Goal: Transaction & Acquisition: Obtain resource

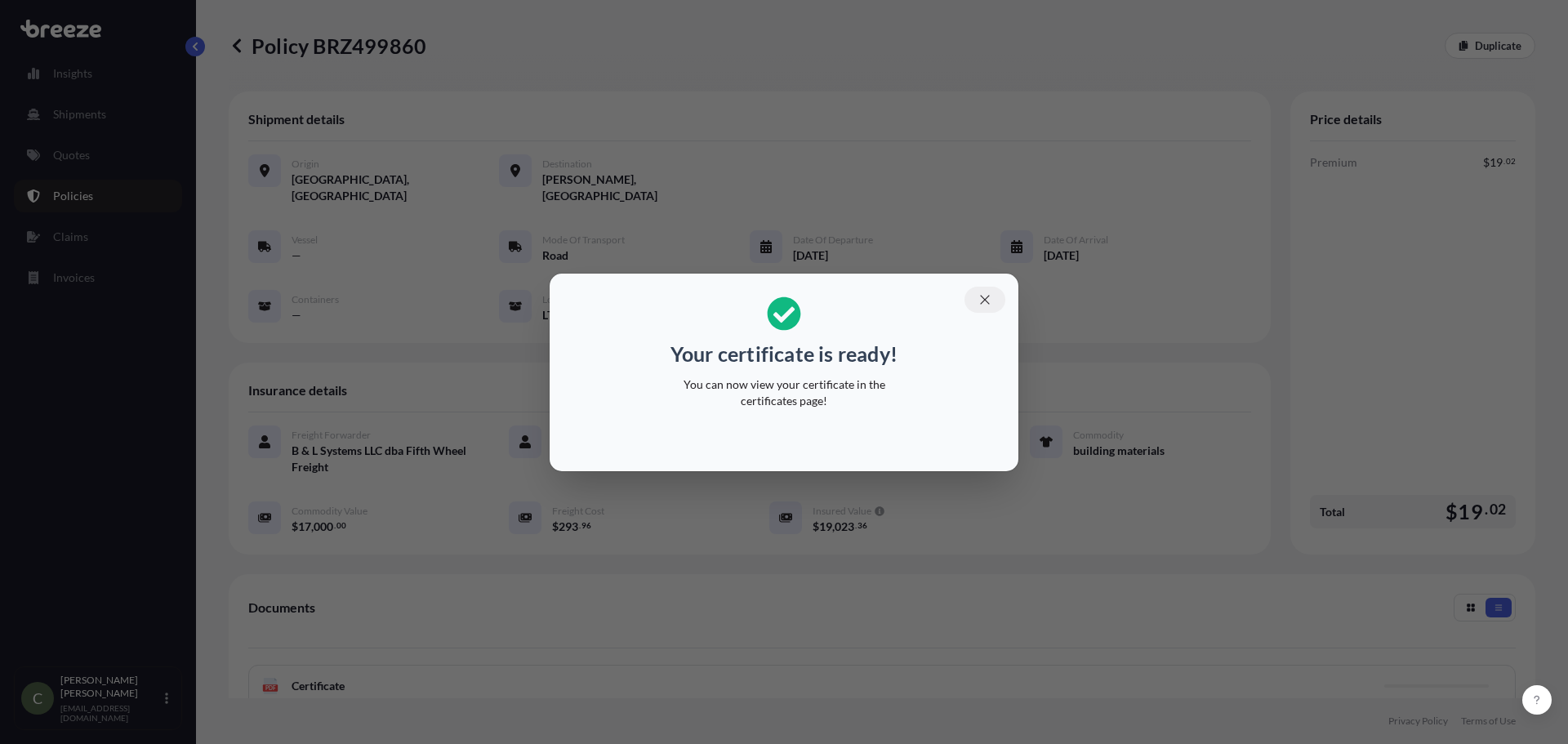
click at [983, 298] on icon "button" at bounding box center [985, 300] width 15 height 15
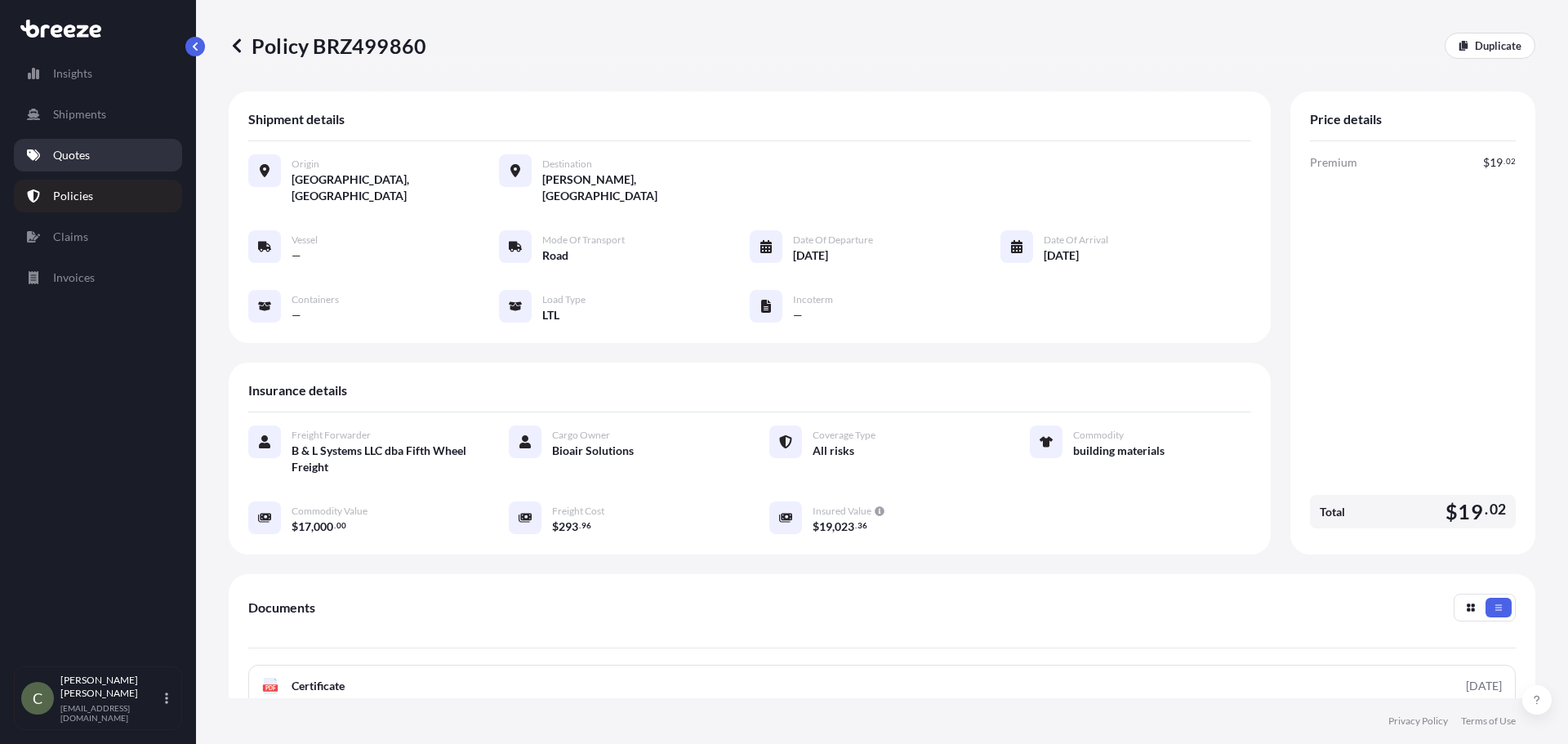
click at [73, 159] on p "Quotes" at bounding box center [71, 155] width 37 height 16
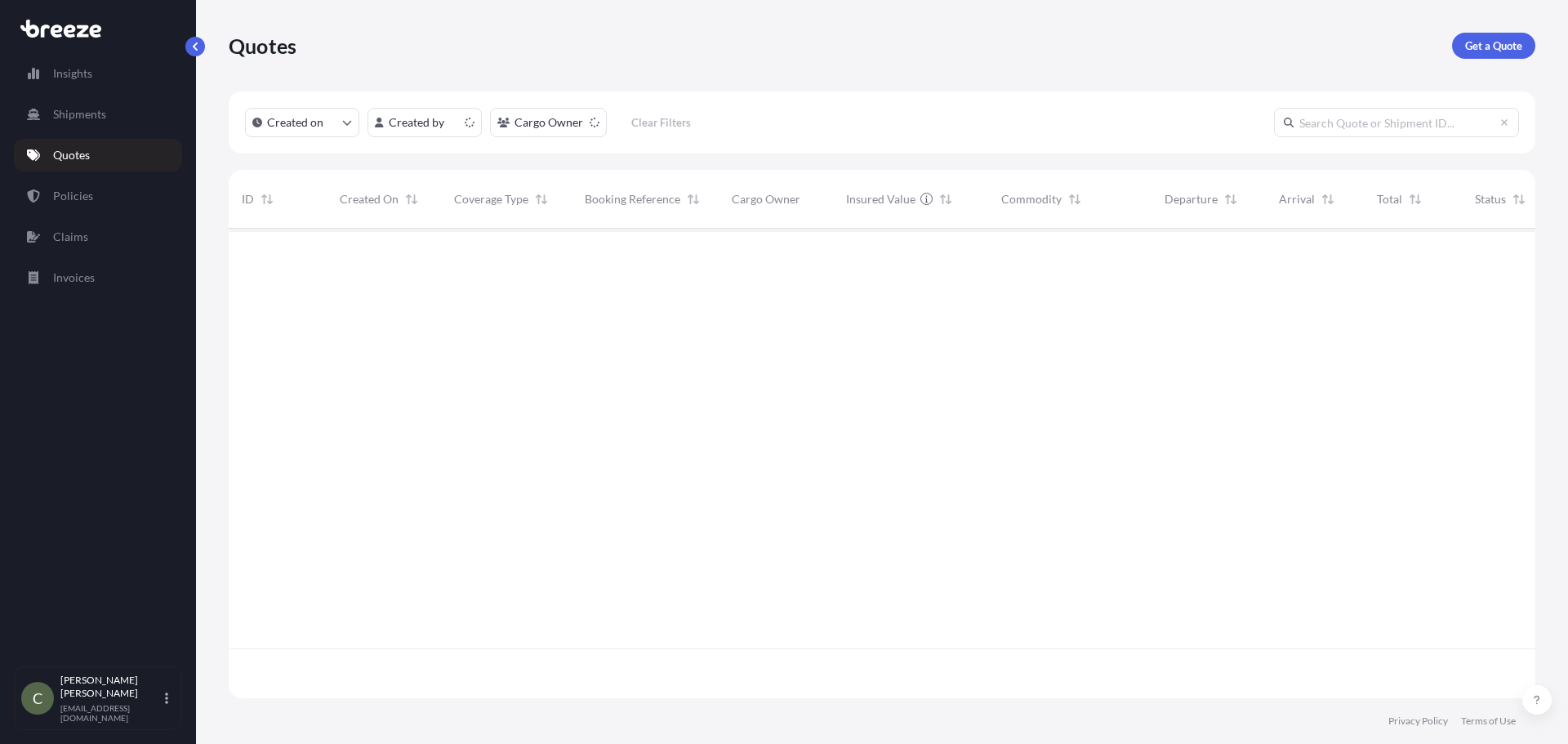
scroll to position [466, 1294]
click at [1483, 41] on p "Get a Quote" at bounding box center [1494, 46] width 57 height 16
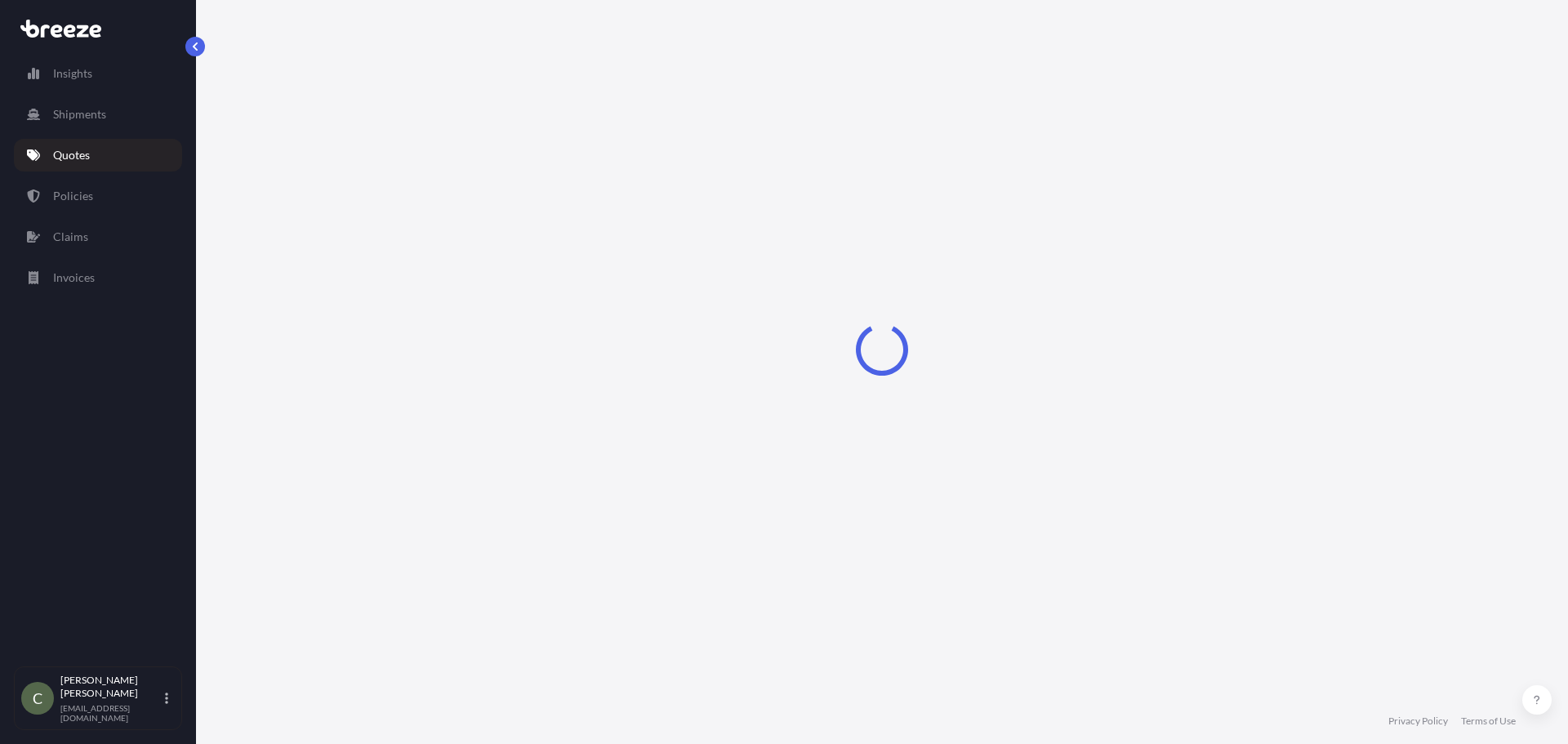
select select "Sea"
select select "1"
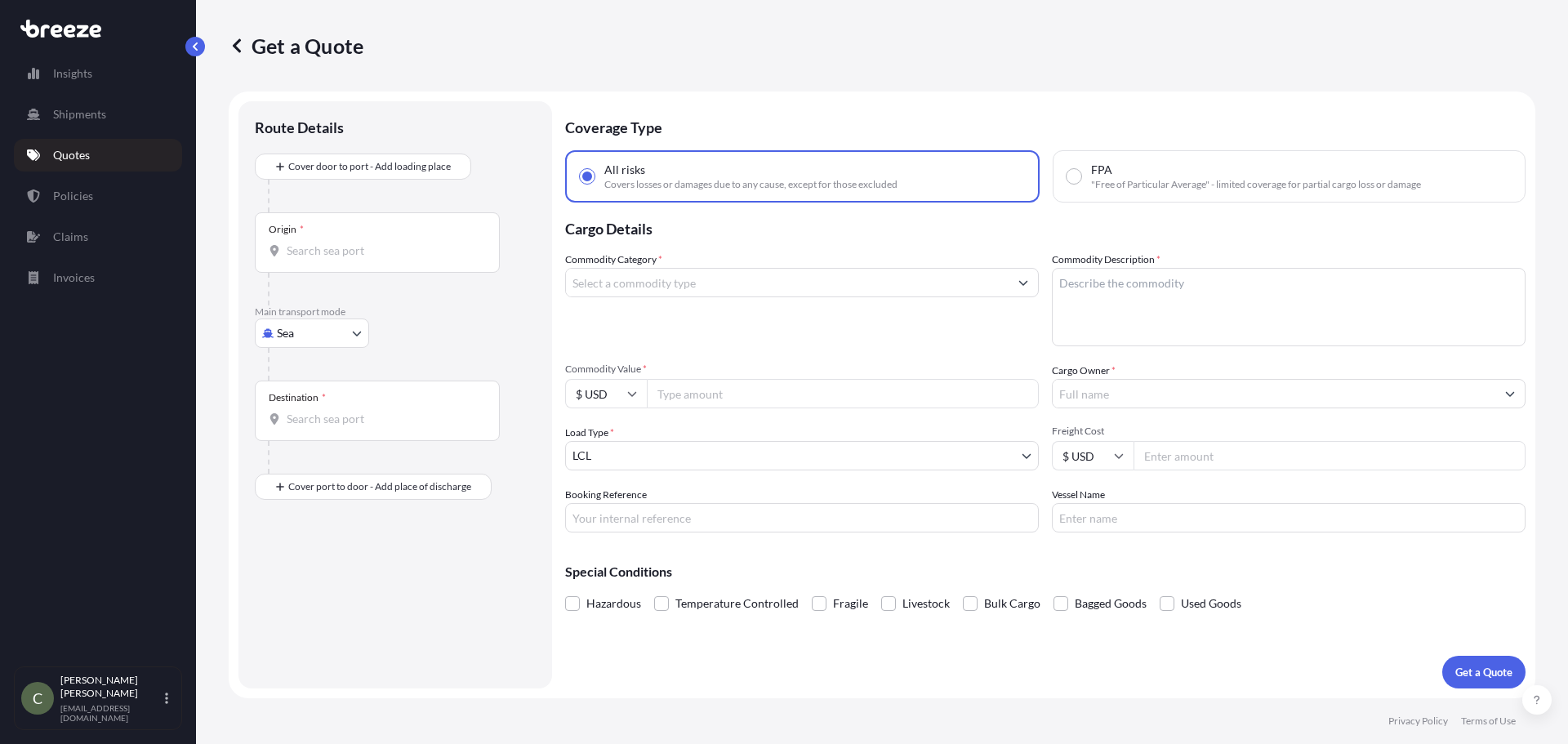
click at [338, 325] on body "Insights Shipments Quotes Policies Claims Invoices C [PERSON_NAME] [EMAIL_ADDRE…" at bounding box center [784, 372] width 1568 height 744
click at [310, 431] on span "Road" at bounding box center [299, 434] width 26 height 16
select select "Road"
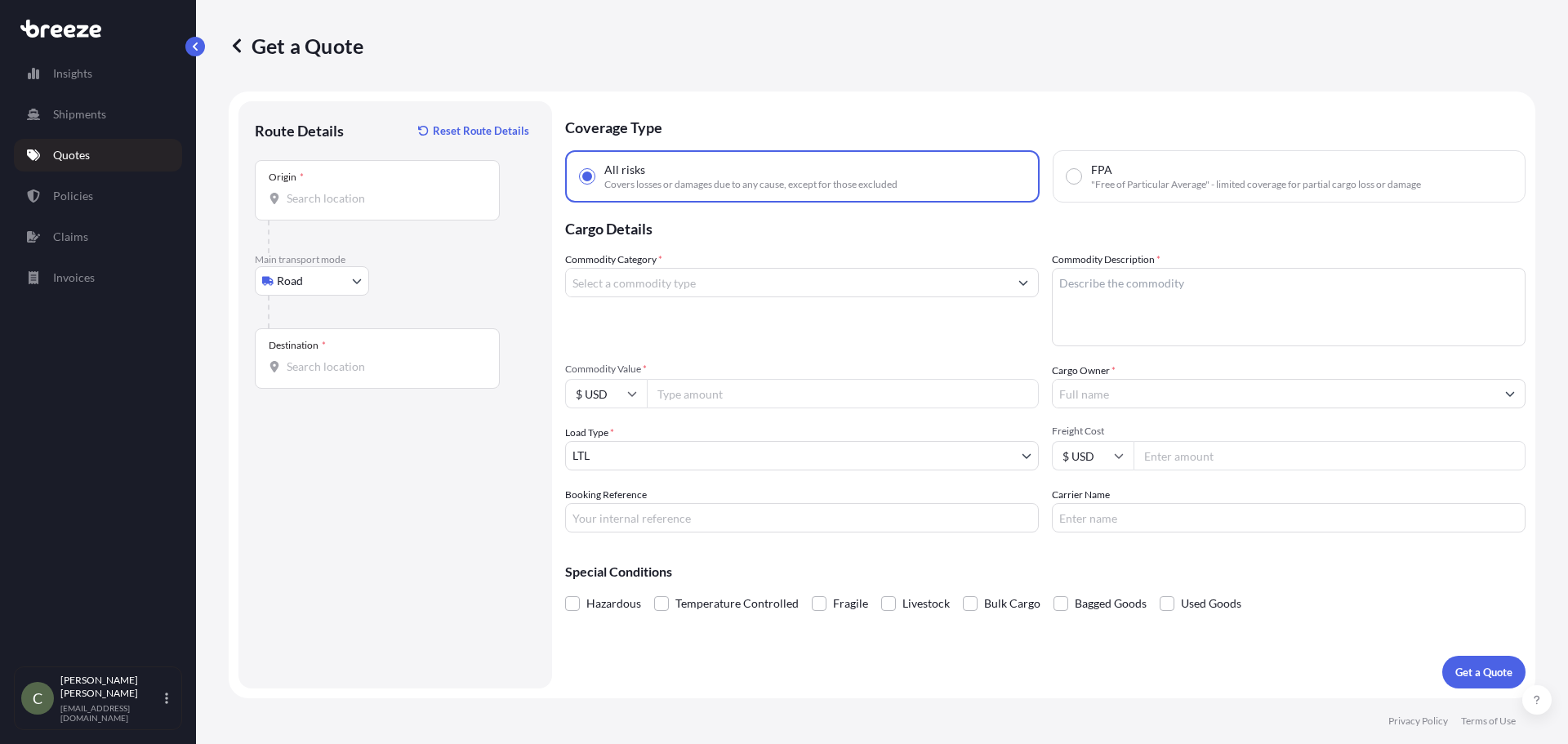
click at [357, 213] on div "Origin *" at bounding box center [378, 190] width 245 height 61
click at [357, 207] on input "Origin *" at bounding box center [383, 199] width 193 height 16
click at [367, 260] on span "[STREET_ADDRESS]" at bounding box center [361, 253] width 102 height 16
type input "[STREET_ADDRESS]"
click at [330, 374] on input "Destination *" at bounding box center [383, 366] width 193 height 16
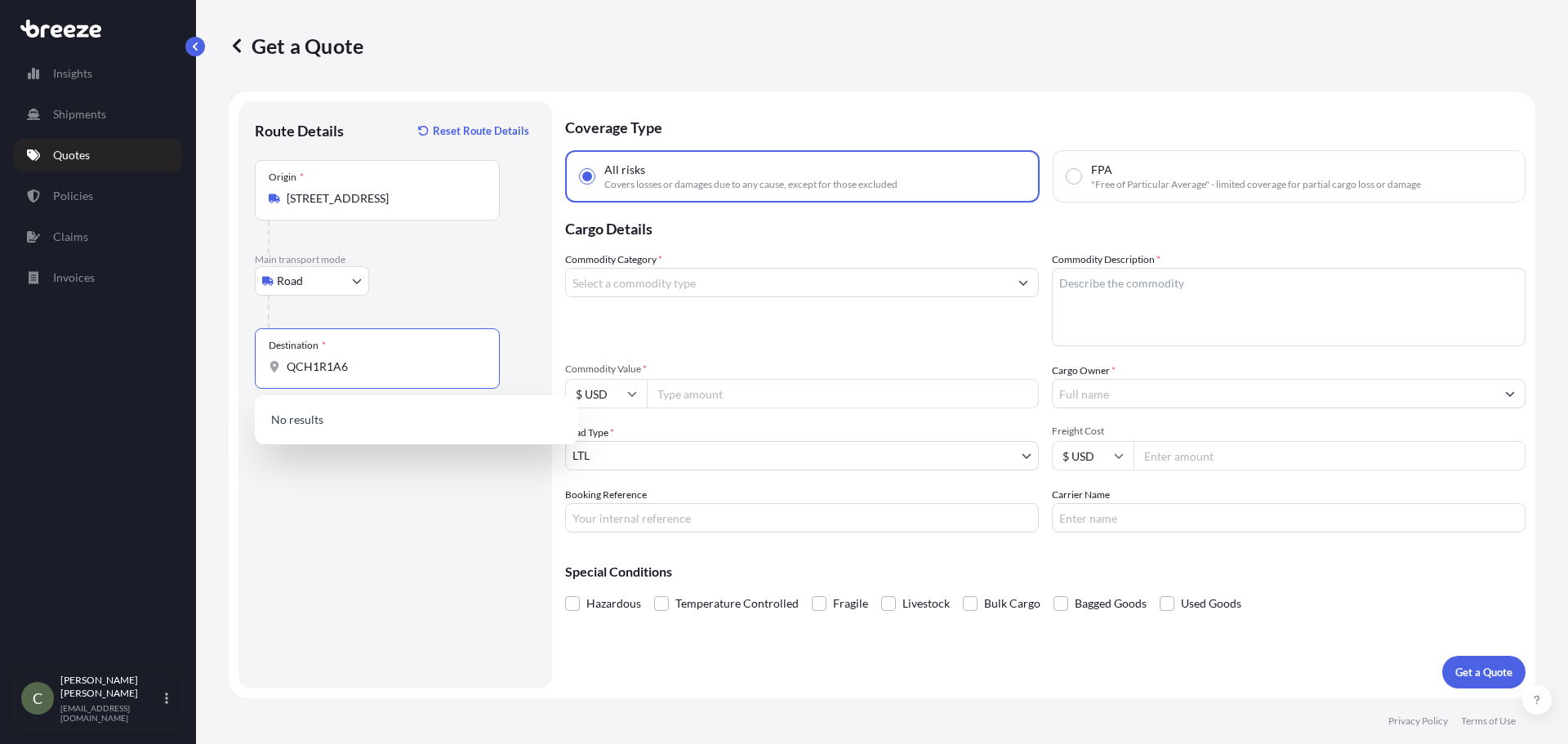
click at [304, 367] on input "QCH1R1A6" at bounding box center [383, 366] width 193 height 16
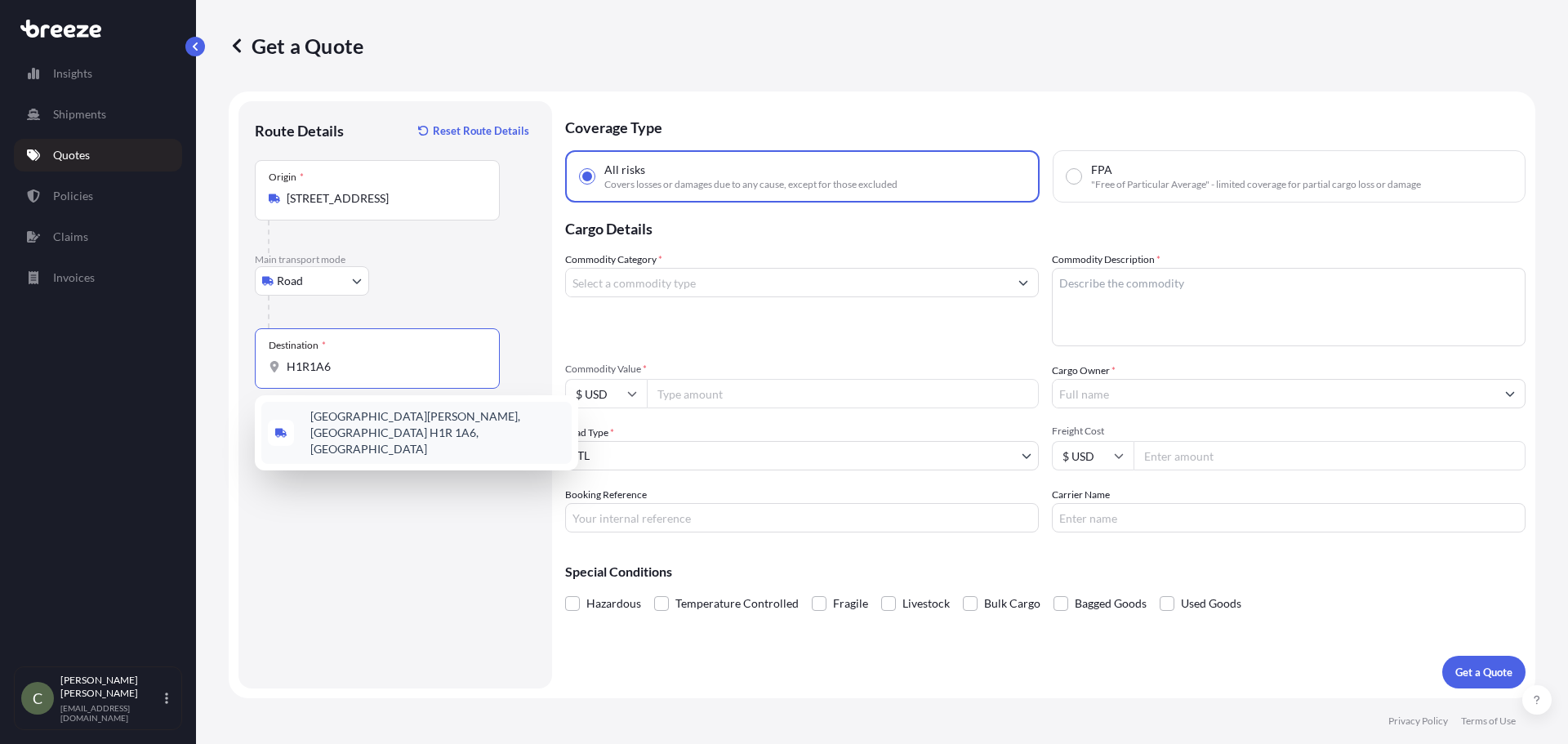
click at [345, 419] on span "[GEOGRAPHIC_DATA][PERSON_NAME], [GEOGRAPHIC_DATA] H1R 1A6, [GEOGRAPHIC_DATA]" at bounding box center [438, 433] width 255 height 49
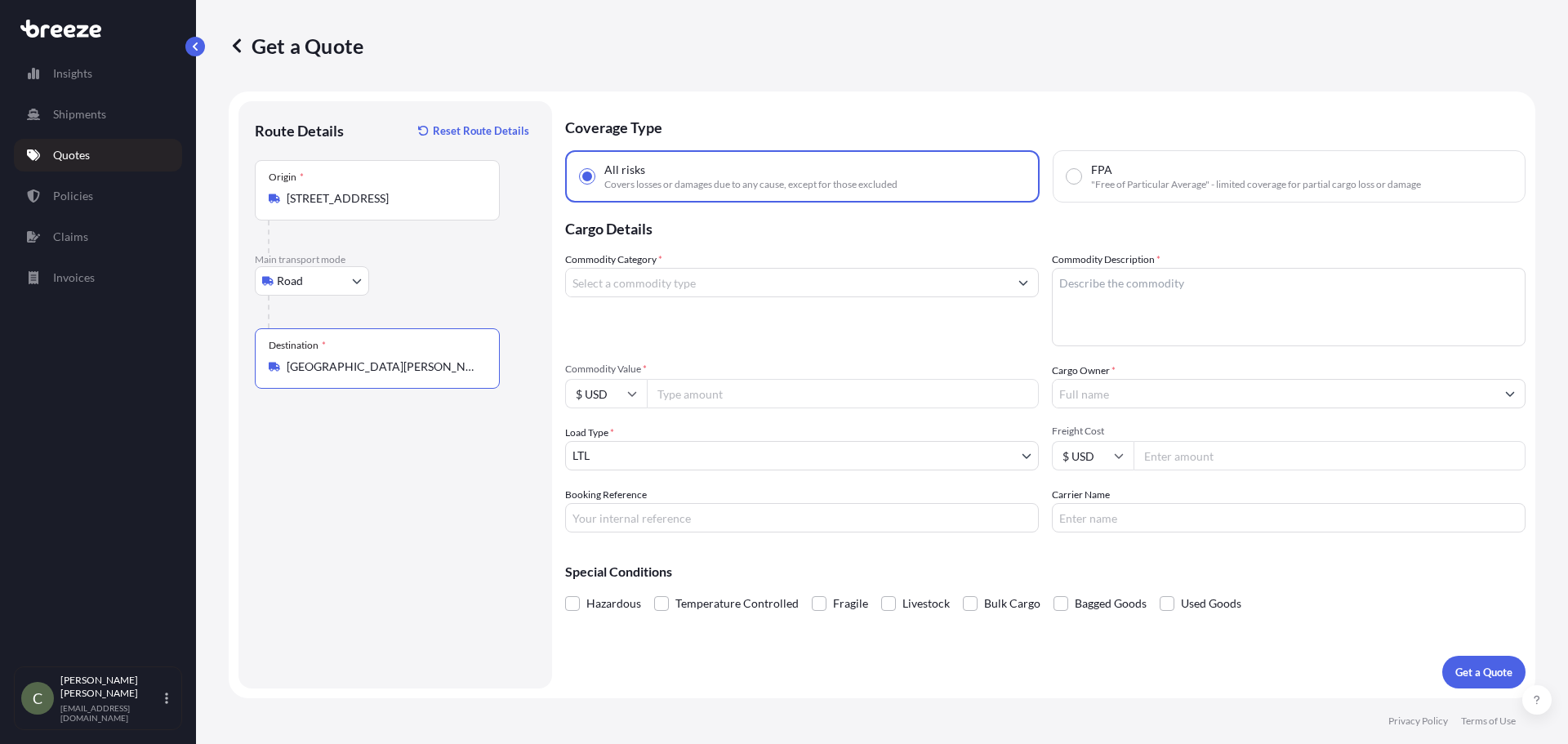
type input "[GEOGRAPHIC_DATA][PERSON_NAME], [GEOGRAPHIC_DATA] H1R 1A6, [GEOGRAPHIC_DATA]"
click at [706, 285] on input "Commodity Category *" at bounding box center [786, 283] width 442 height 29
click at [802, 278] on input "Commodity Category *" at bounding box center [786, 283] width 442 height 29
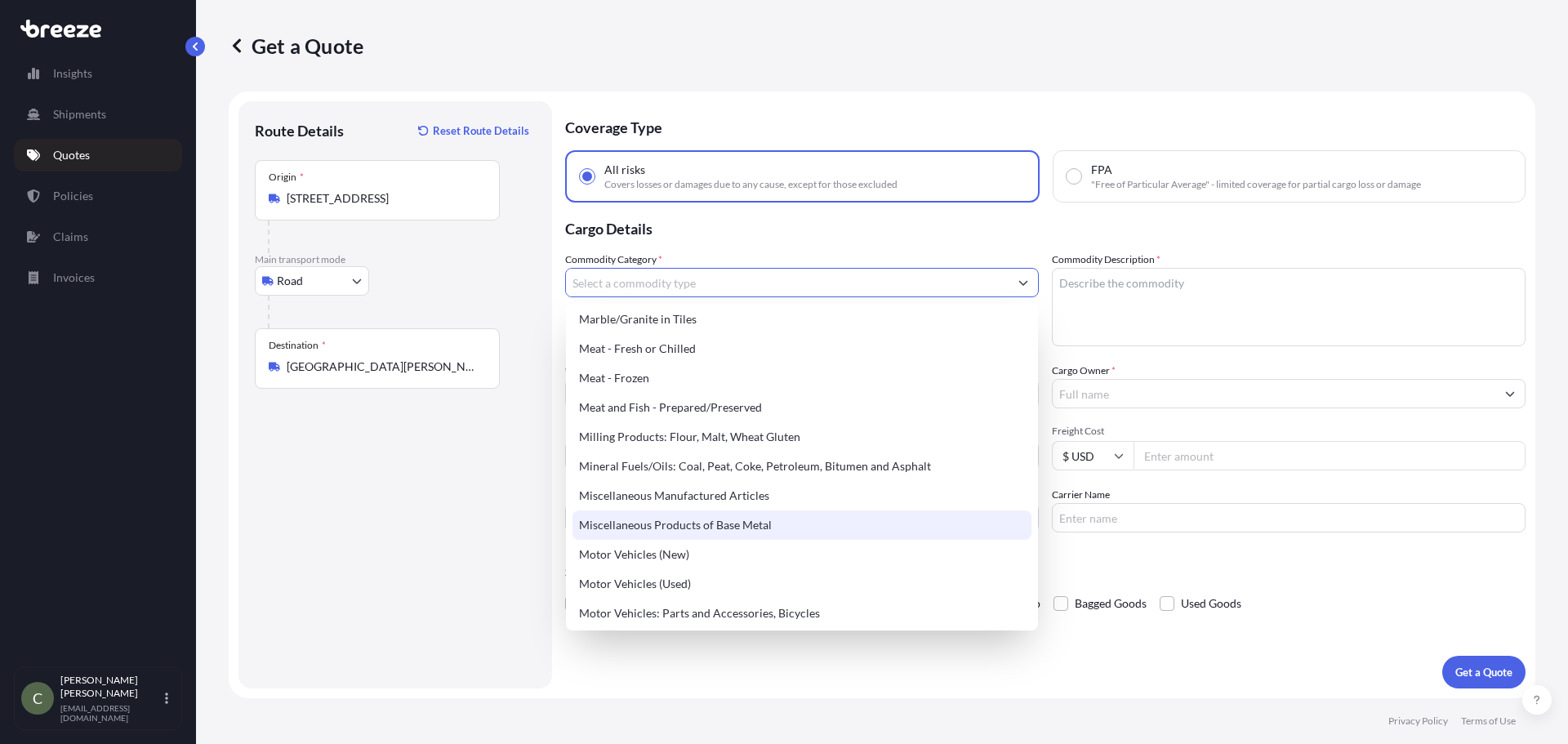
scroll to position [2205, 0]
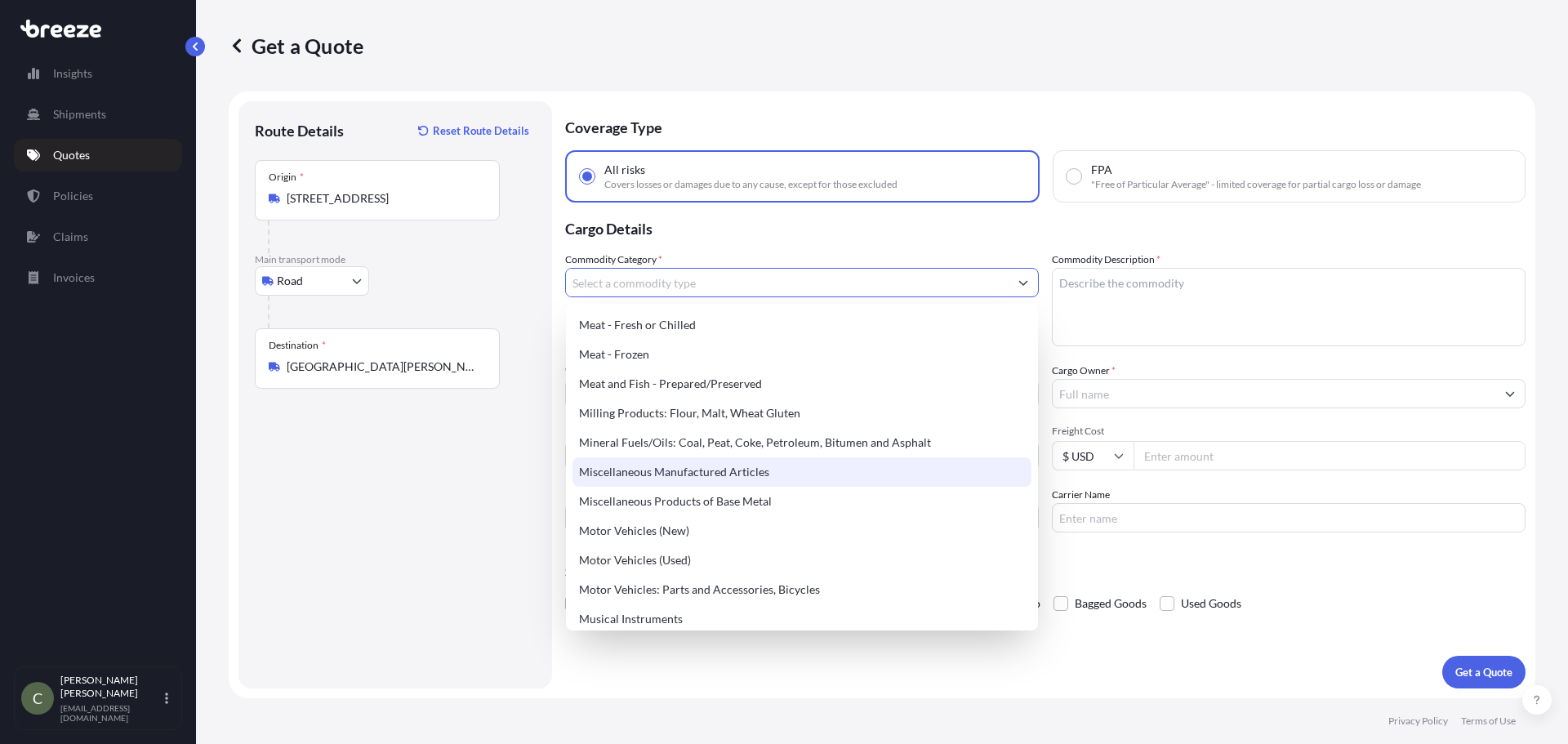
click at [702, 468] on div "Miscellaneous Manufactured Articles" at bounding box center [801, 472] width 459 height 29
type input "Miscellaneous Manufactured Articles"
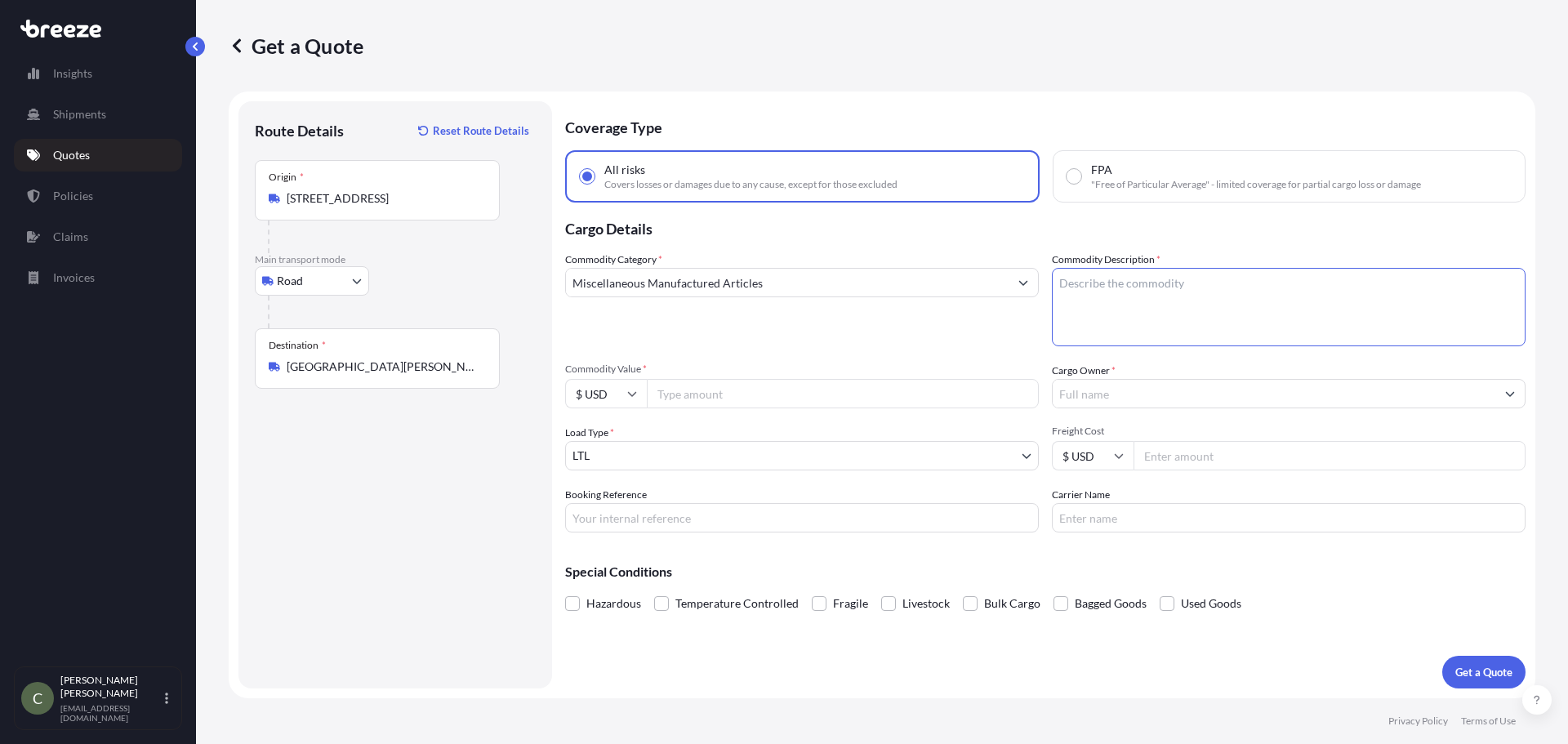
click at [1147, 294] on textarea "Commodity Description *" at bounding box center [1288, 307] width 473 height 78
type textarea "MISC."
click at [837, 399] on input "Commodity Value *" at bounding box center [842, 393] width 392 height 29
type input "52000"
click at [590, 396] on input "$ USD" at bounding box center [606, 393] width 82 height 29
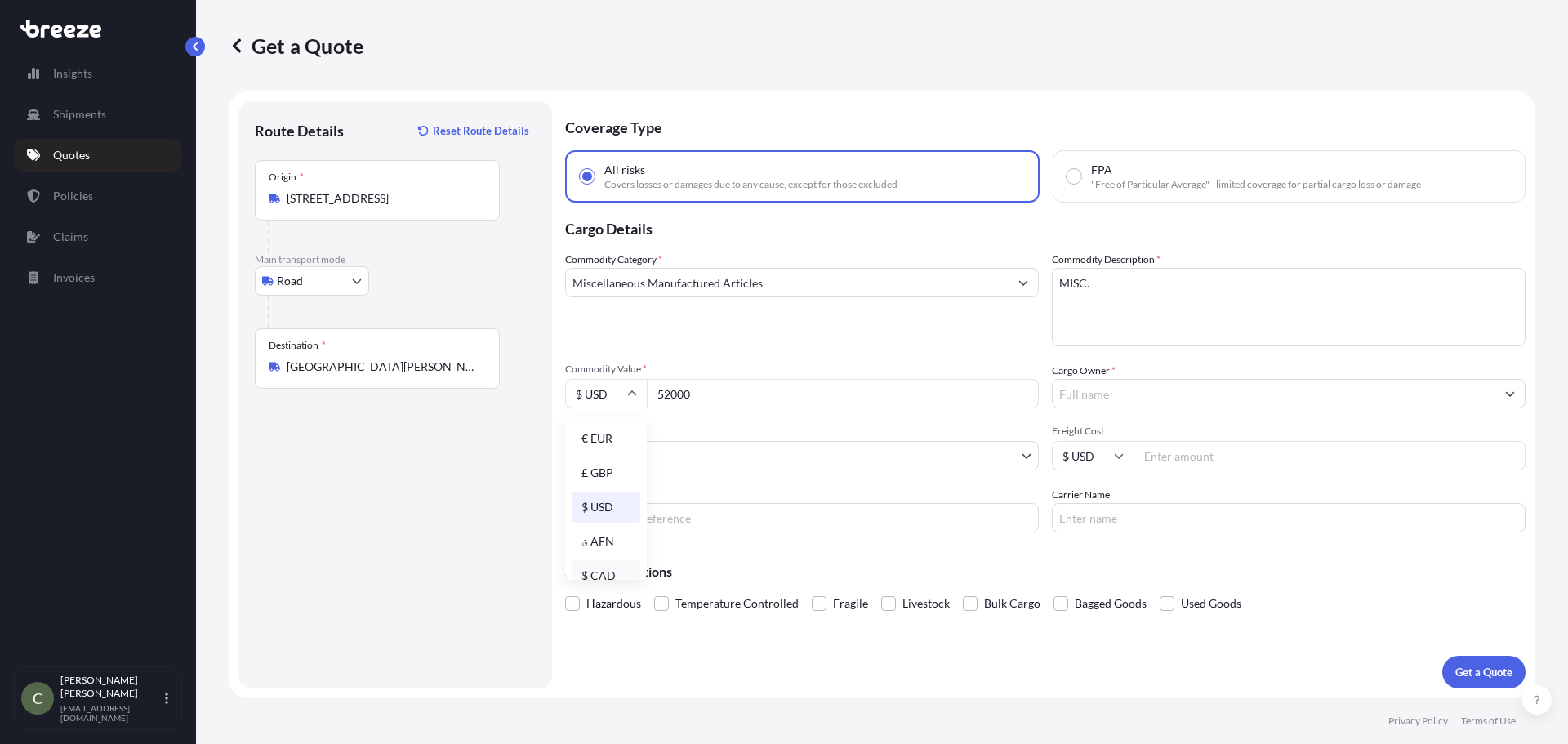
click at [597, 576] on div "$ CAD" at bounding box center [606, 576] width 69 height 31
type input "$ CAD"
click at [1088, 397] on input "Cargo Owner *" at bounding box center [1273, 393] width 442 height 29
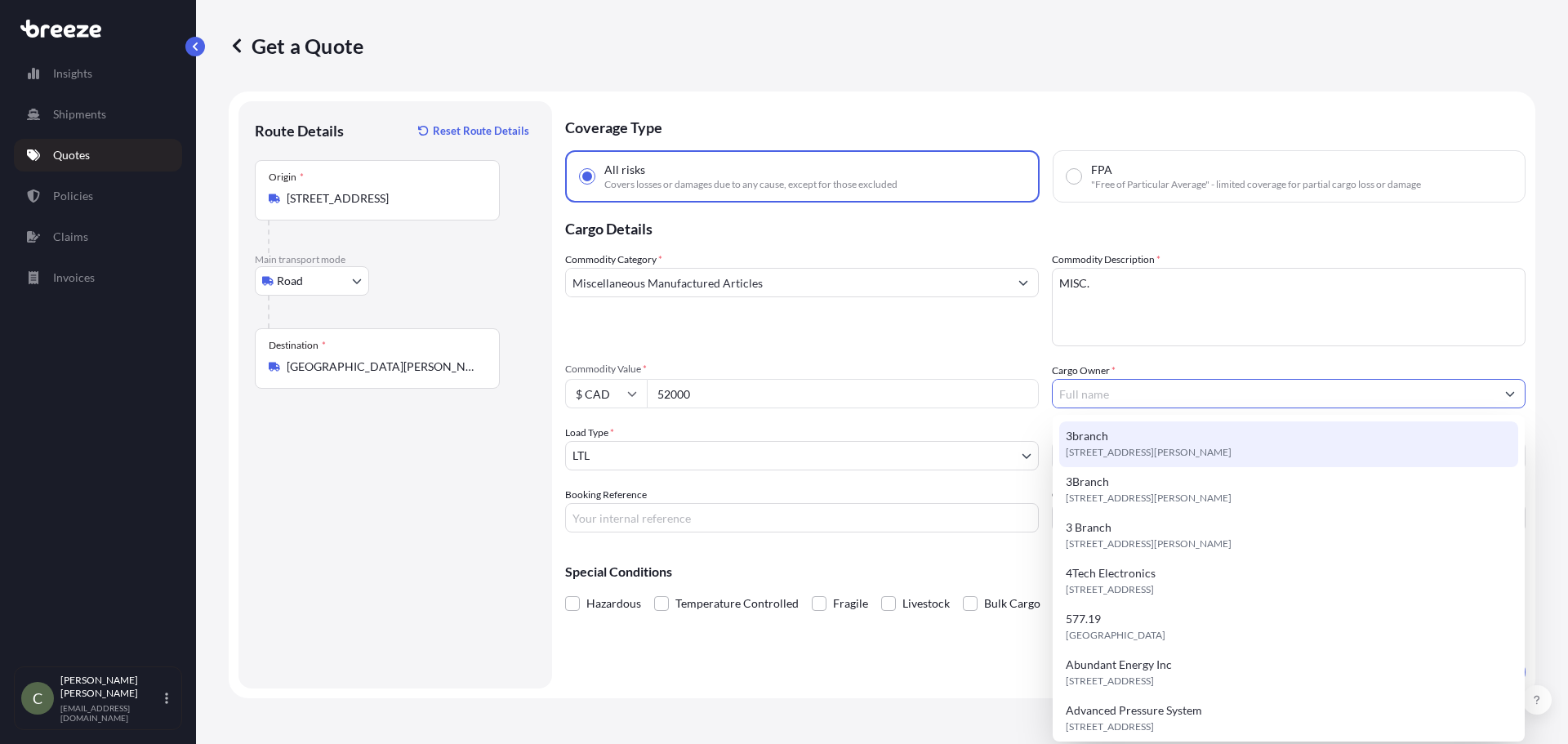
click at [1094, 432] on span "3branch" at bounding box center [1086, 436] width 43 height 16
type input "3branch"
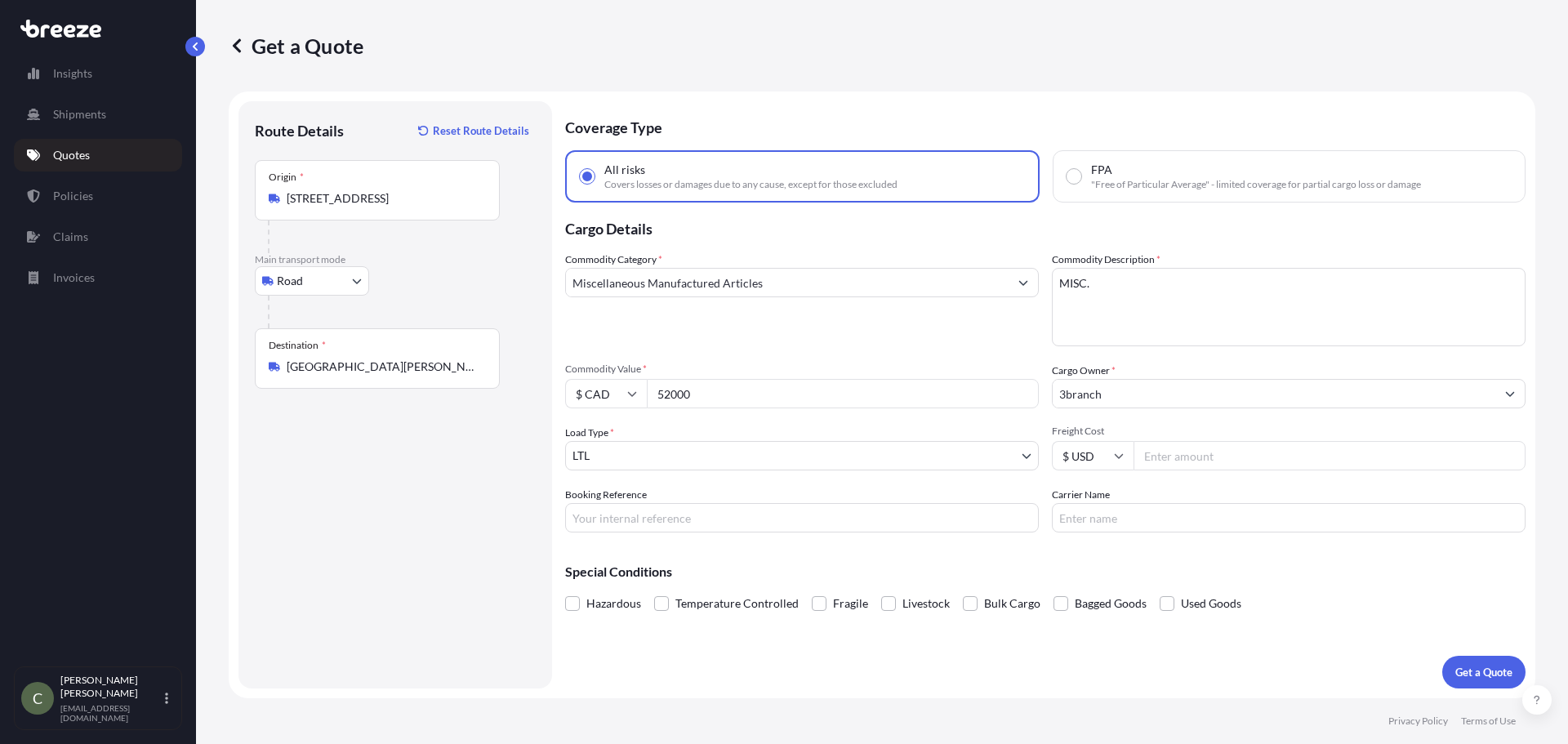
click at [1149, 454] on input "Freight Cost" at bounding box center [1328, 455] width 392 height 29
type input "800"
click at [1487, 669] on p "Get a Quote" at bounding box center [1484, 672] width 57 height 16
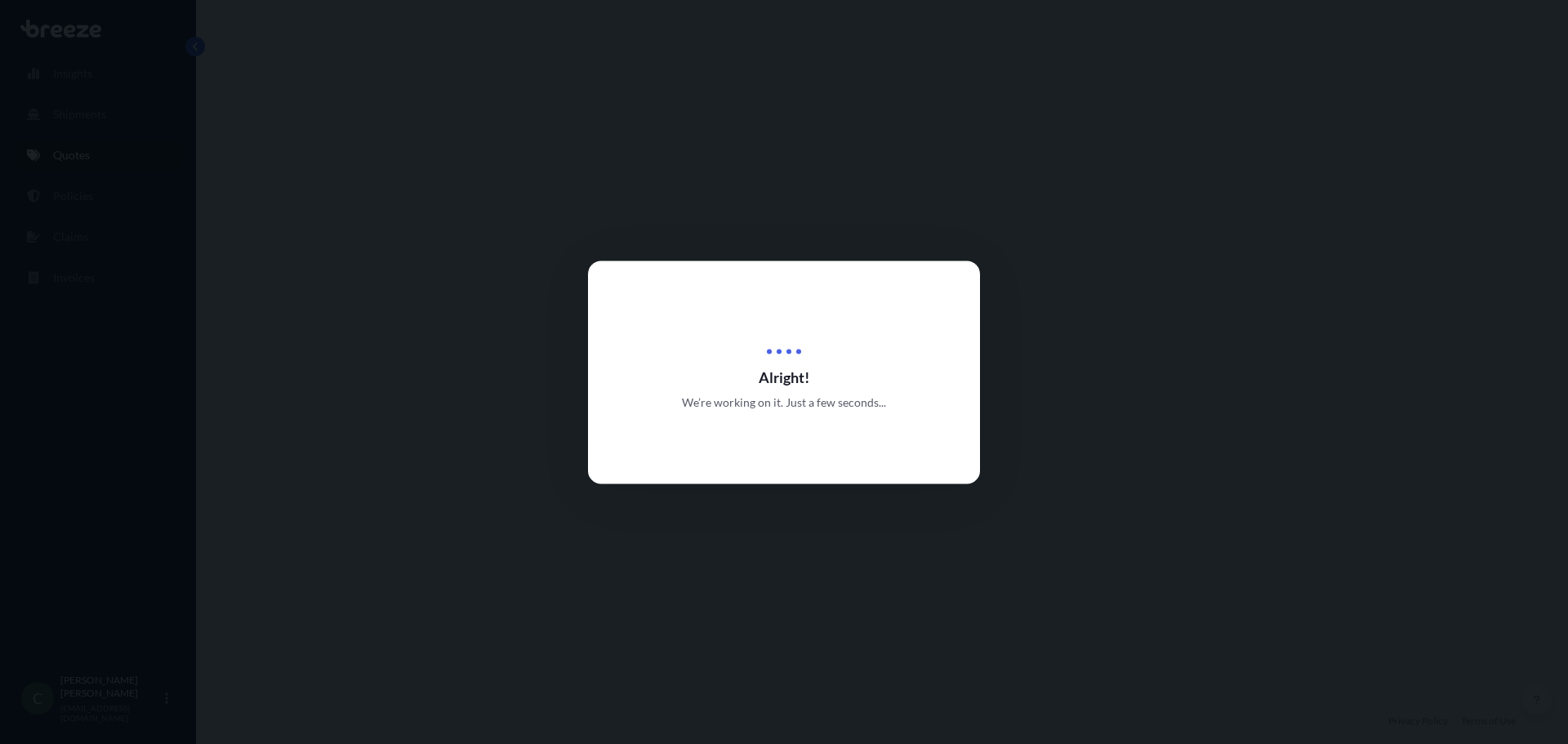
select select "Road"
select select "1"
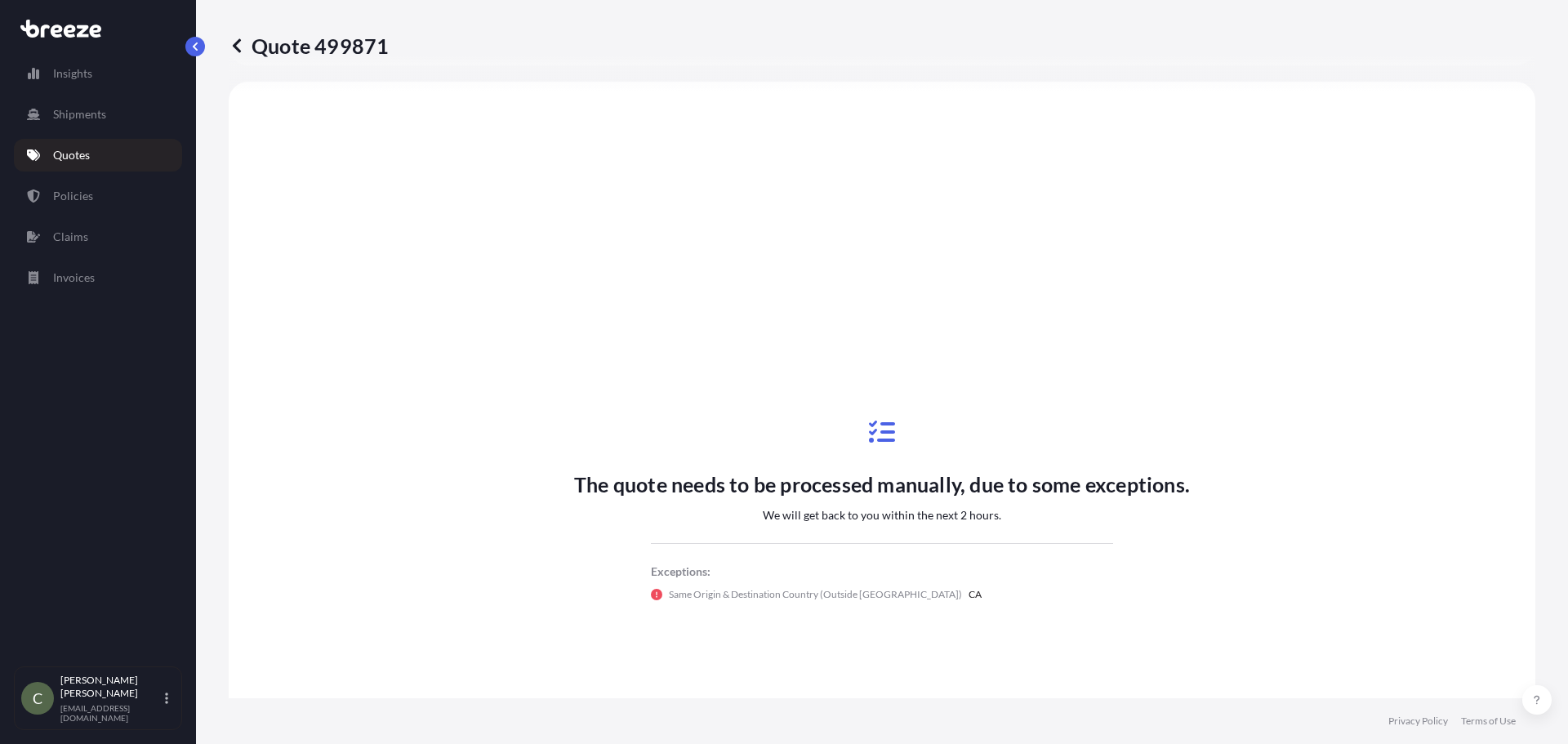
scroll to position [838, 0]
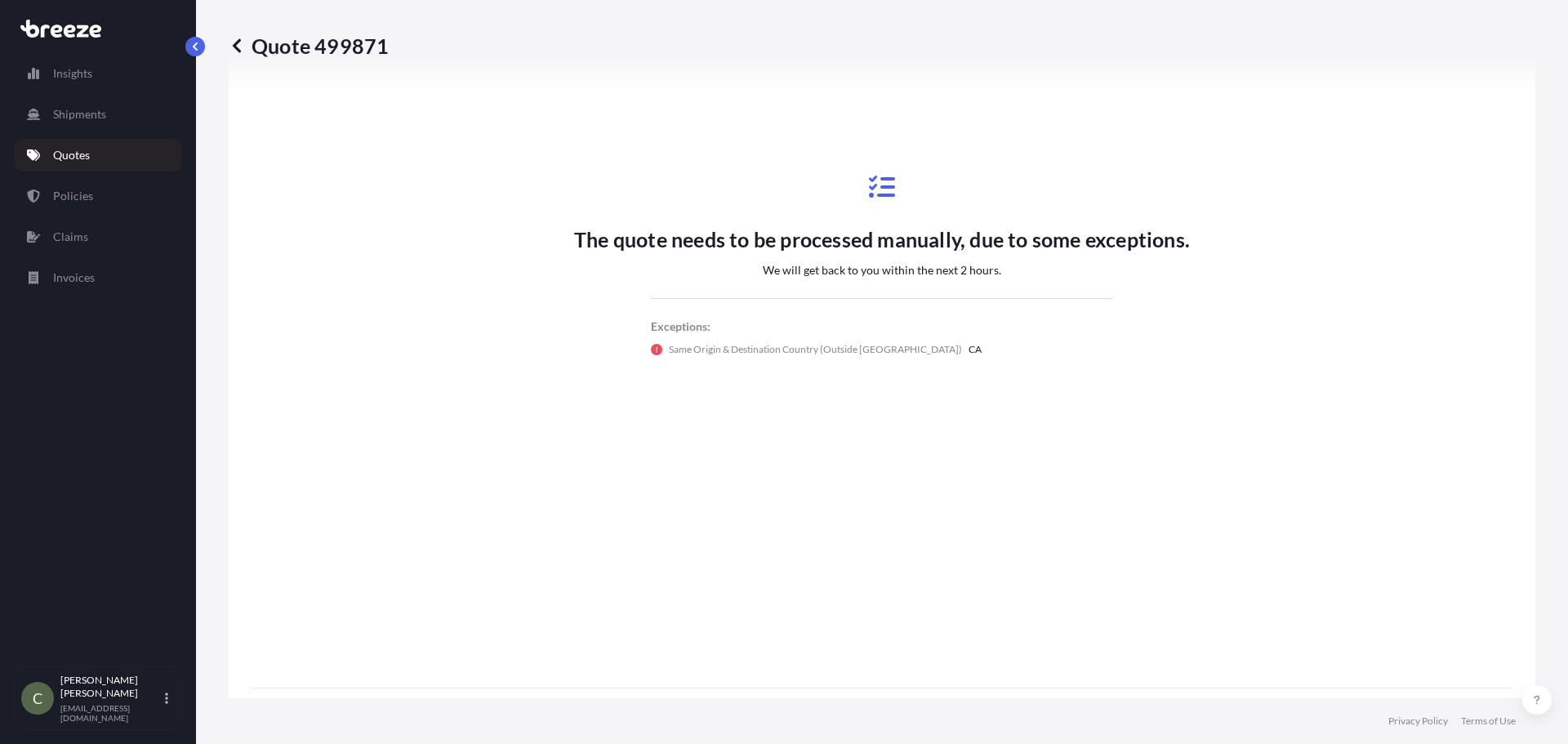
click at [96, 163] on link "Quotes" at bounding box center [98, 155] width 168 height 33
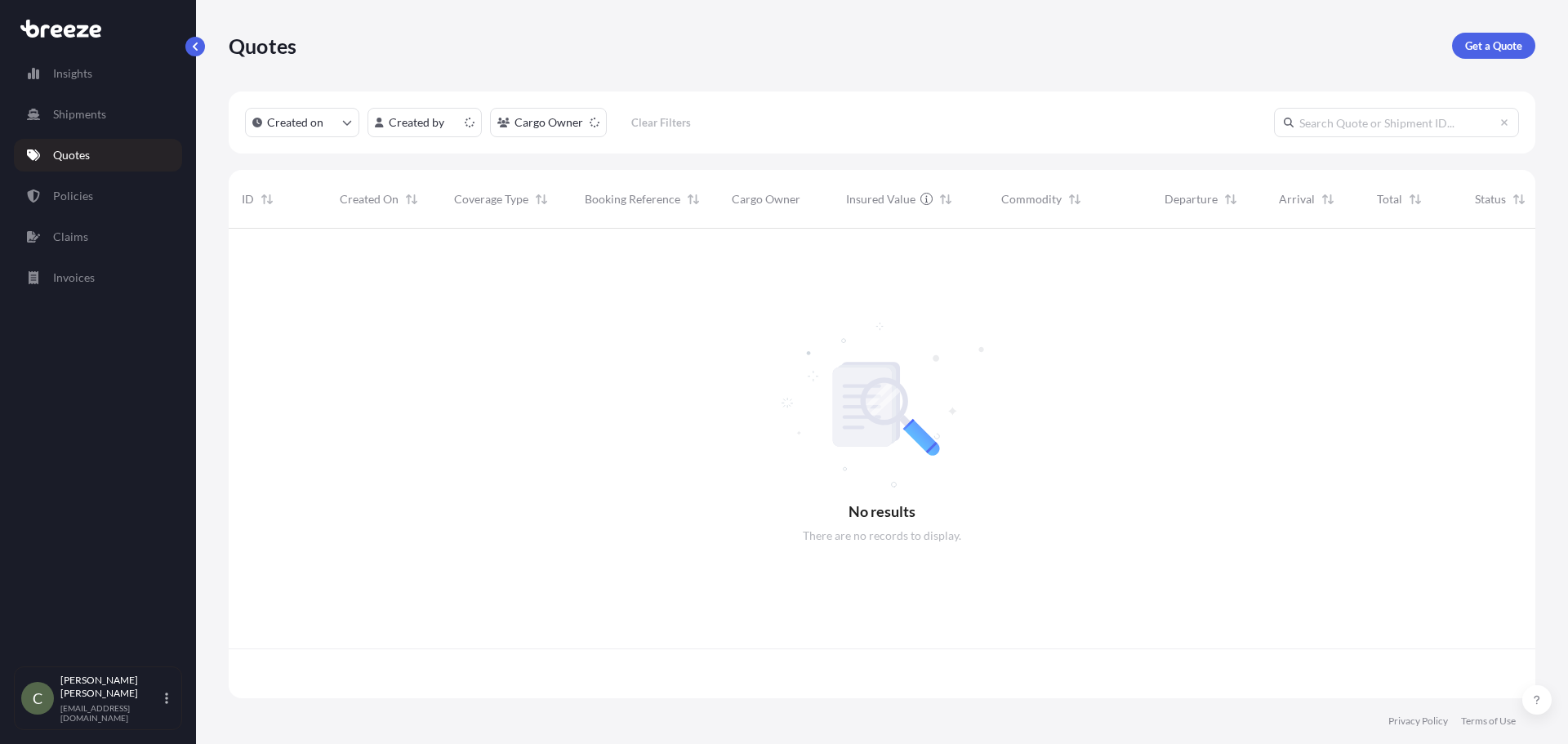
scroll to position [466, 1294]
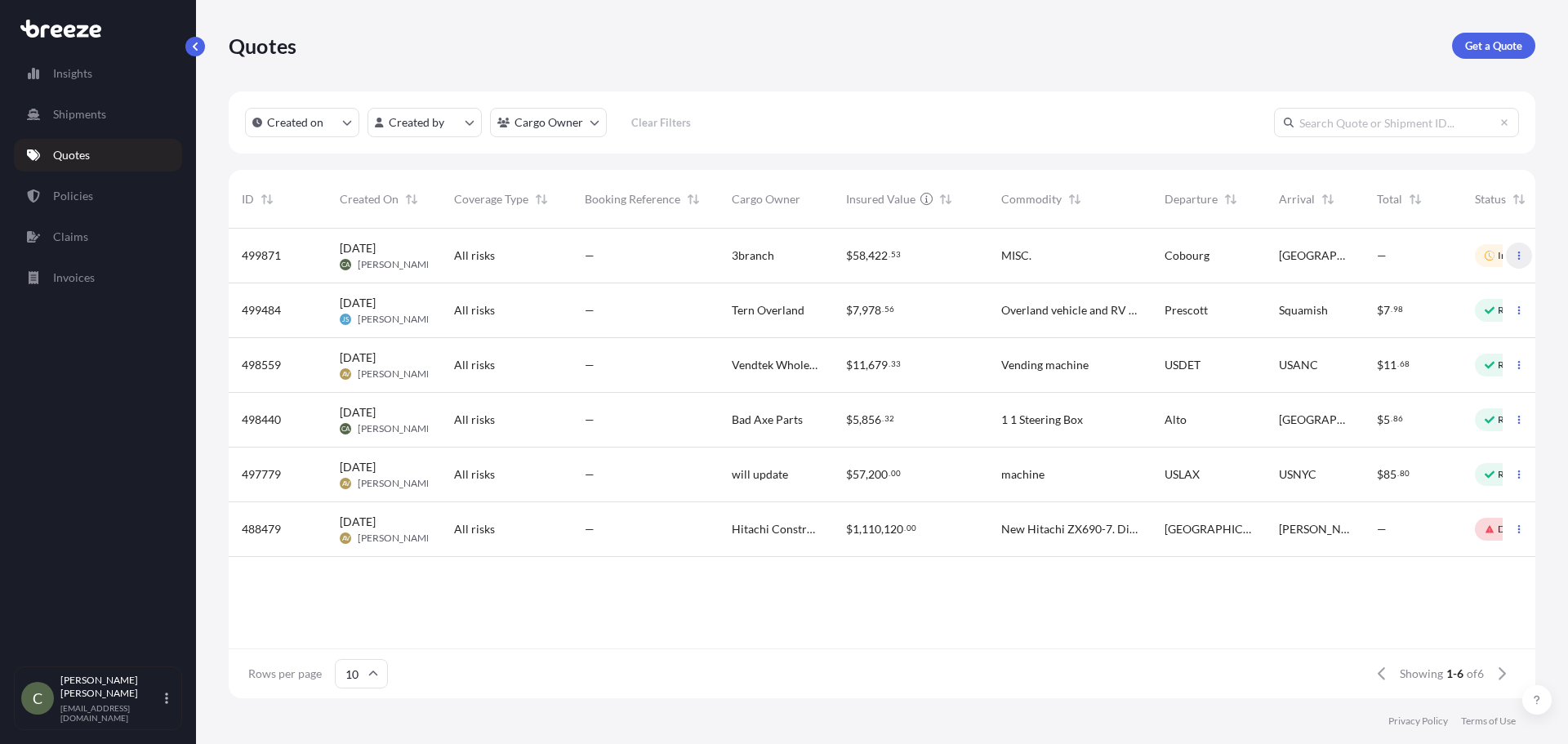
click at [1516, 254] on icon "button" at bounding box center [1519, 256] width 10 height 10
click at [1435, 263] on p "Edit quote" at bounding box center [1440, 259] width 52 height 16
select select "Road"
select select "1"
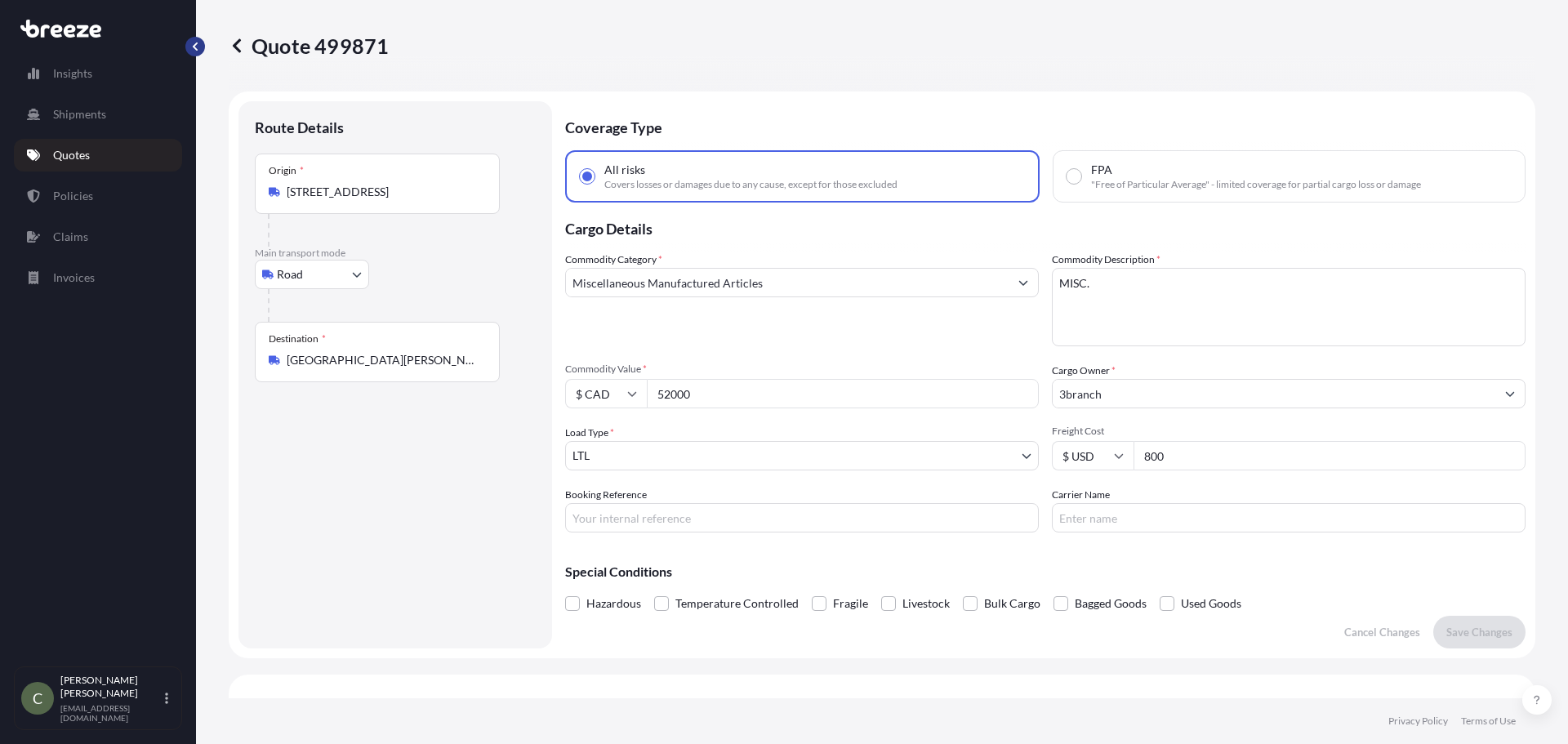
click at [187, 47] on button "button" at bounding box center [195, 47] width 20 height 20
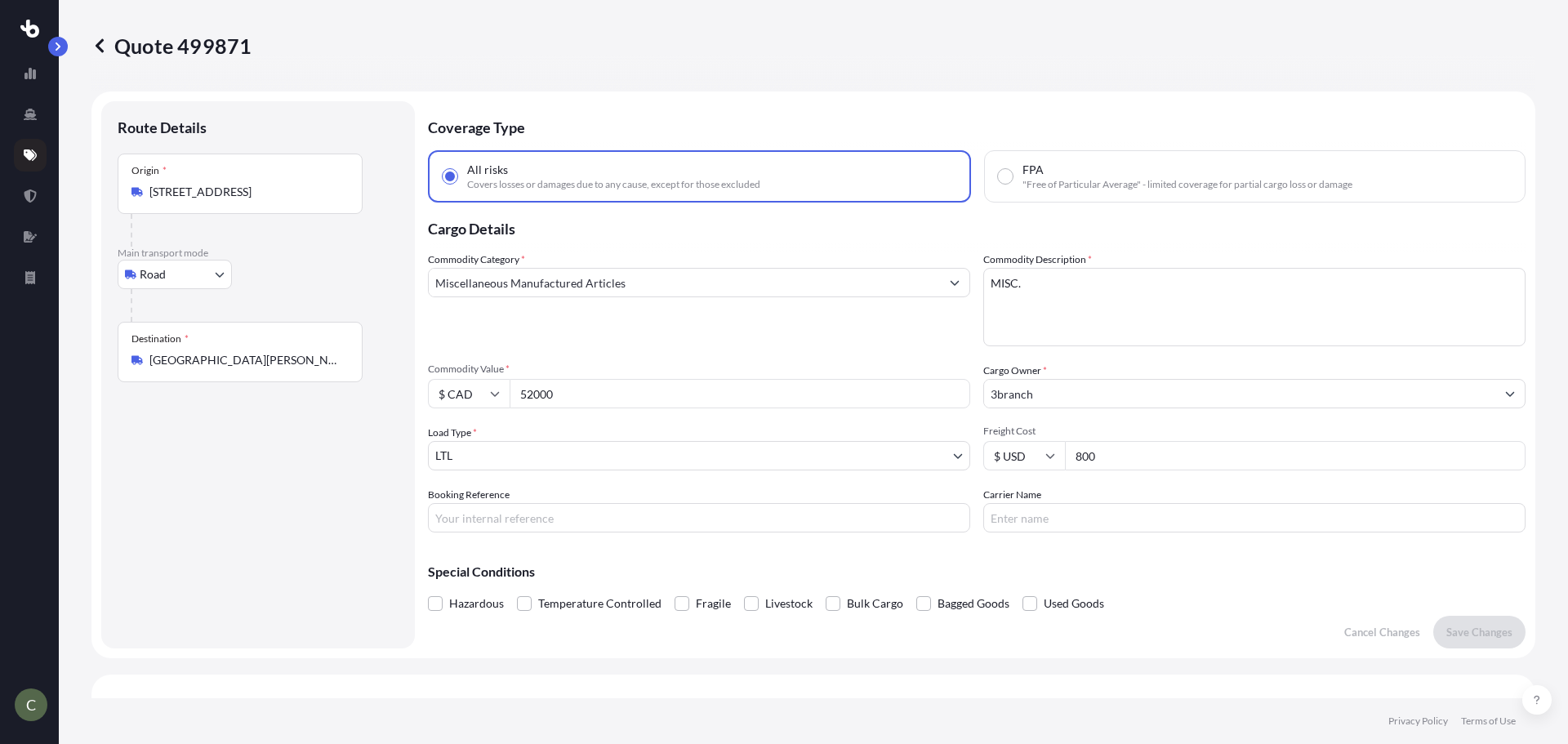
click at [661, 292] on input "Miscellaneous Manufactured Articles" at bounding box center [683, 283] width 511 height 29
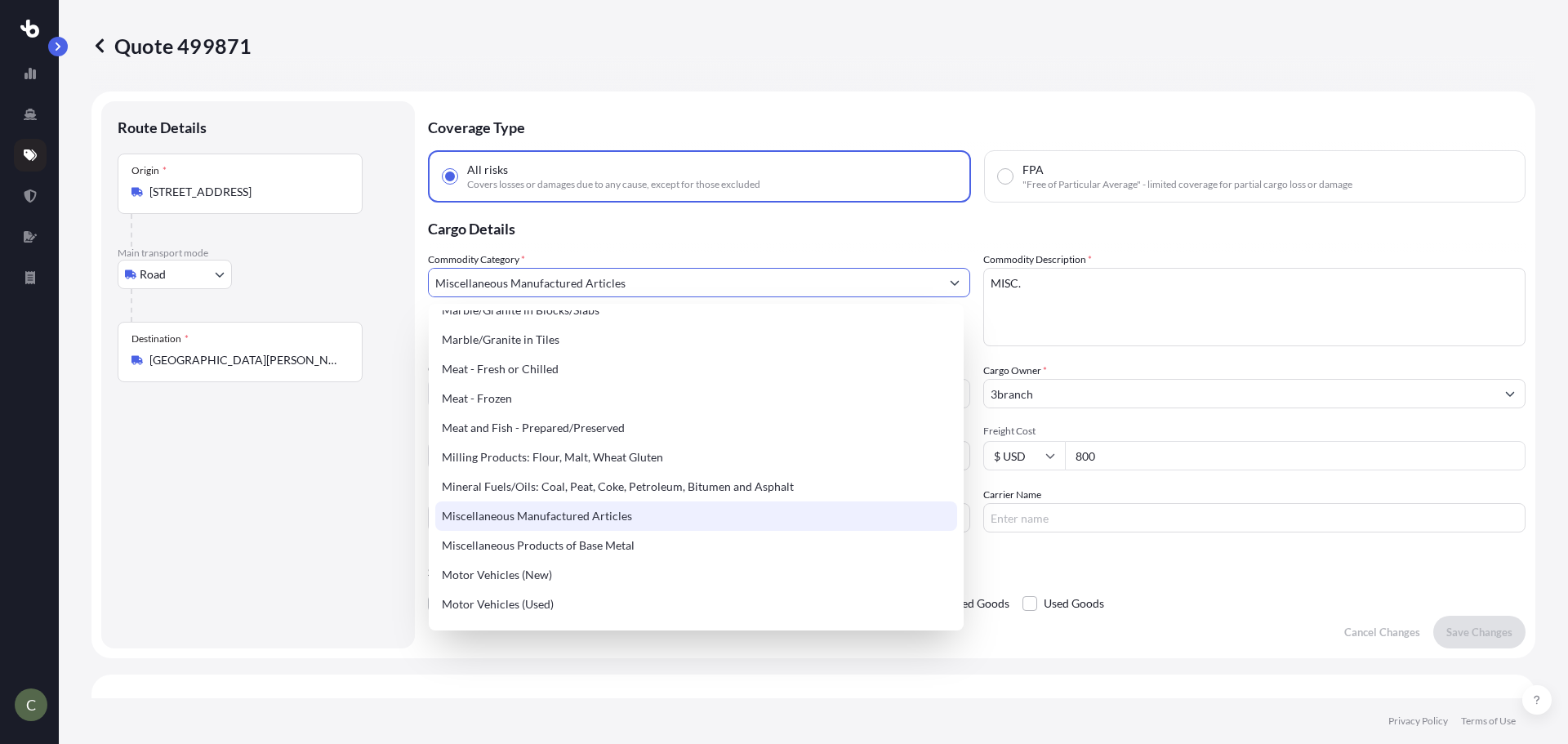
scroll to position [2205, 0]
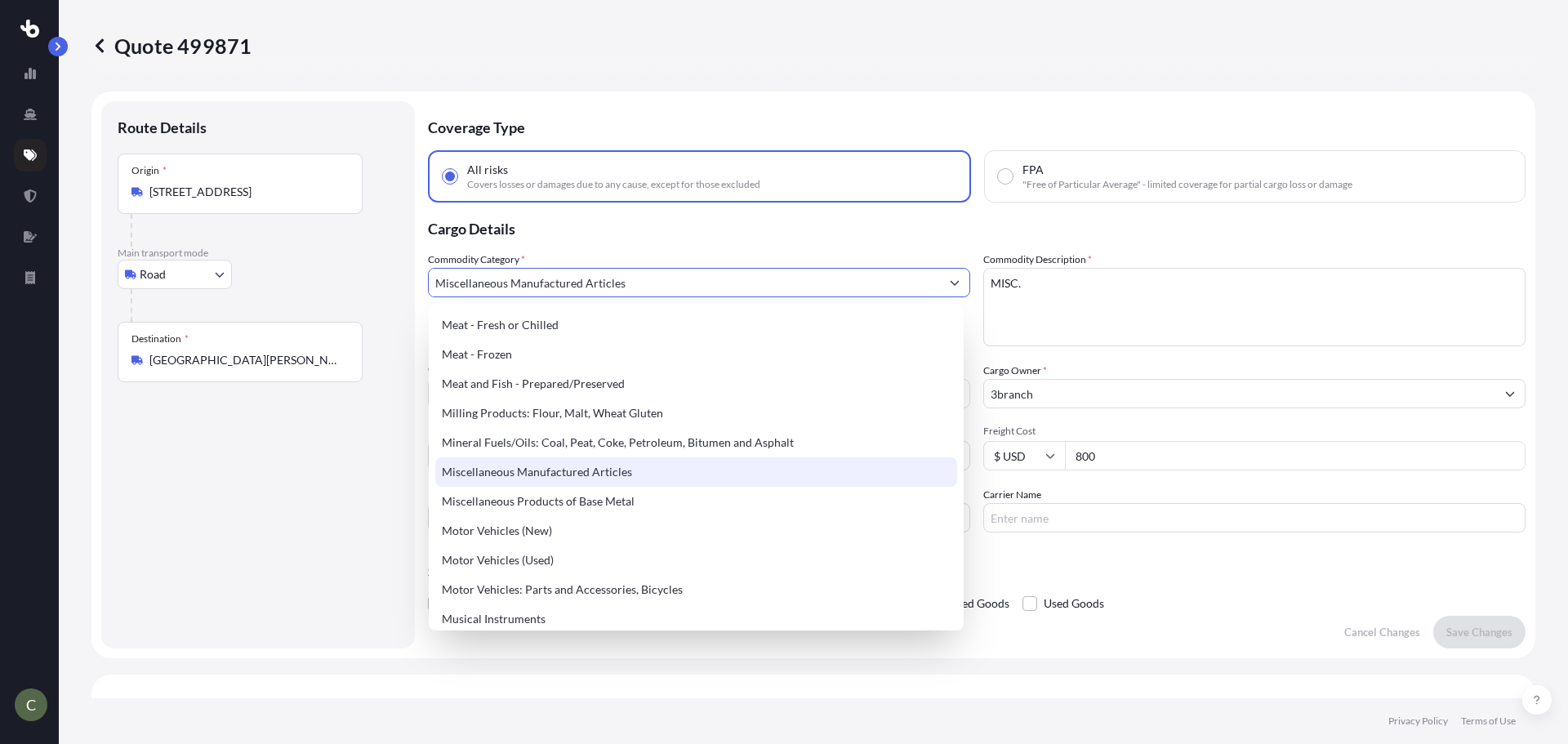
click at [596, 466] on div "Miscellaneous Manufactured Articles" at bounding box center [696, 472] width 522 height 29
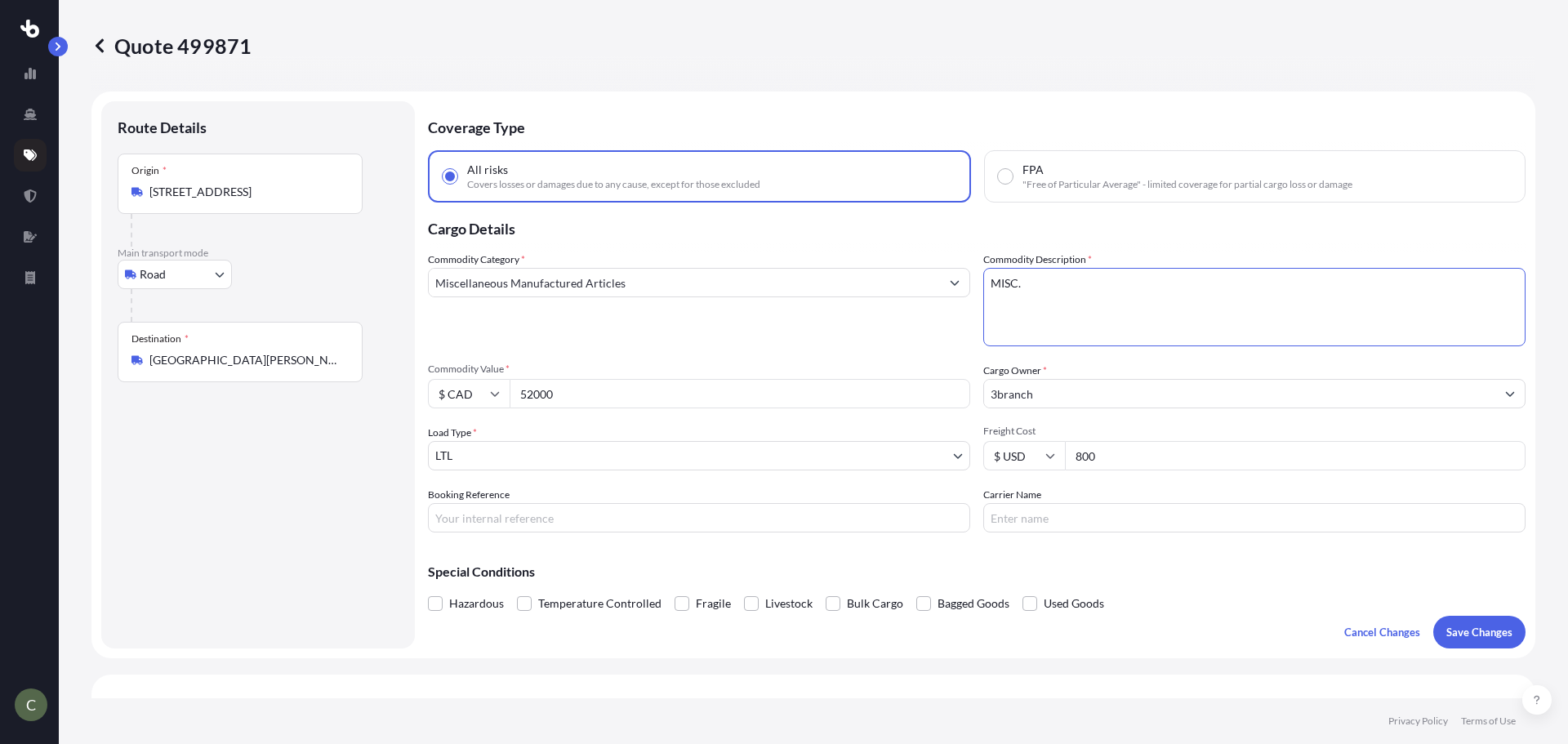
drag, startPoint x: 1030, startPoint y: 283, endPoint x: 988, endPoint y: 271, distance: 43.7
click at [988, 271] on textarea "MISC." at bounding box center [1254, 307] width 542 height 78
type textarea "Conveying Products"
click at [1094, 394] on input "3branch" at bounding box center [1239, 393] width 511 height 29
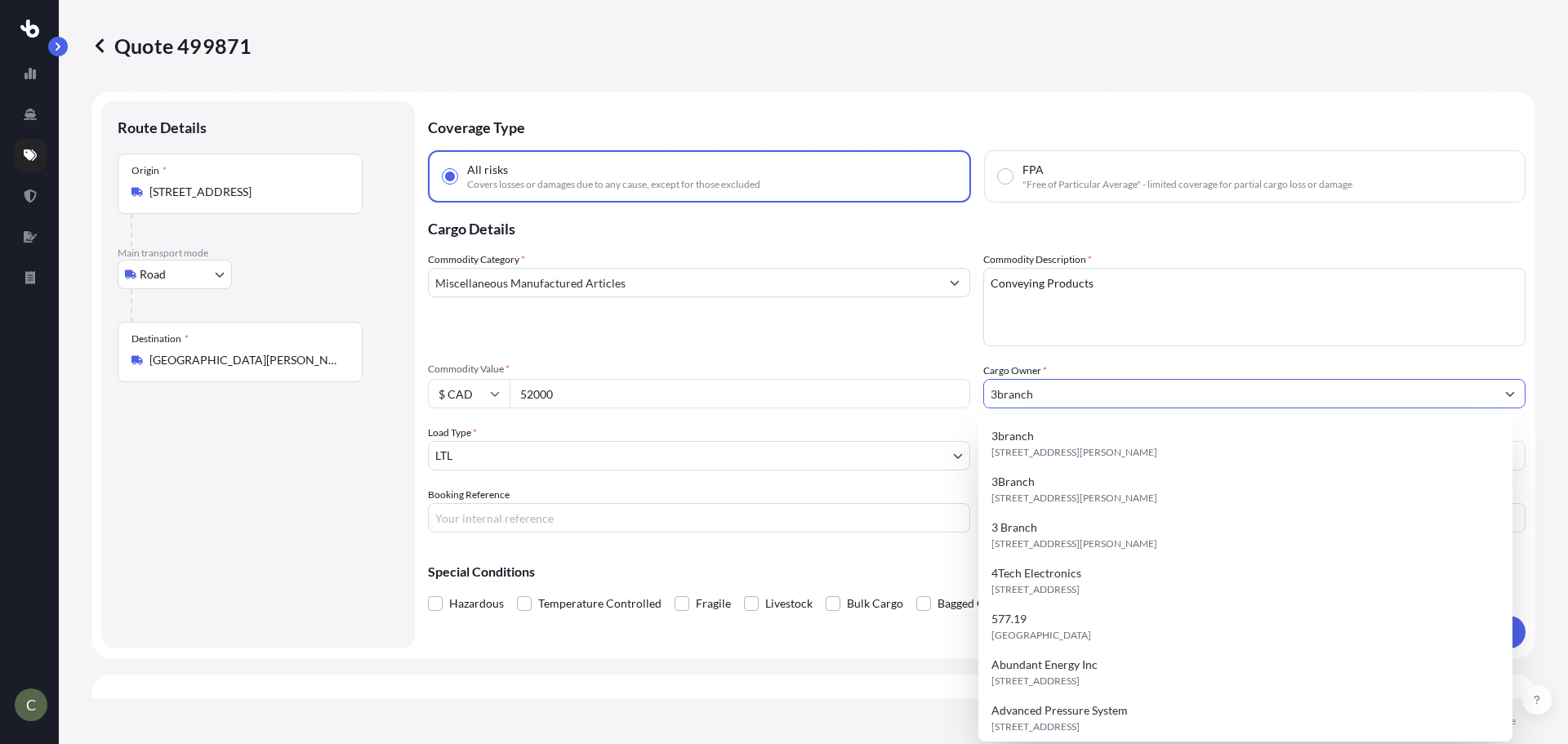
drag, startPoint x: 1043, startPoint y: 394, endPoint x: 920, endPoint y: 395, distance: 123.0
click at [920, 395] on div "Commodity Category * Miscellaneous Manufactured Articles Commodity Description …" at bounding box center [976, 392] width 1097 height 281
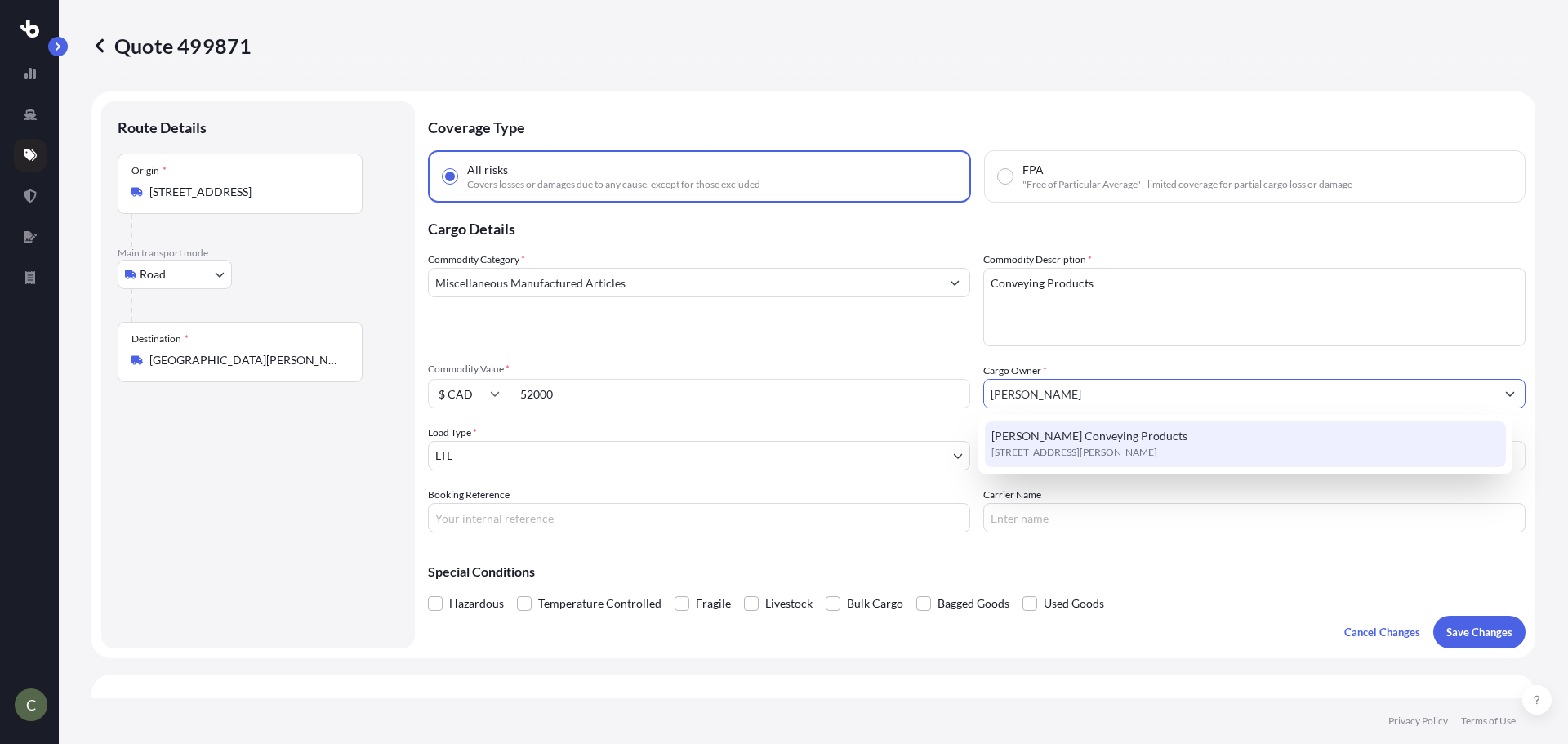
click at [1035, 433] on span "[PERSON_NAME] Conveying Products" at bounding box center [1090, 436] width 196 height 16
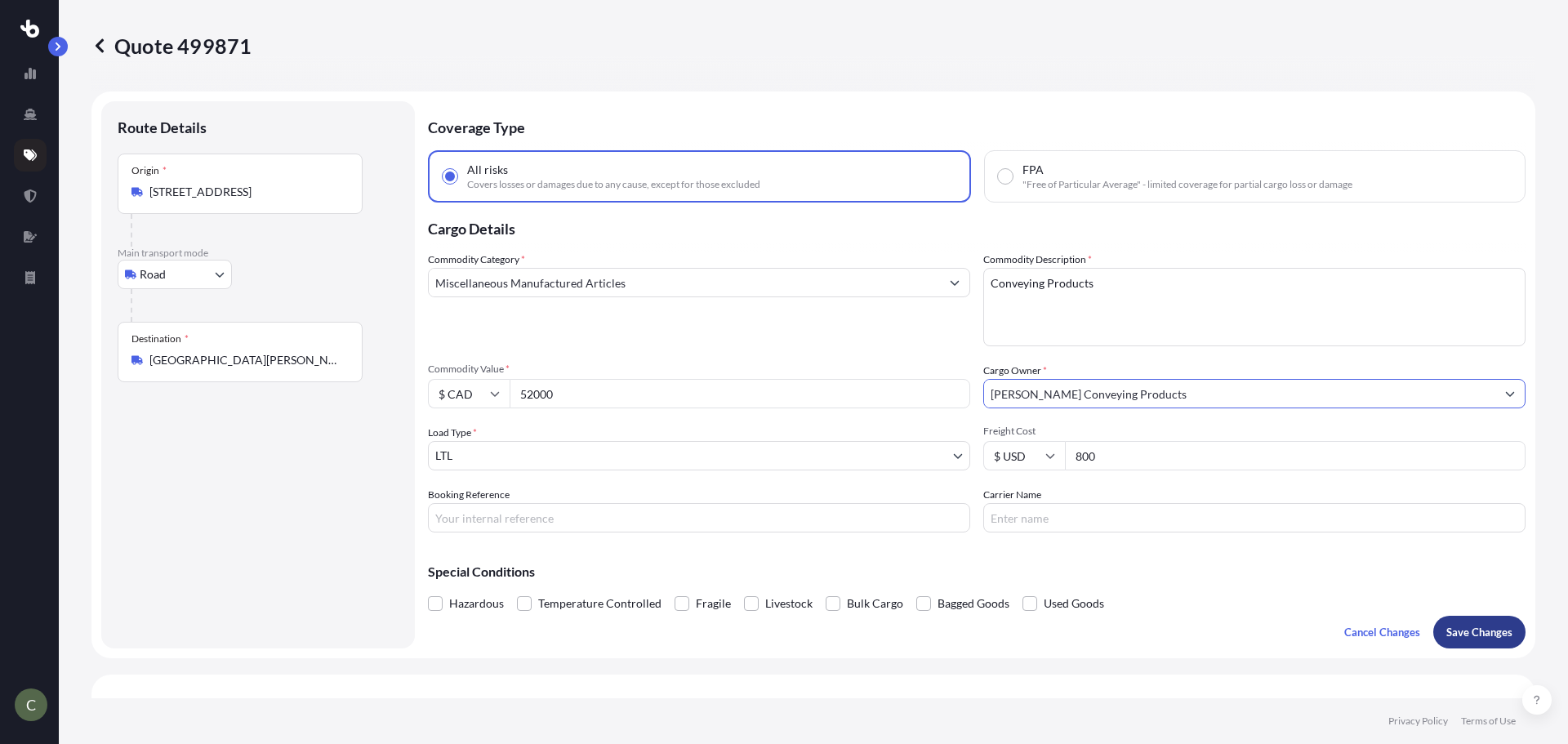
type input "[PERSON_NAME] Conveying Products"
click at [1463, 625] on p "Save Changes" at bounding box center [1479, 632] width 66 height 16
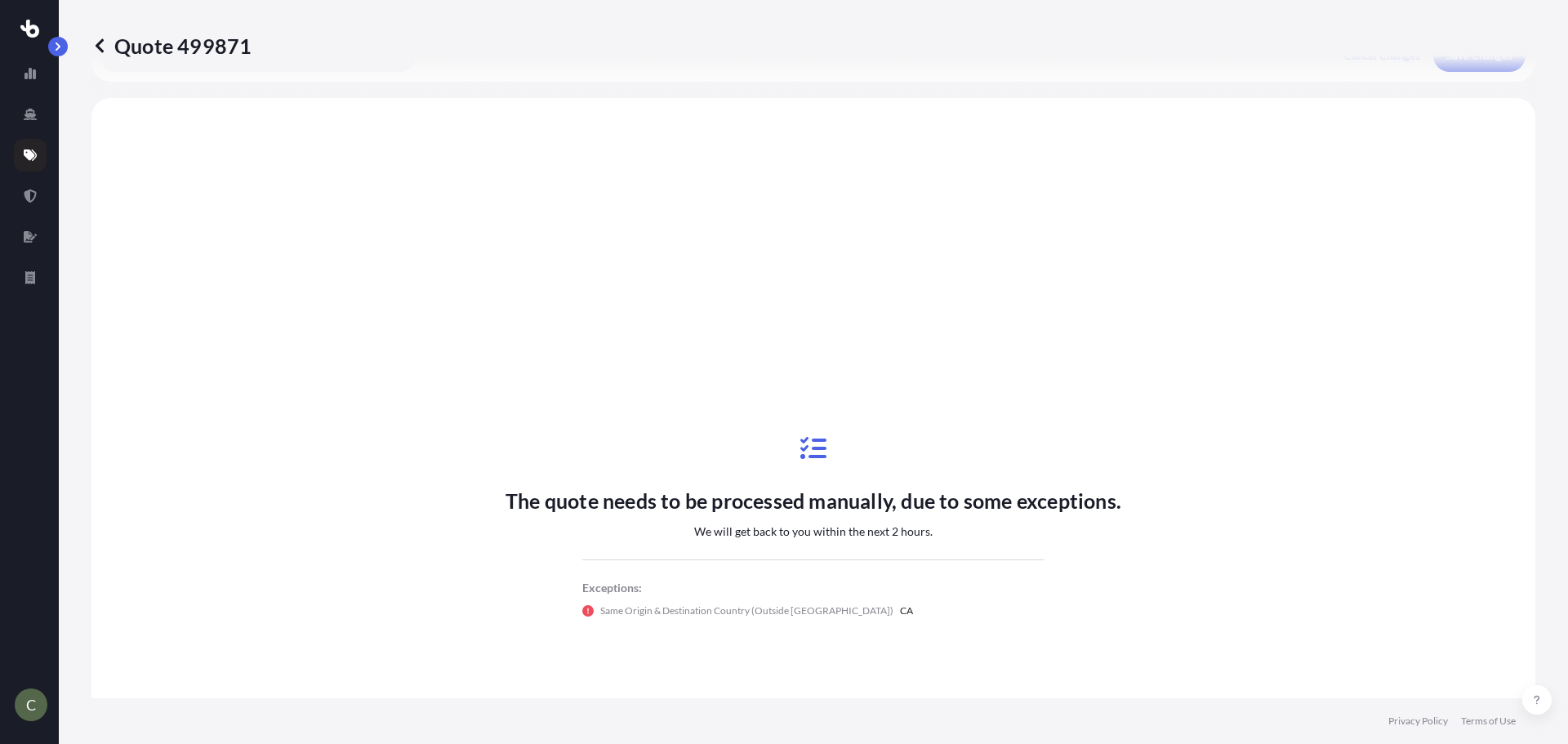
scroll to position [593, 0]
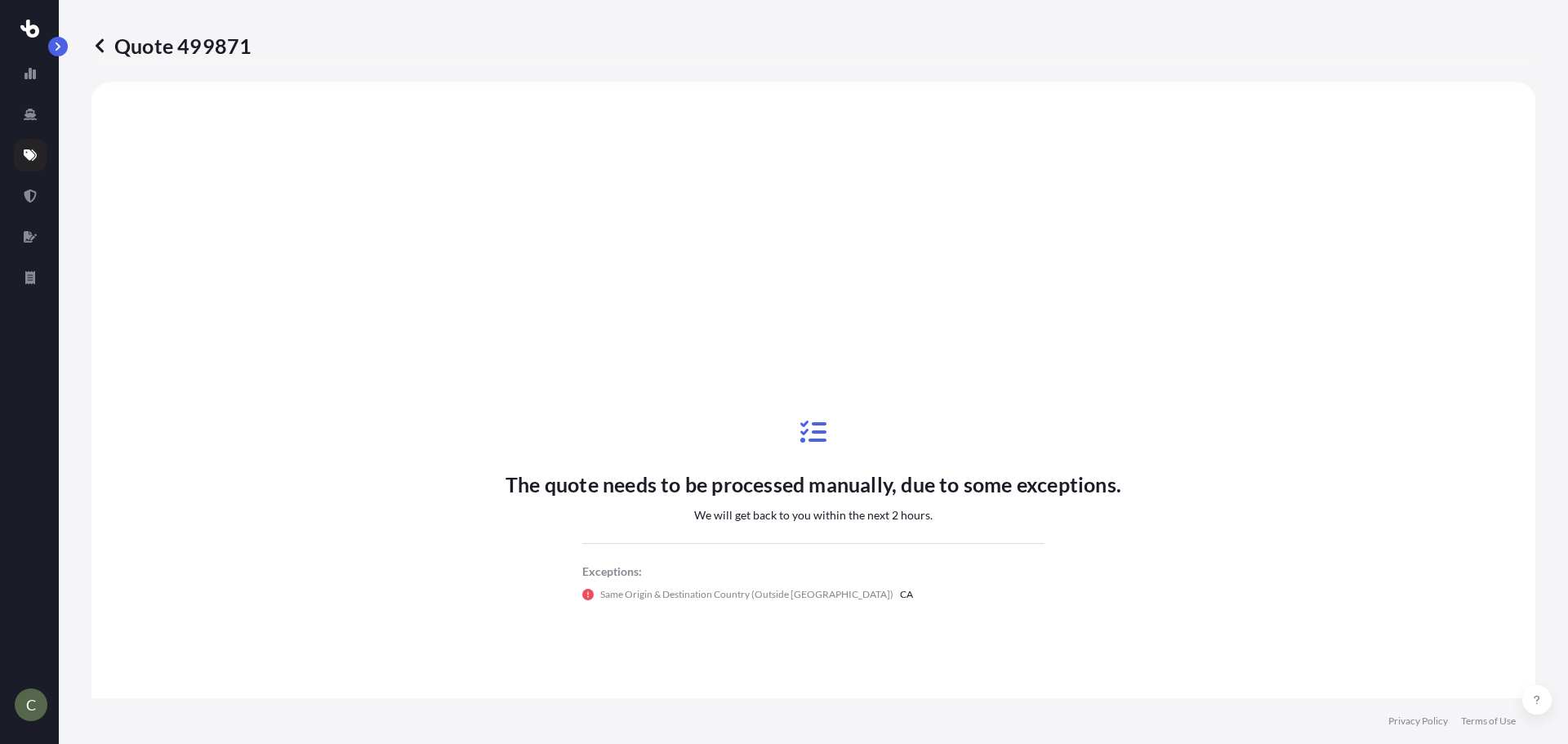
select select "Road"
select select "1"
click at [34, 159] on icon at bounding box center [30, 155] width 13 height 11
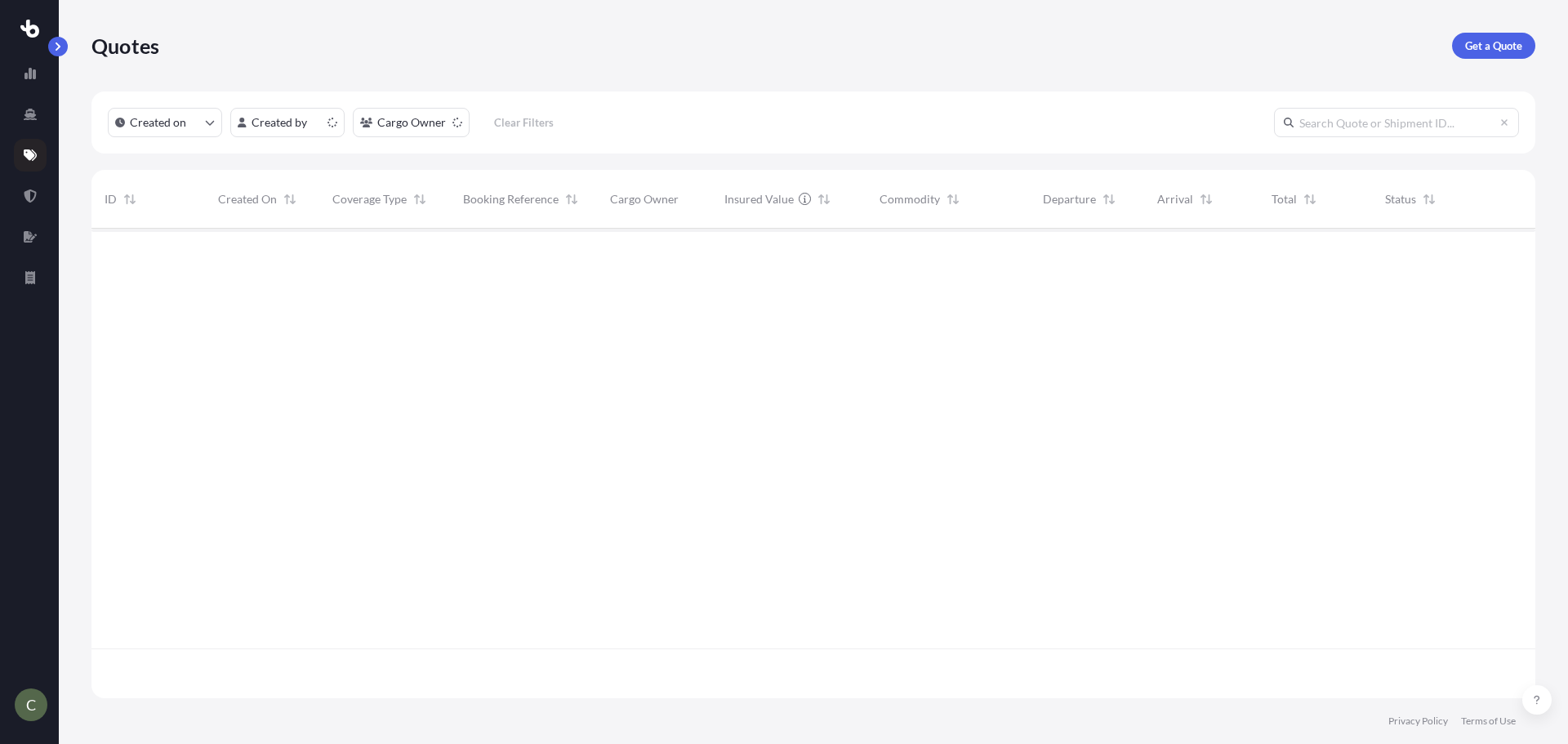
scroll to position [466, 1431]
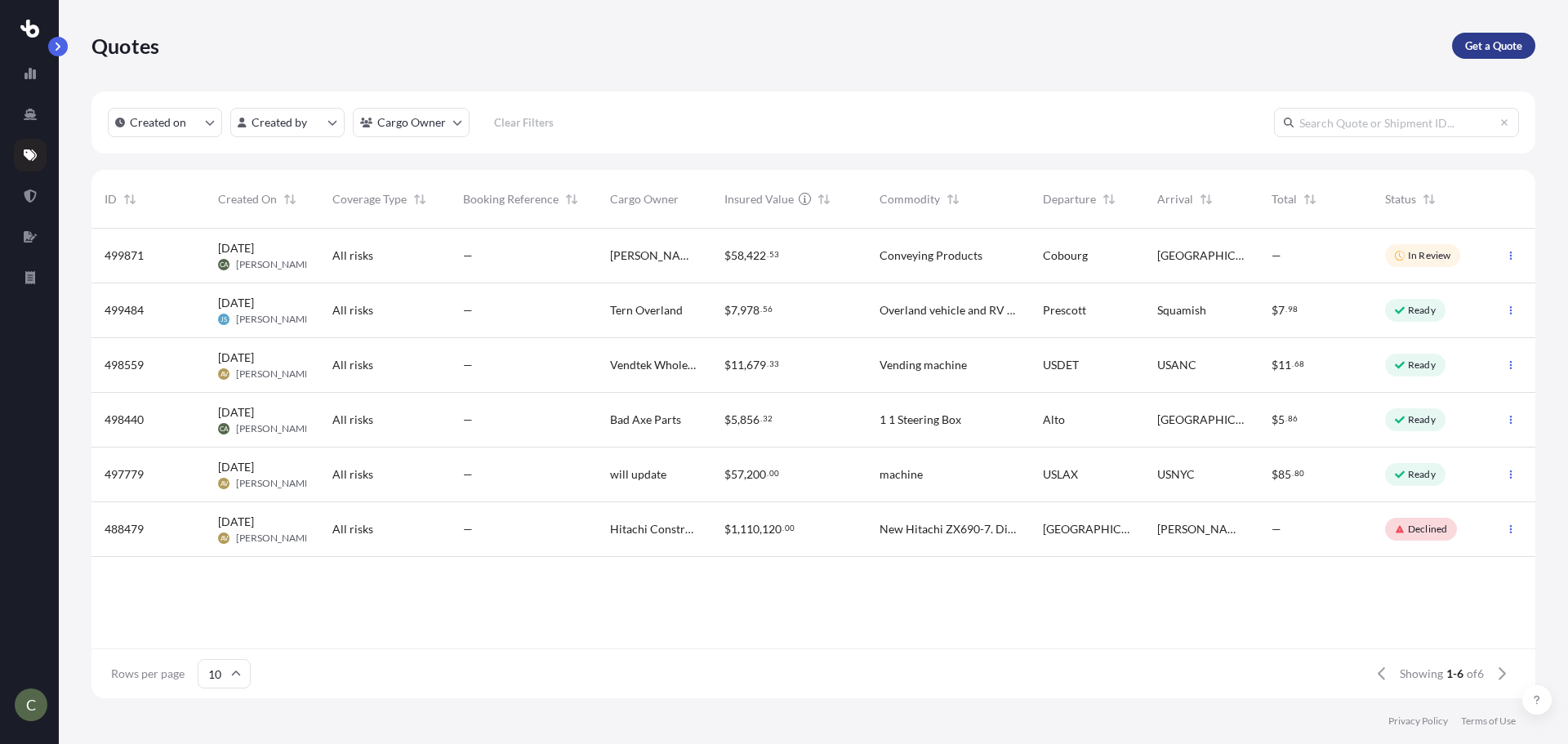
click at [1472, 45] on p "Get a Quote" at bounding box center [1494, 46] width 57 height 16
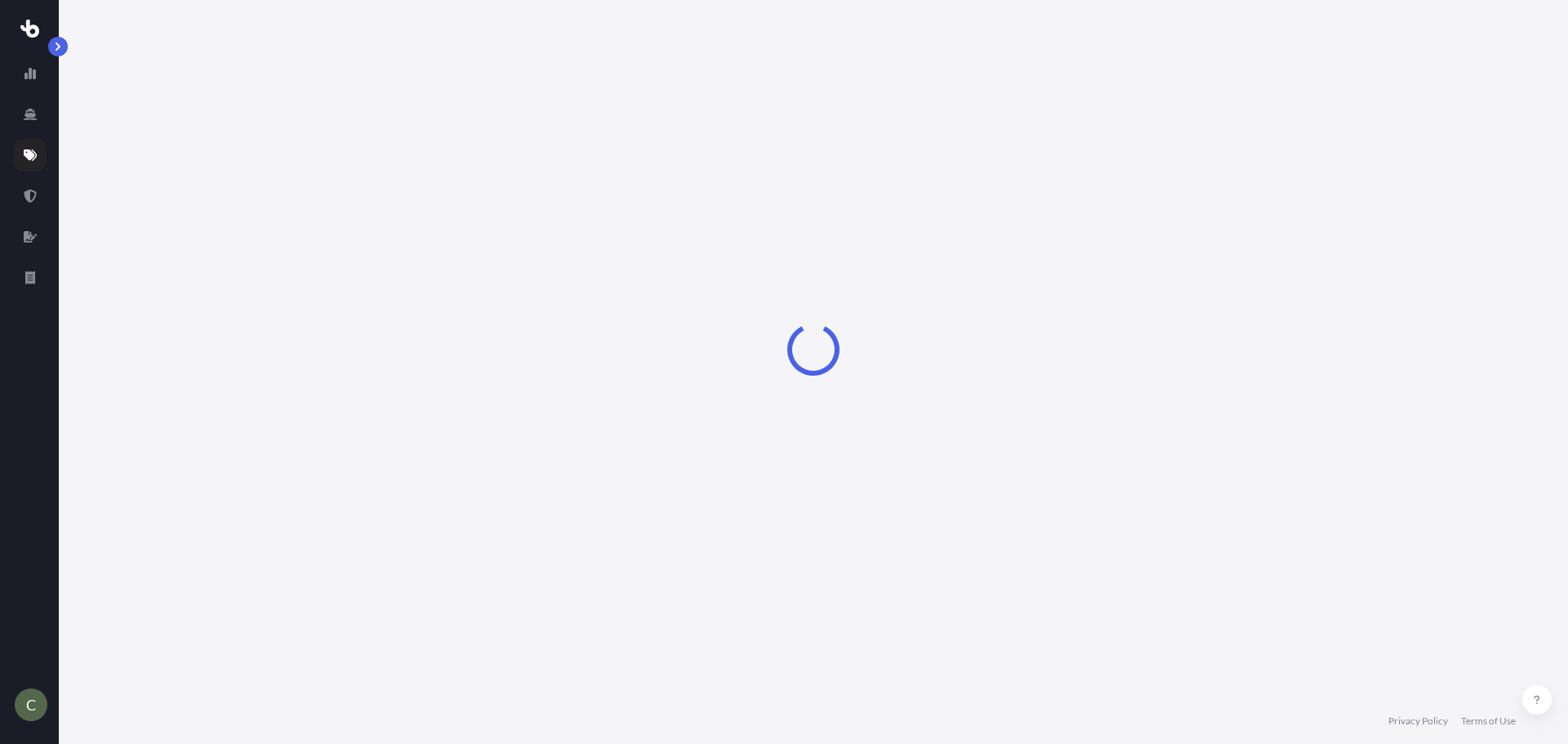
select select "Sea"
select select "1"
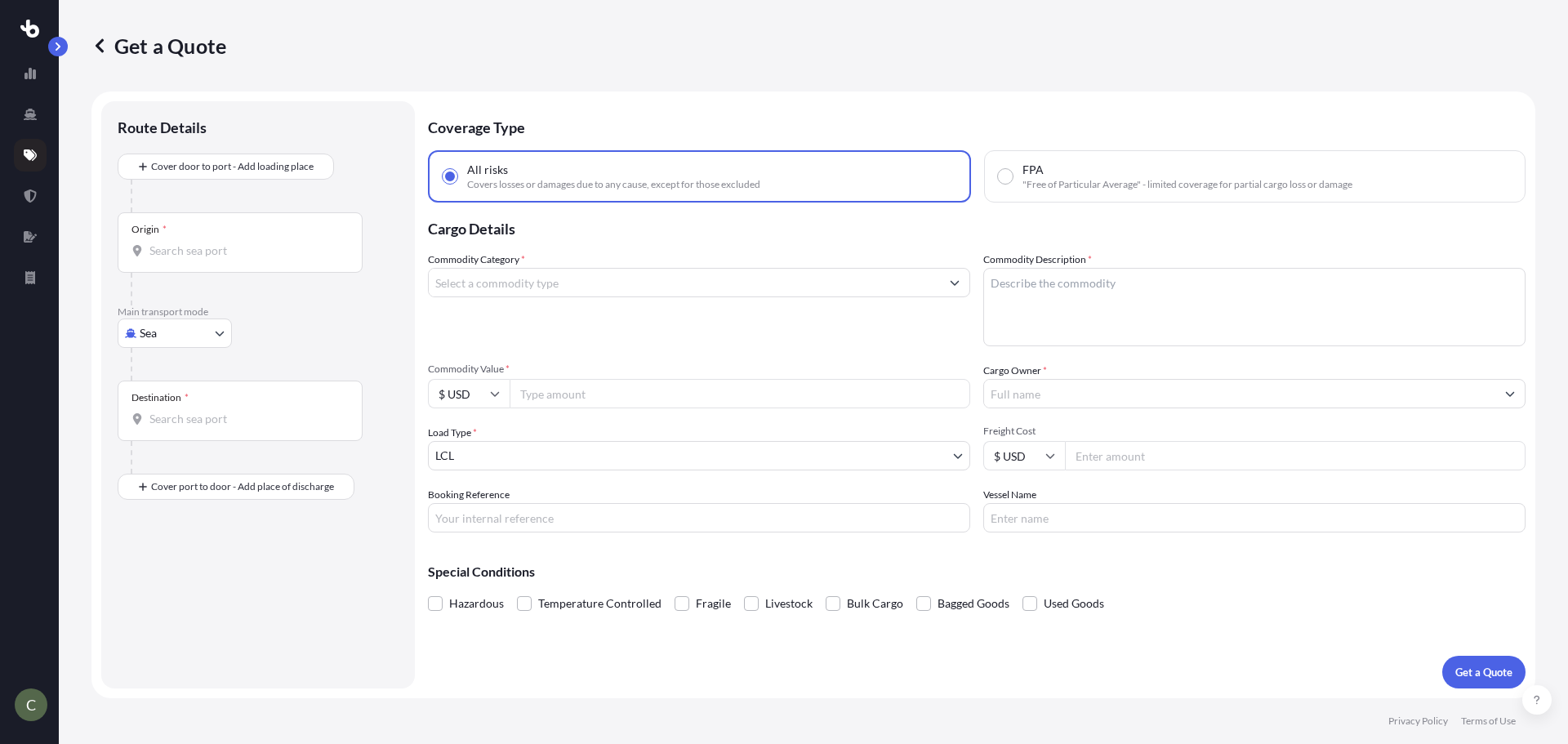
click at [181, 260] on div "Origin *" at bounding box center [240, 243] width 245 height 61
click at [181, 259] on input "Origin *" at bounding box center [246, 251] width 193 height 16
type input "K9A4W4"
click at [361, 197] on div at bounding box center [265, 196] width 268 height 33
click at [204, 338] on body "C Get a Quote Route Details Cover door to port - Add loading place Place of loa…" at bounding box center [784, 372] width 1568 height 744
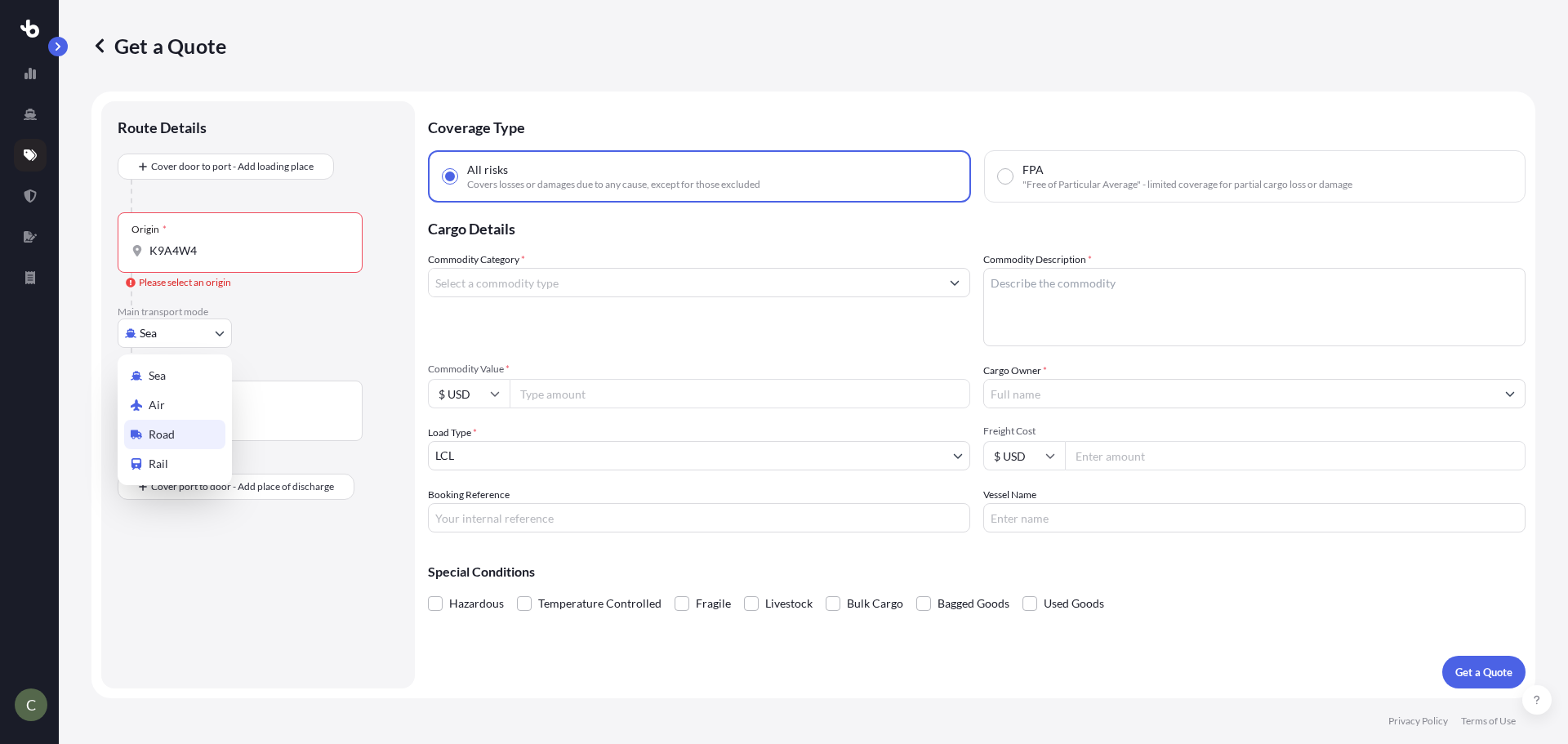
click at [186, 427] on div "Road" at bounding box center [175, 434] width 101 height 29
select select "Road"
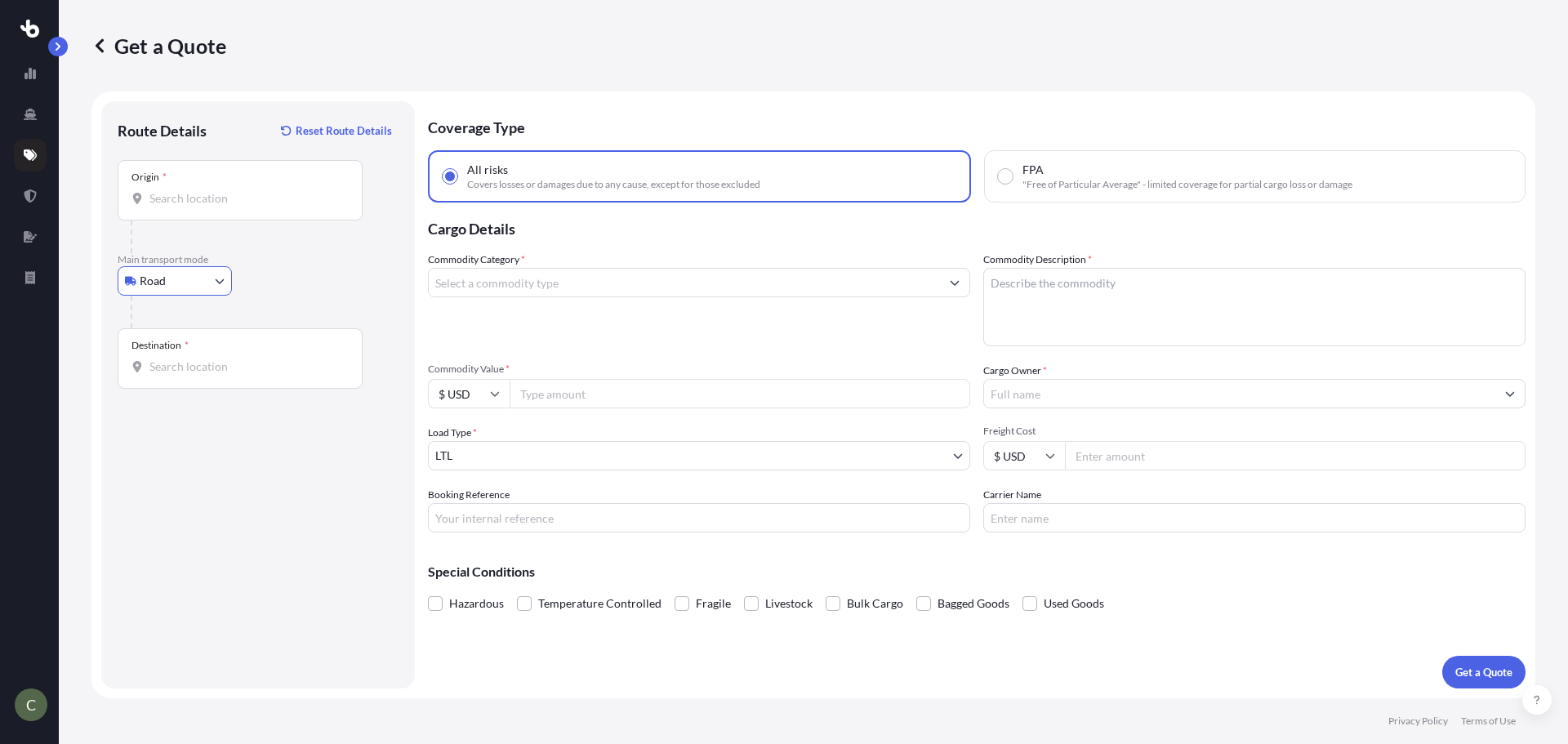
click at [216, 195] on input "Origin *" at bounding box center [246, 199] width 193 height 16
click at [225, 250] on span "[STREET_ADDRESS]" at bounding box center [224, 253] width 102 height 16
type input "[STREET_ADDRESS]"
click at [195, 372] on input "Destination *" at bounding box center [246, 366] width 193 height 16
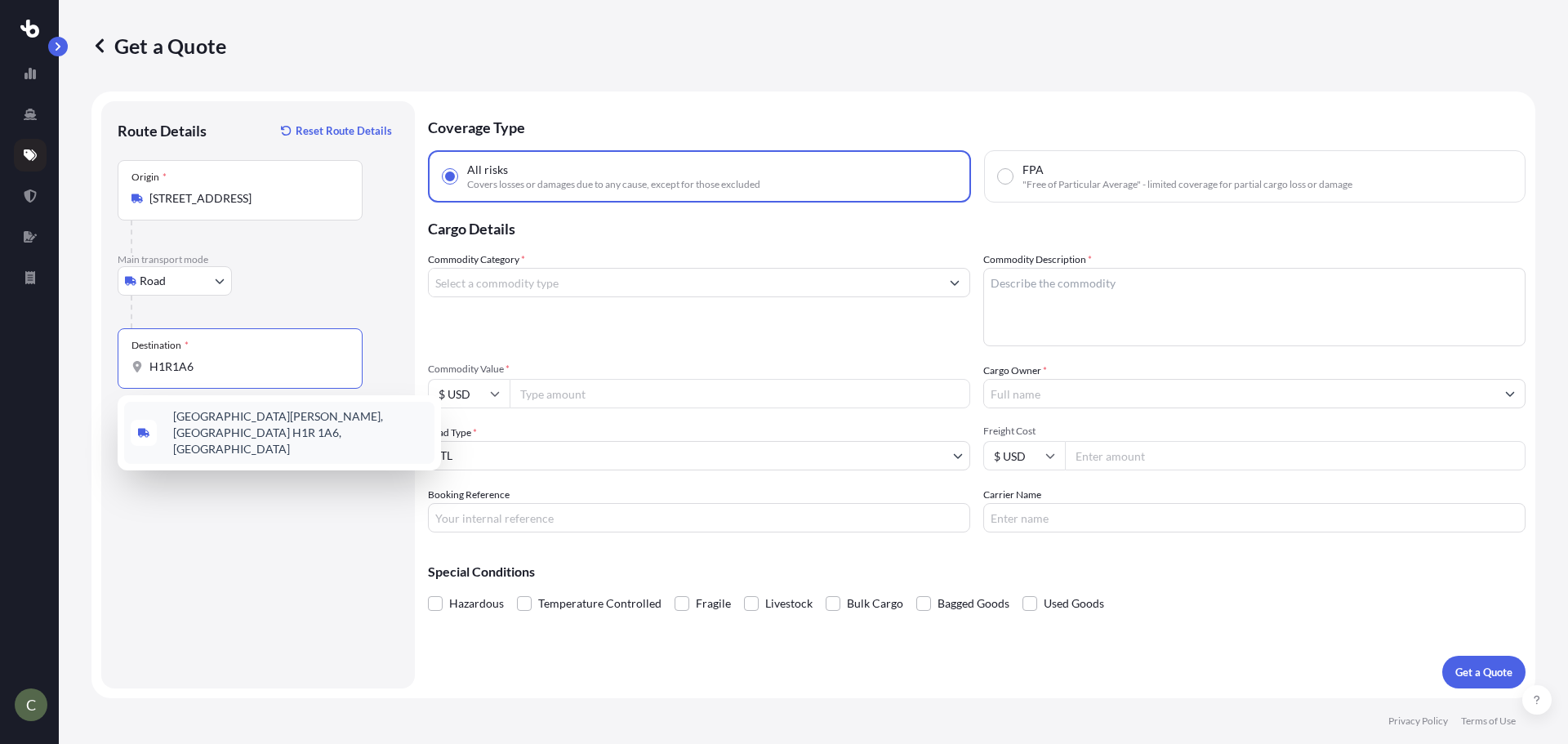
click at [210, 414] on span "[GEOGRAPHIC_DATA][PERSON_NAME], [GEOGRAPHIC_DATA] H1R 1A6, [GEOGRAPHIC_DATA]" at bounding box center [301, 433] width 255 height 49
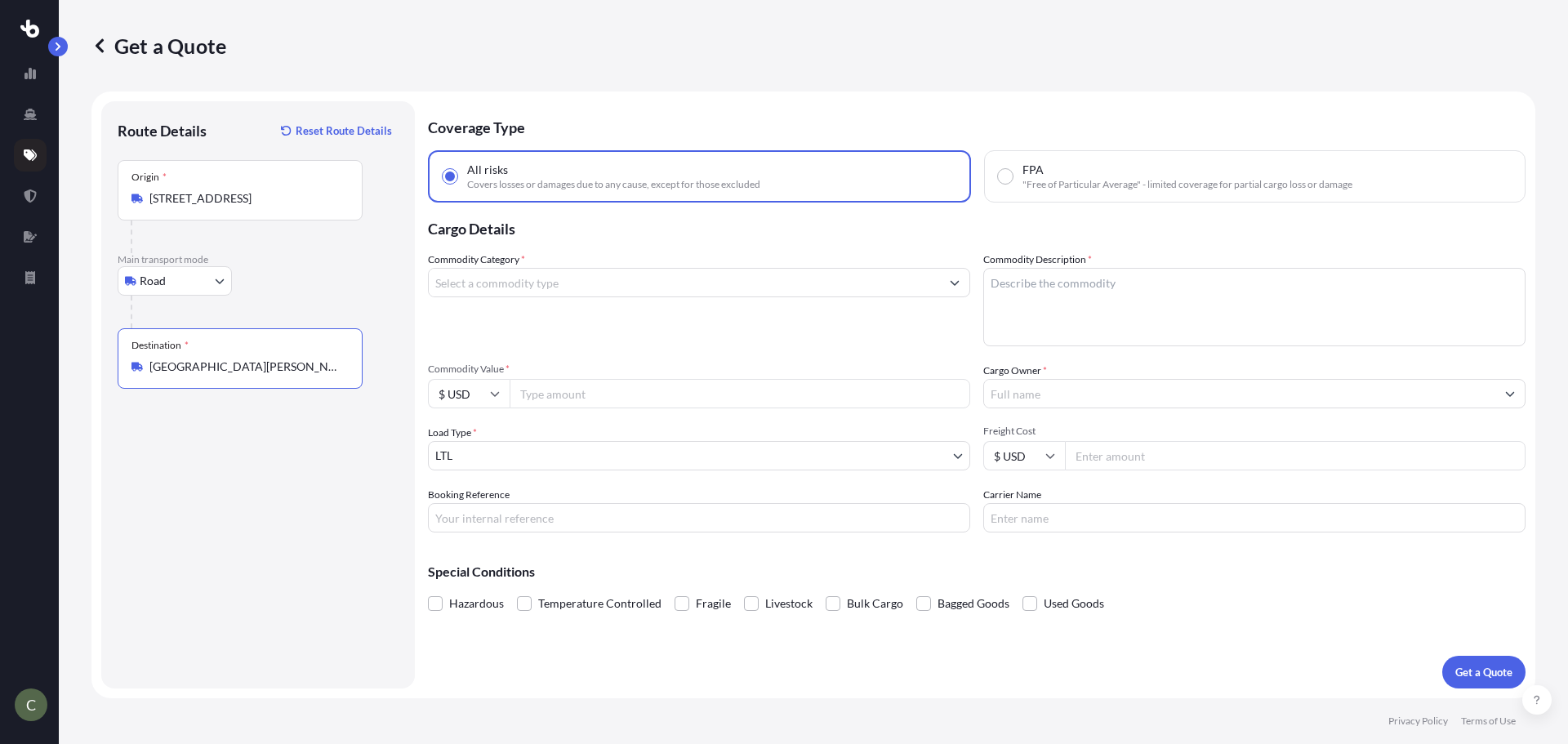
type input "[GEOGRAPHIC_DATA][PERSON_NAME], [GEOGRAPHIC_DATA] H1R 1A6, [GEOGRAPHIC_DATA]"
click at [580, 403] on input "Commodity Value *" at bounding box center [739, 393] width 460 height 29
type input "18000"
click at [500, 397] on input "$ USD" at bounding box center [468, 393] width 82 height 29
click at [458, 573] on div "$ CAD" at bounding box center [468, 576] width 69 height 31
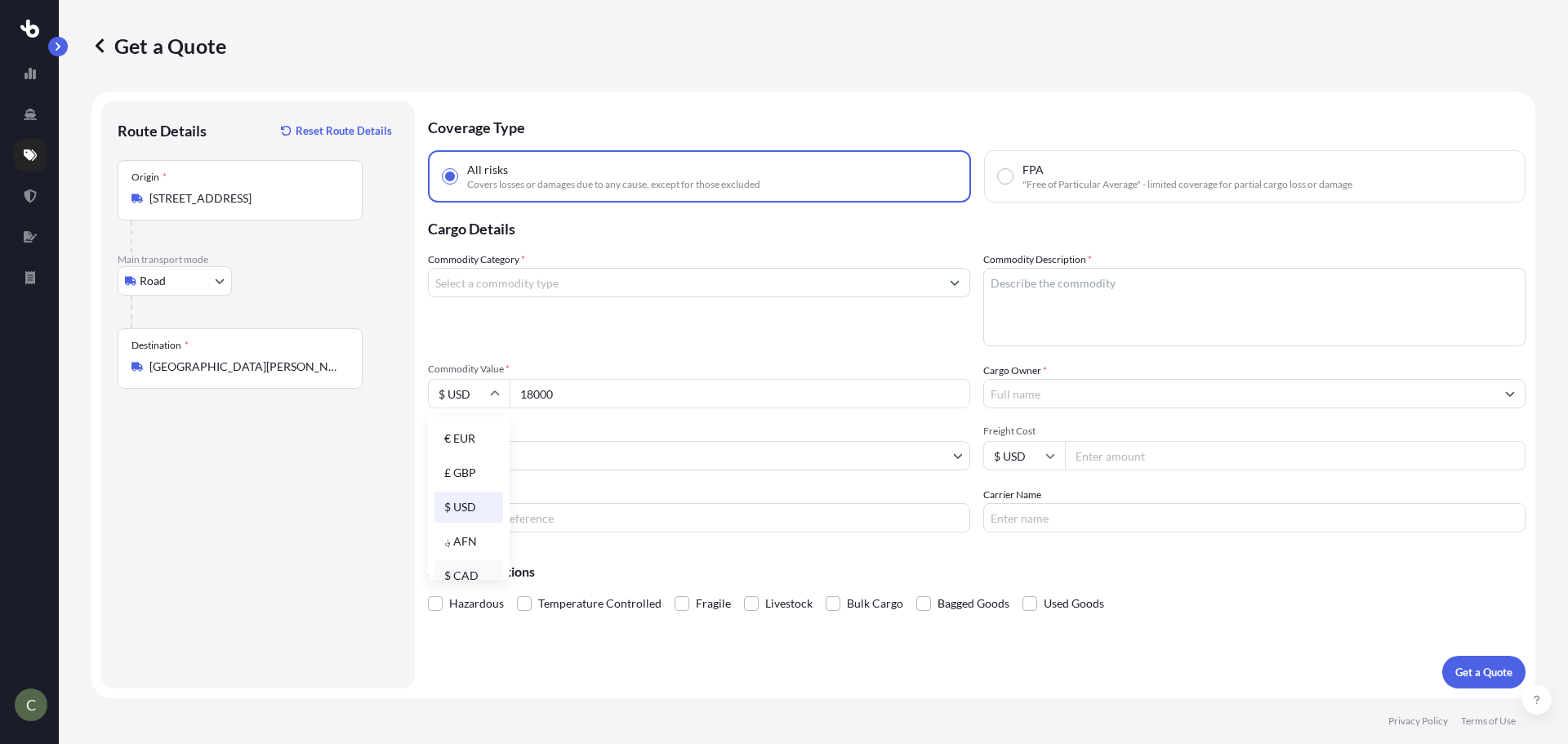
type input "$ CAD"
click at [1040, 289] on textarea "Commodity Description *" at bounding box center [1254, 307] width 542 height 78
type textarea "CONVEYING PRODUCTS"
click at [739, 278] on input "Commodity Category *" at bounding box center [683, 283] width 511 height 29
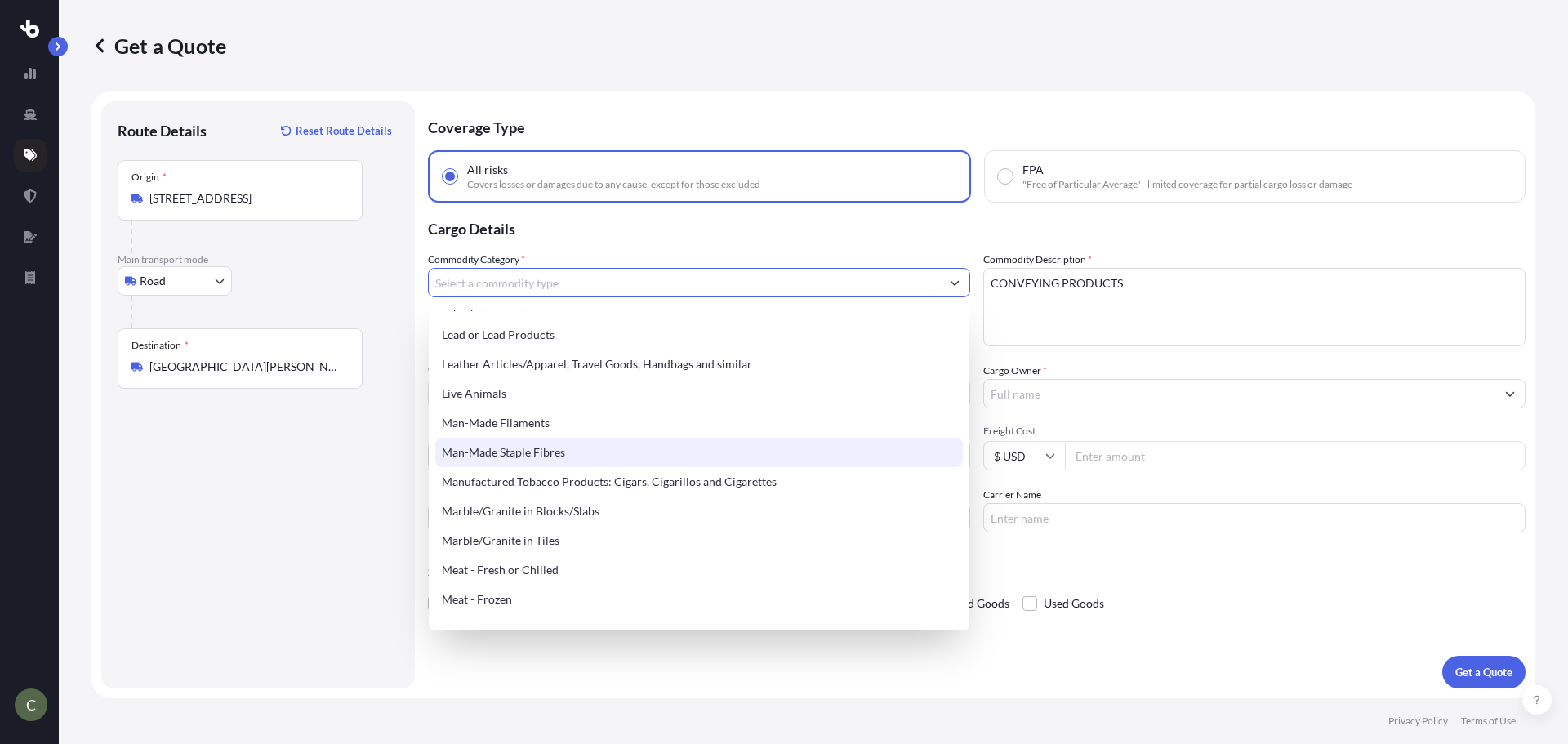
scroll to position [2205, 0]
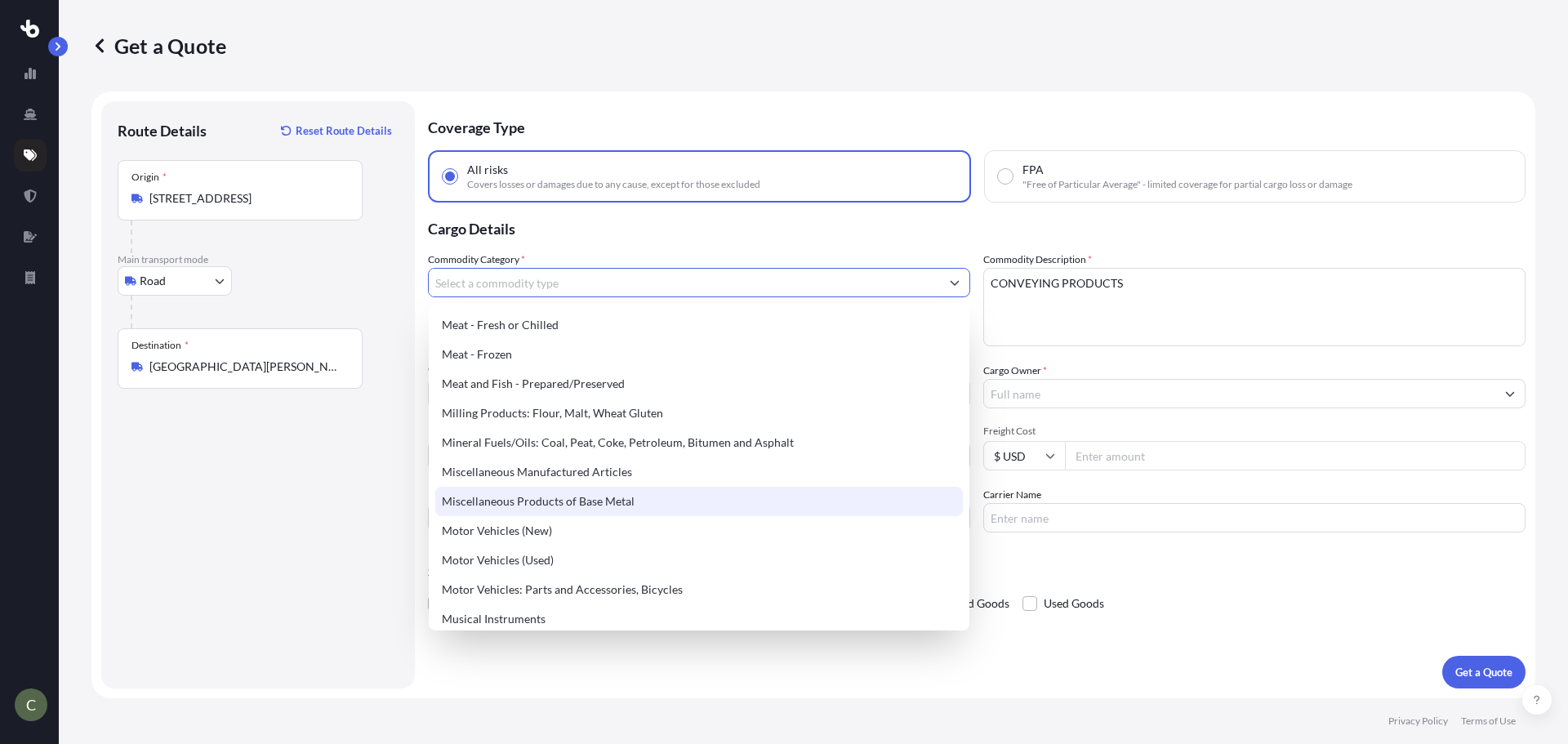
click at [577, 498] on div "Miscellaneous Products of Base Metal" at bounding box center [698, 501] width 527 height 29
type input "Miscellaneous Products of Base Metal"
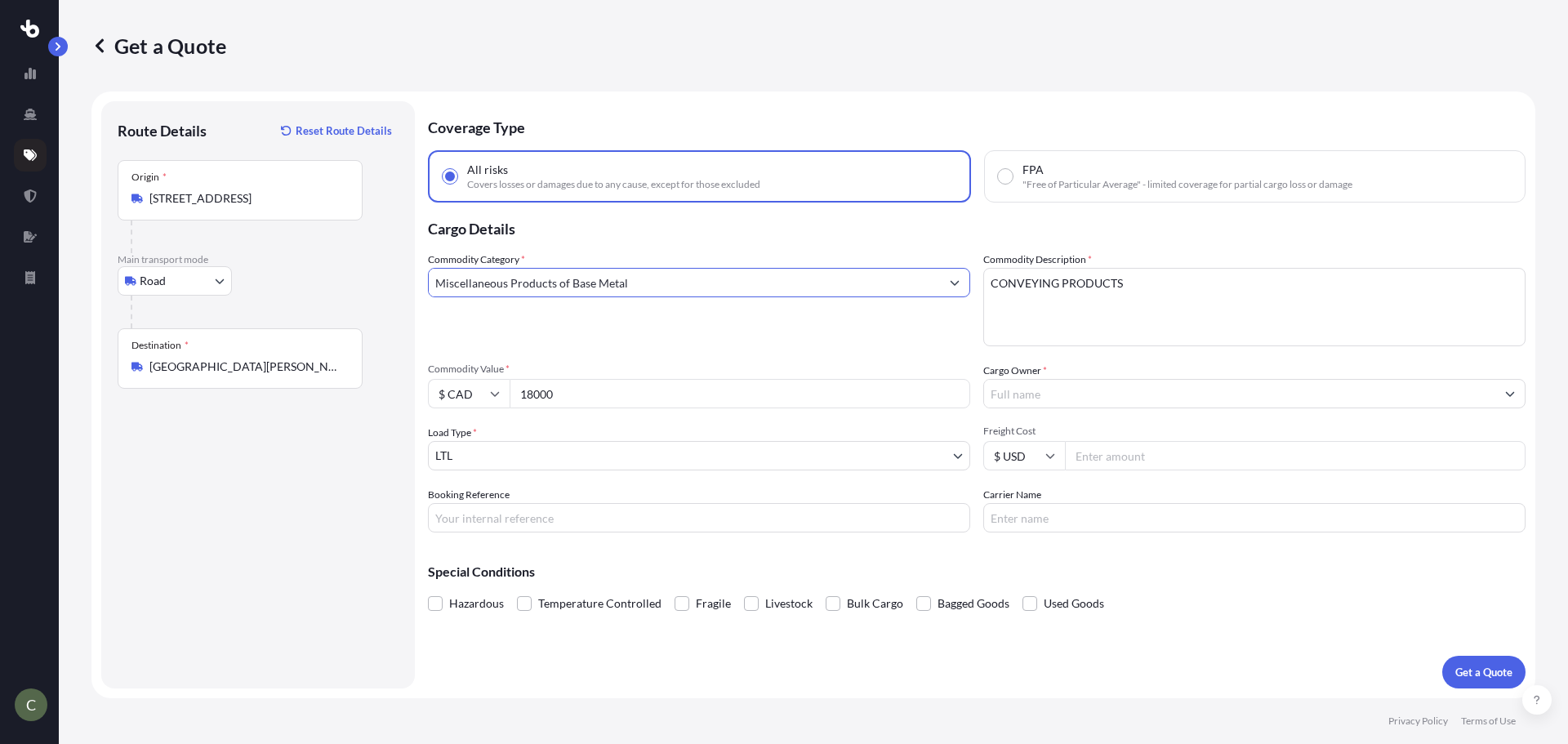
click at [1041, 392] on input "Cargo Owner *" at bounding box center [1239, 393] width 511 height 29
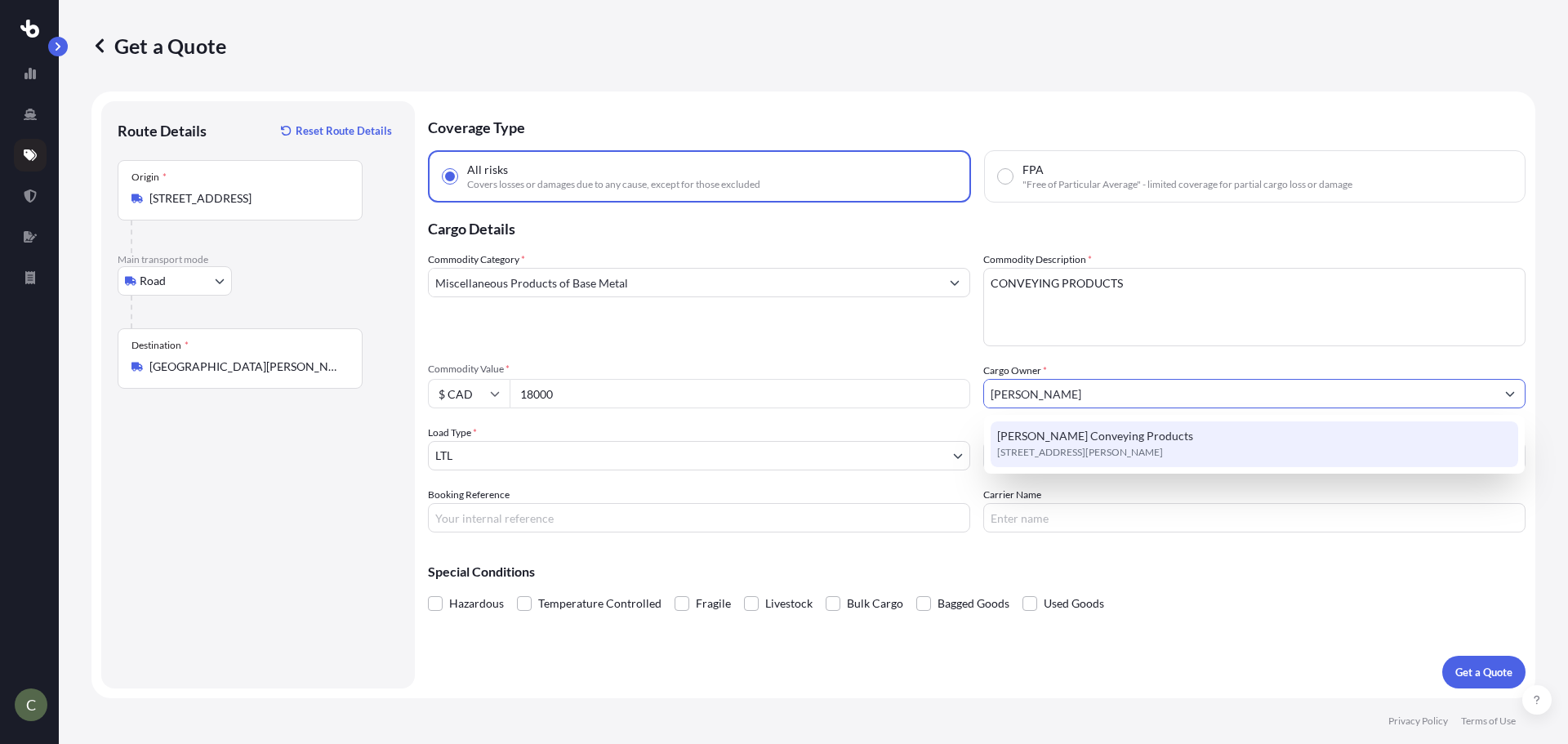
click at [1042, 451] on span "[STREET_ADDRESS][PERSON_NAME]" at bounding box center [1080, 452] width 166 height 16
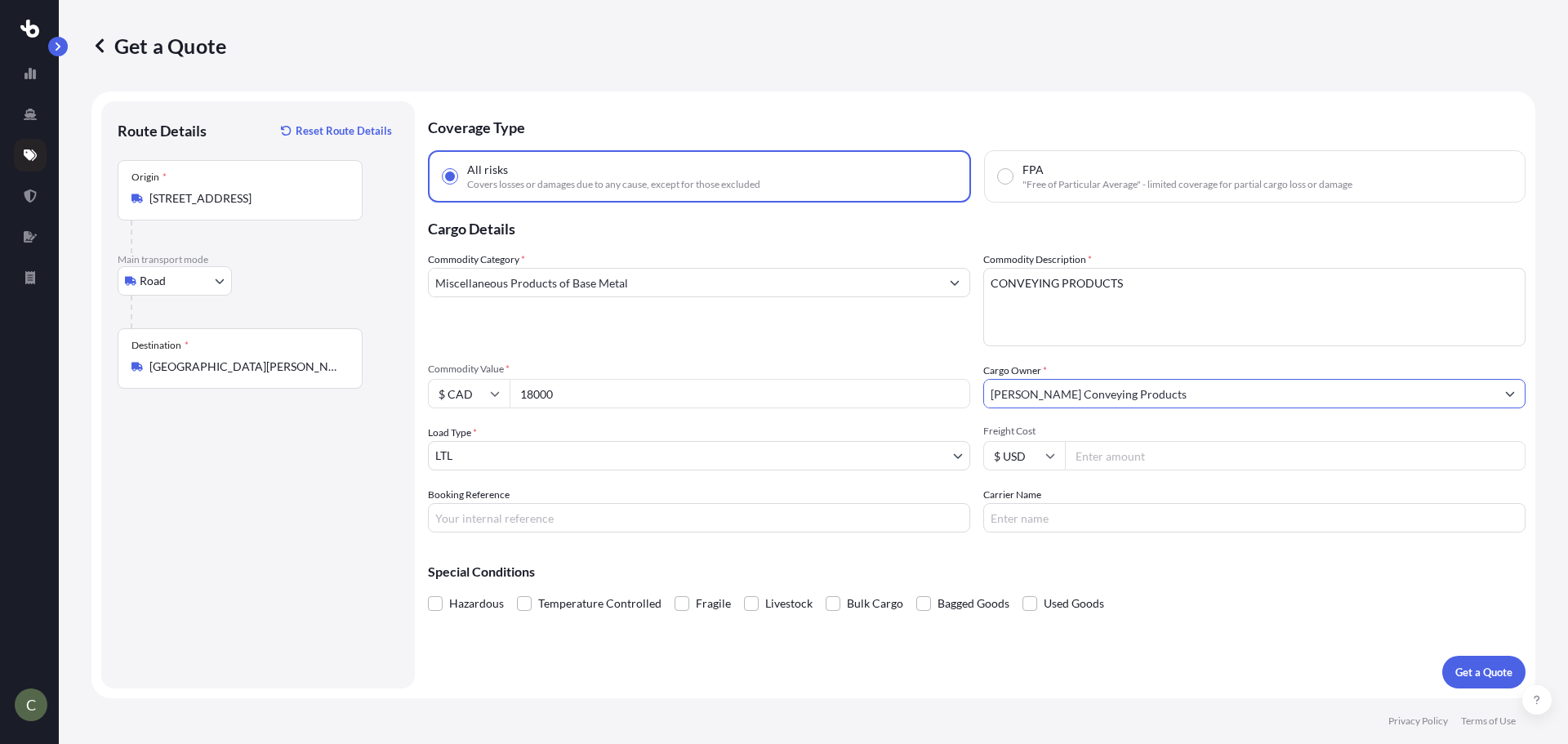
type input "[PERSON_NAME] Conveying Products"
click at [1140, 453] on input "Freight Cost" at bounding box center [1294, 455] width 460 height 29
type input "551.12"
click at [1103, 551] on div "Special Conditions Hazardous Temperature Controlled Fragile Livestock Bulk Carg…" at bounding box center [976, 580] width 1097 height 70
click at [1460, 663] on button "Get a Quote" at bounding box center [1484, 672] width 83 height 33
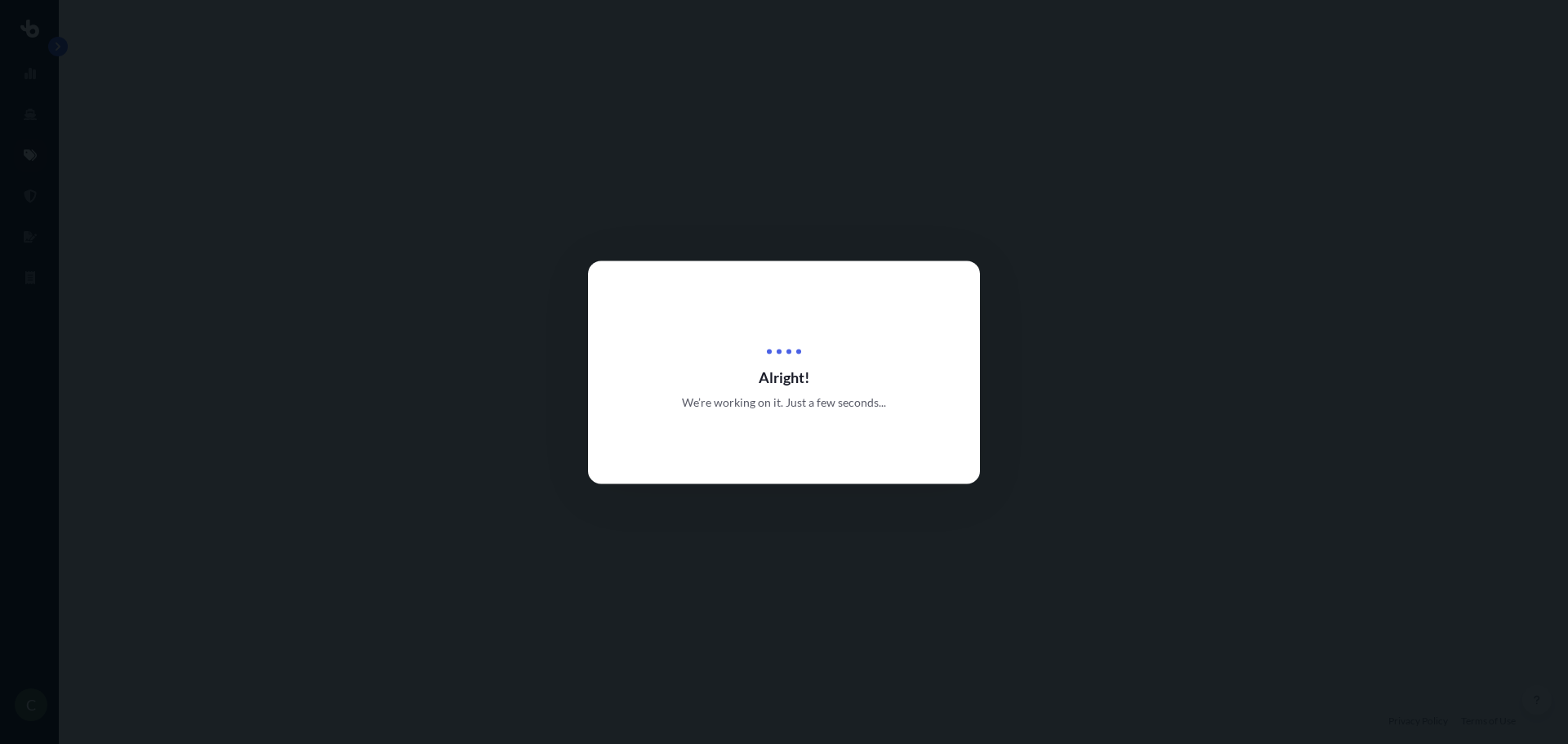
select select "Road"
select select "1"
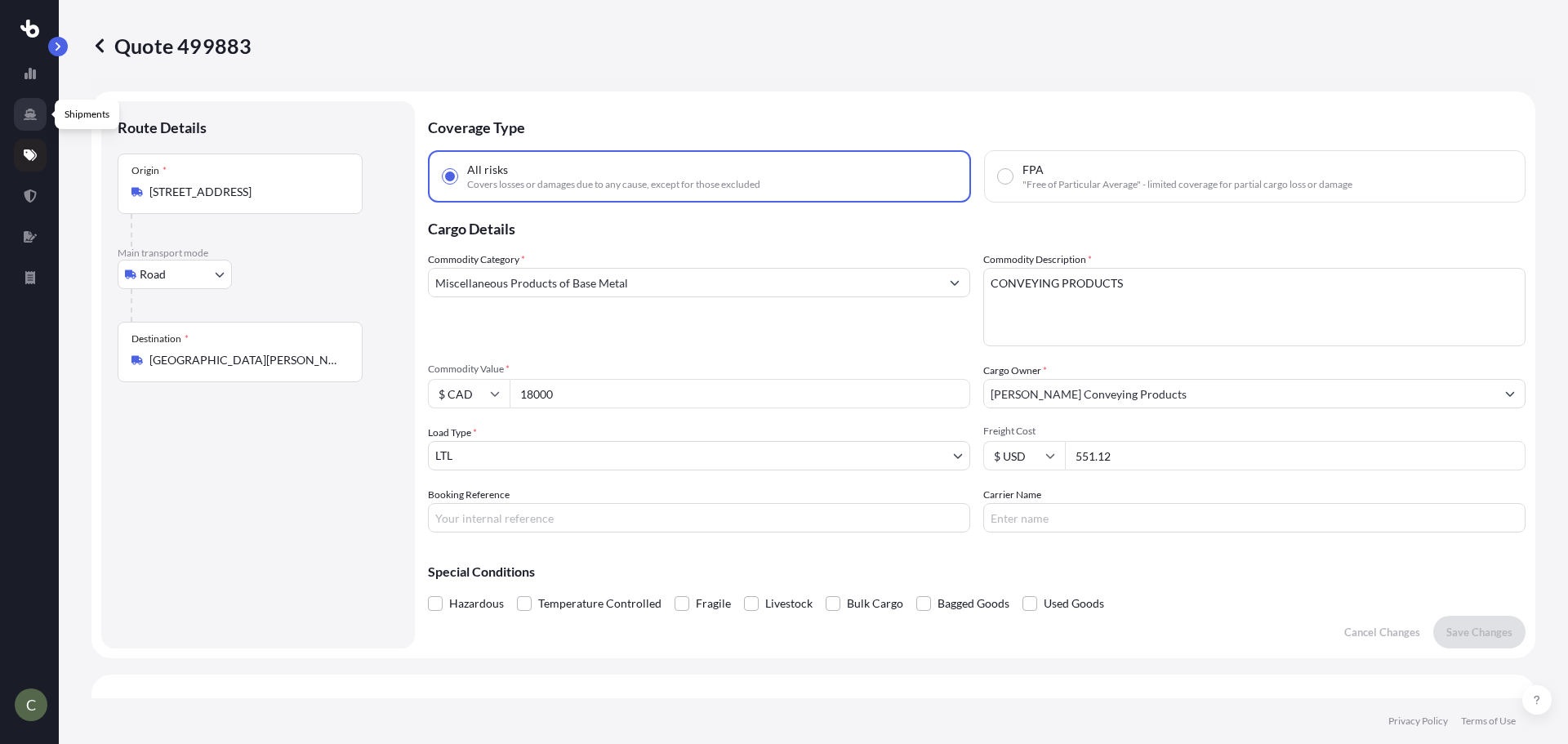
click at [34, 118] on icon at bounding box center [30, 114] width 13 height 13
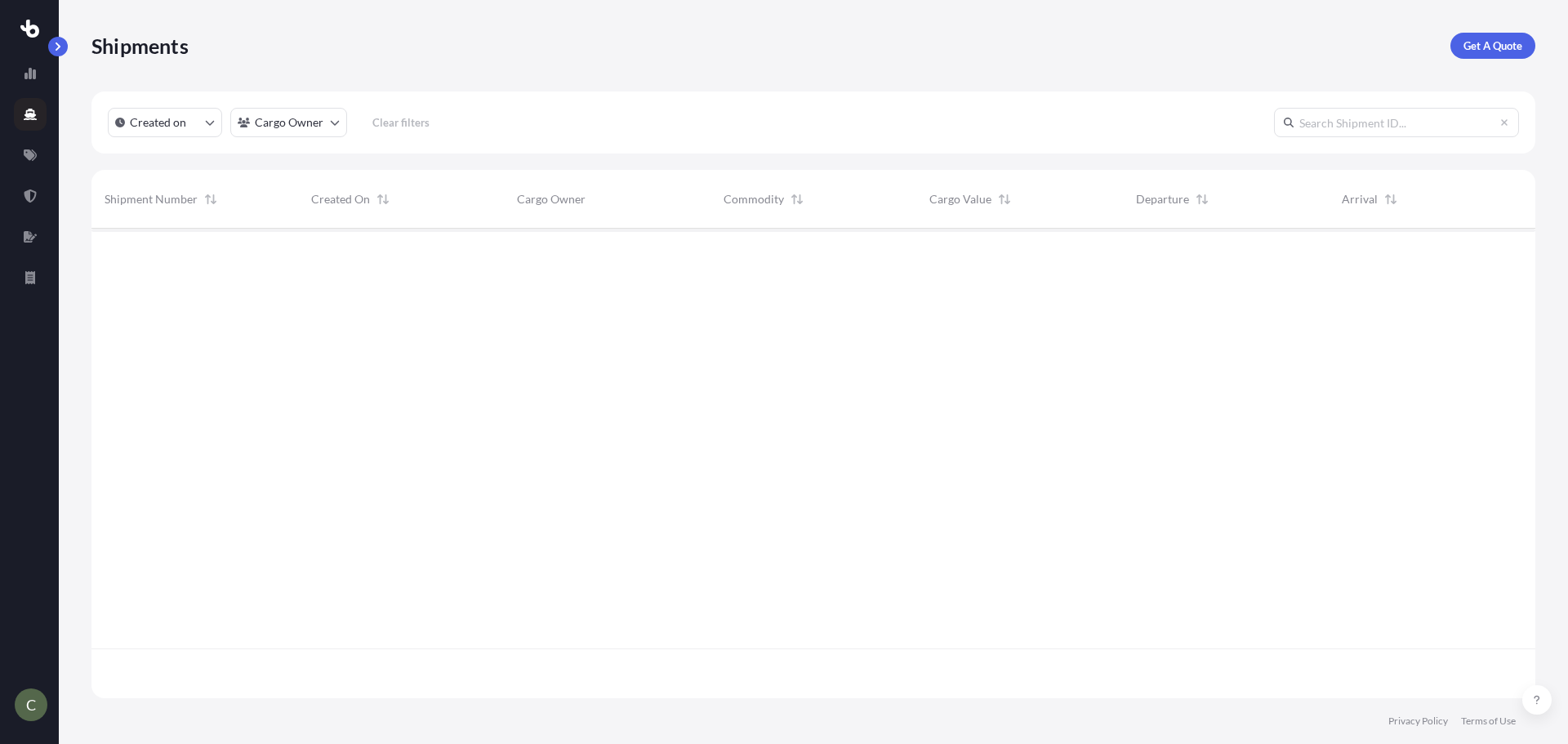
scroll to position [466, 1431]
click at [25, 158] on icon at bounding box center [30, 155] width 13 height 13
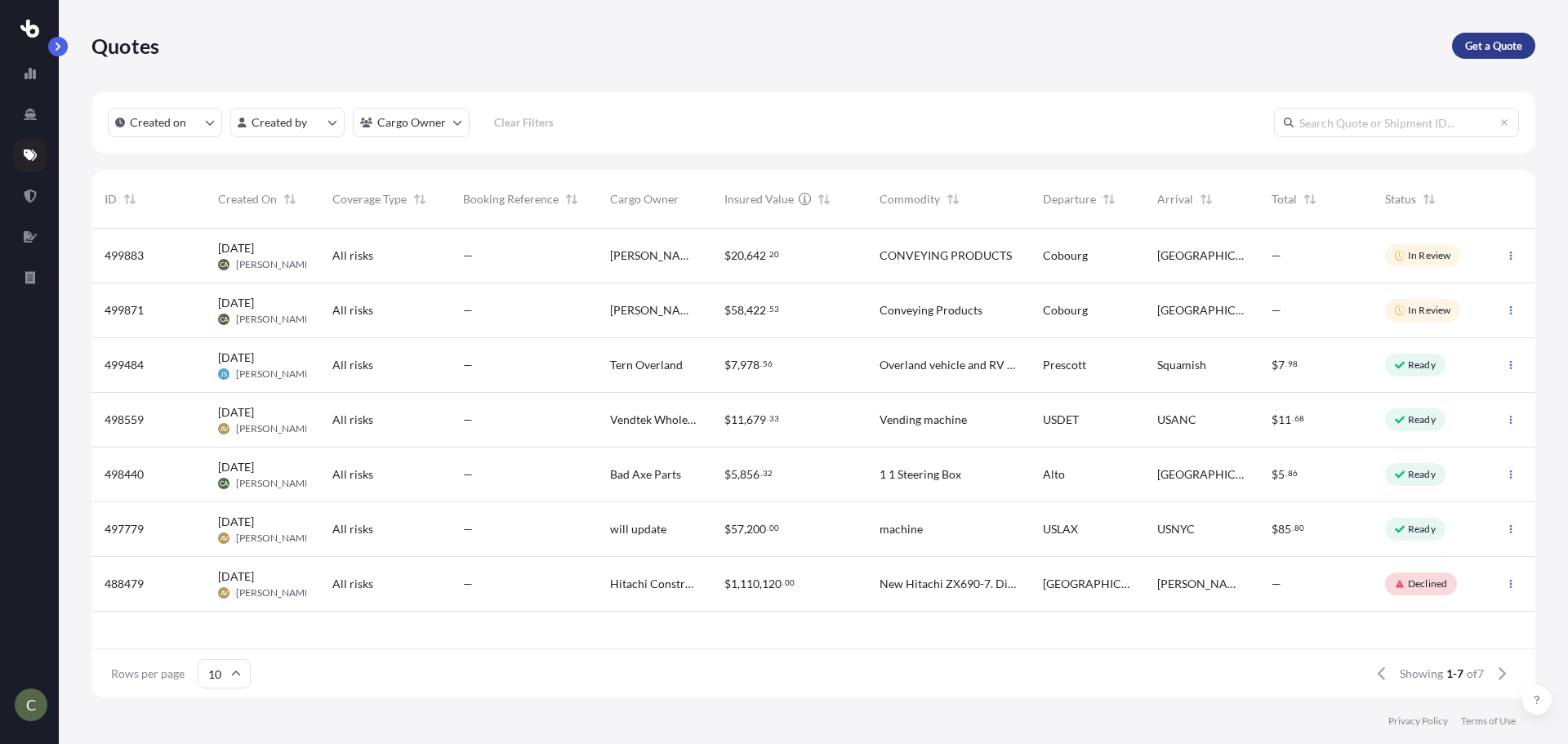
click at [1489, 46] on p "Get a Quote" at bounding box center [1494, 46] width 57 height 16
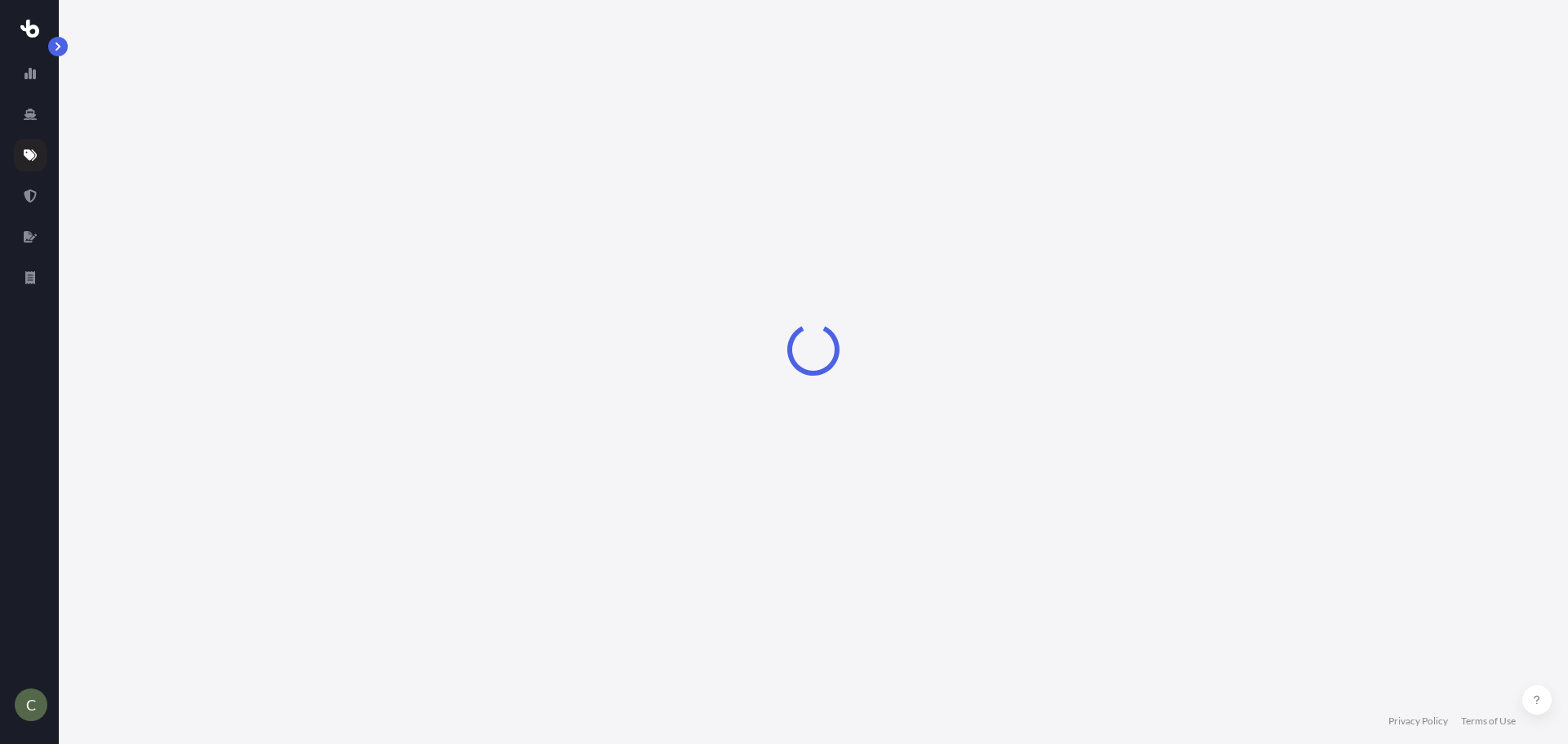
select select "Sea"
select select "1"
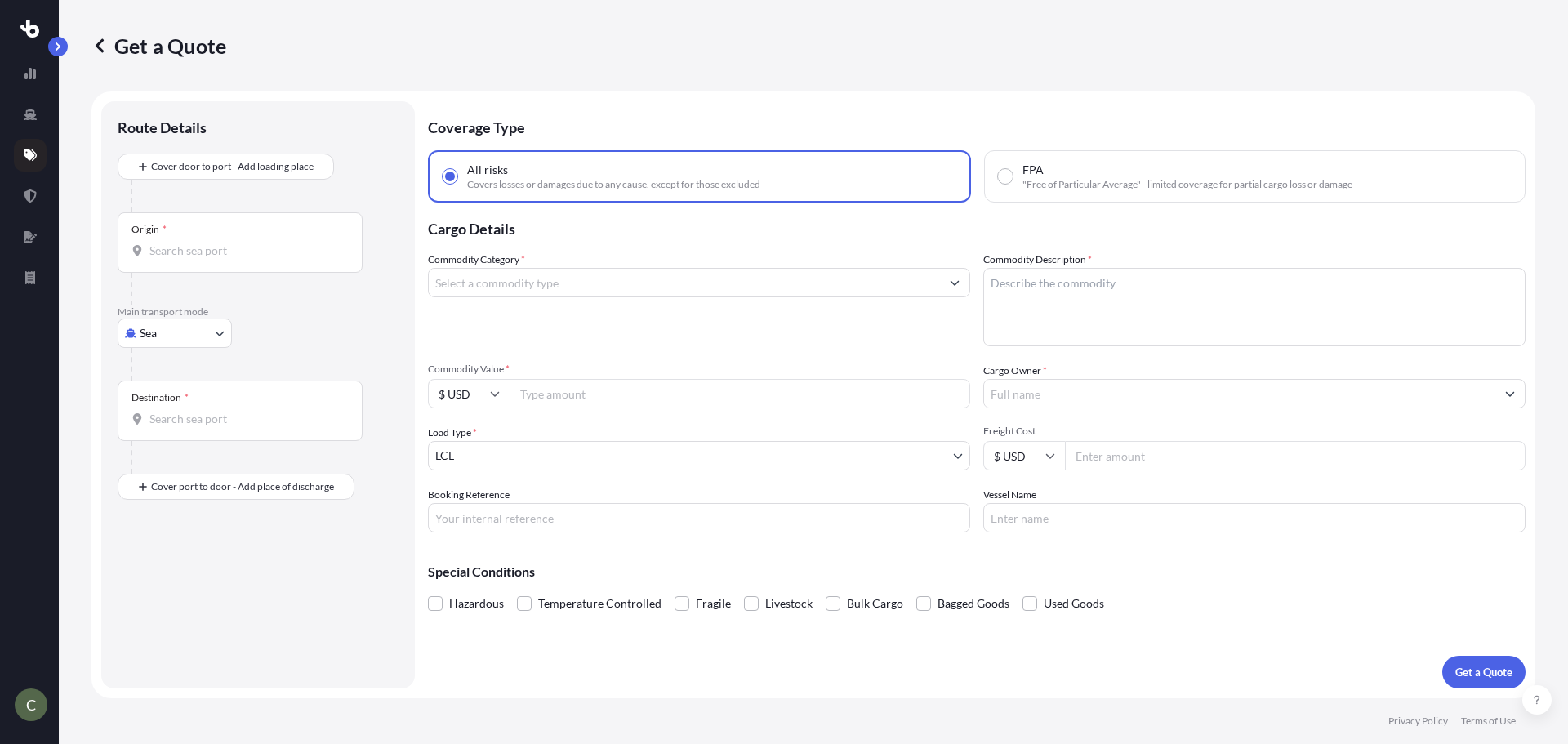
click at [203, 338] on body "C Get a Quote Route Details Cover door to port - Add loading place Place of loa…" at bounding box center [784, 372] width 1568 height 744
click at [166, 430] on span "Road" at bounding box center [162, 434] width 26 height 16
select select "Road"
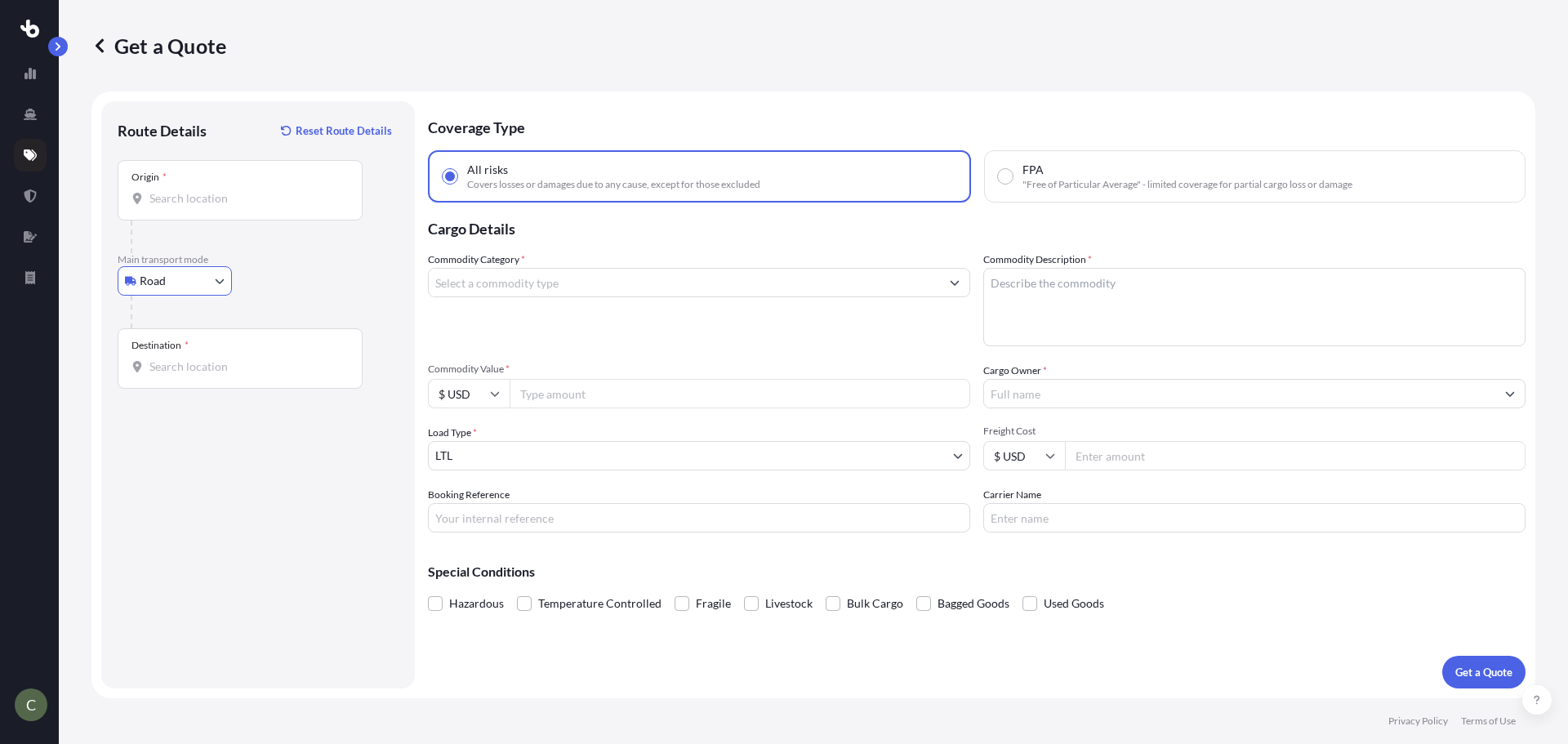
click at [181, 210] on div "Origin *" at bounding box center [240, 190] width 245 height 61
click at [181, 207] on input "Origin *" at bounding box center [246, 199] width 193 height 16
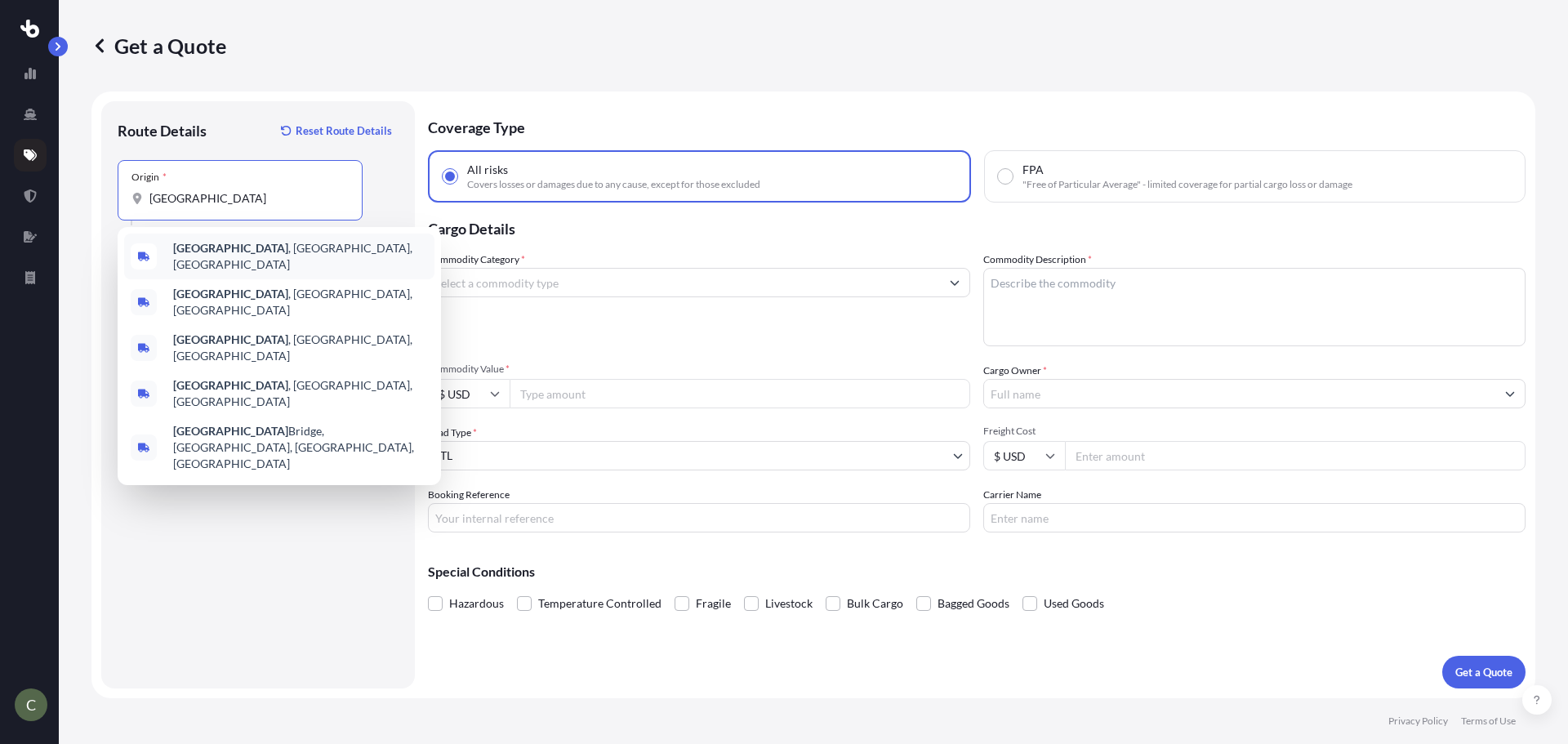
click at [210, 261] on span "[GEOGRAPHIC_DATA] , [GEOGRAPHIC_DATA], [GEOGRAPHIC_DATA]" at bounding box center [301, 257] width 255 height 33
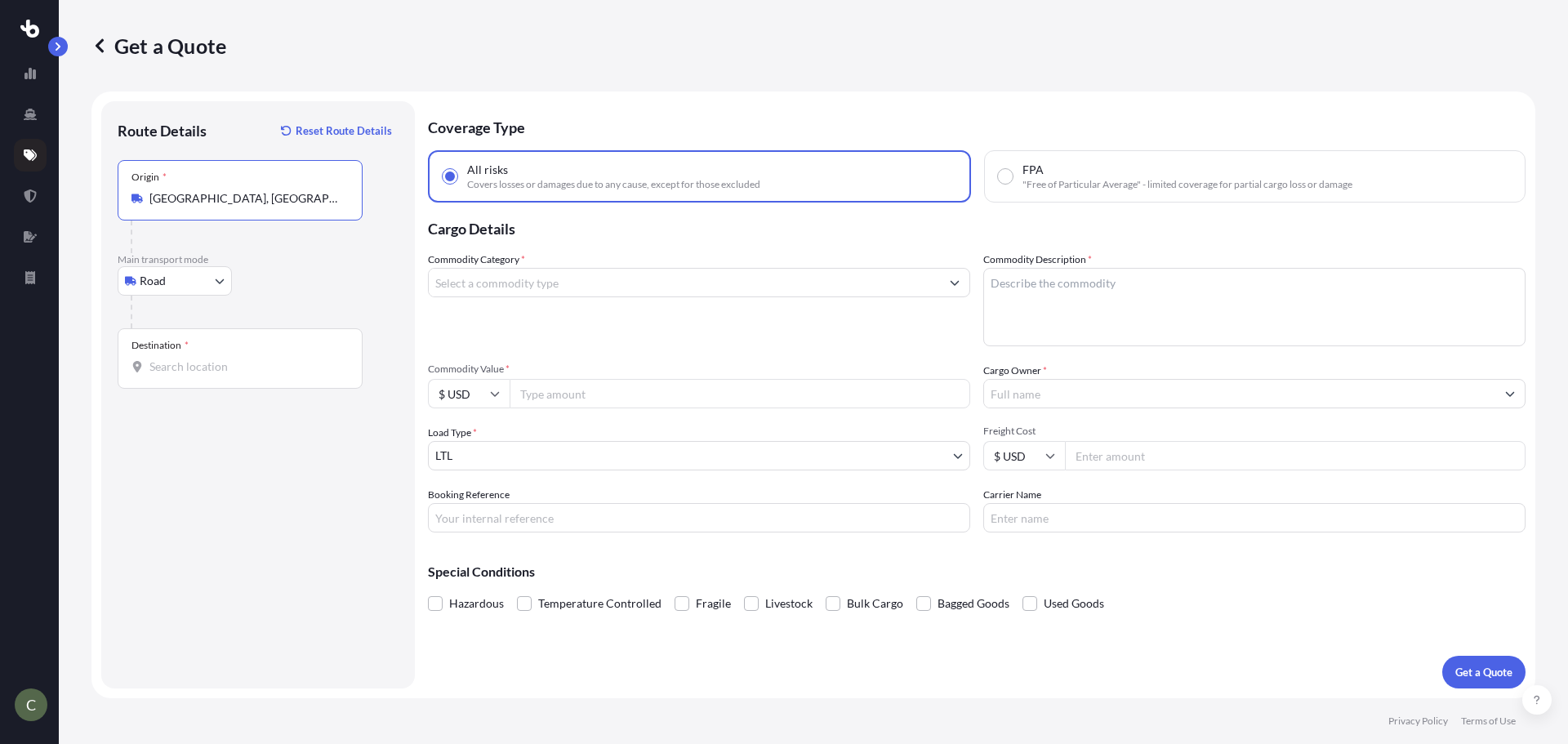
click at [245, 199] on input "[GEOGRAPHIC_DATA], [GEOGRAPHIC_DATA], [GEOGRAPHIC_DATA]" at bounding box center [246, 199] width 193 height 16
click at [242, 199] on input "[GEOGRAPHIC_DATA], [GEOGRAPHIC_DATA], [GEOGRAPHIC_DATA]" at bounding box center [246, 199] width 193 height 16
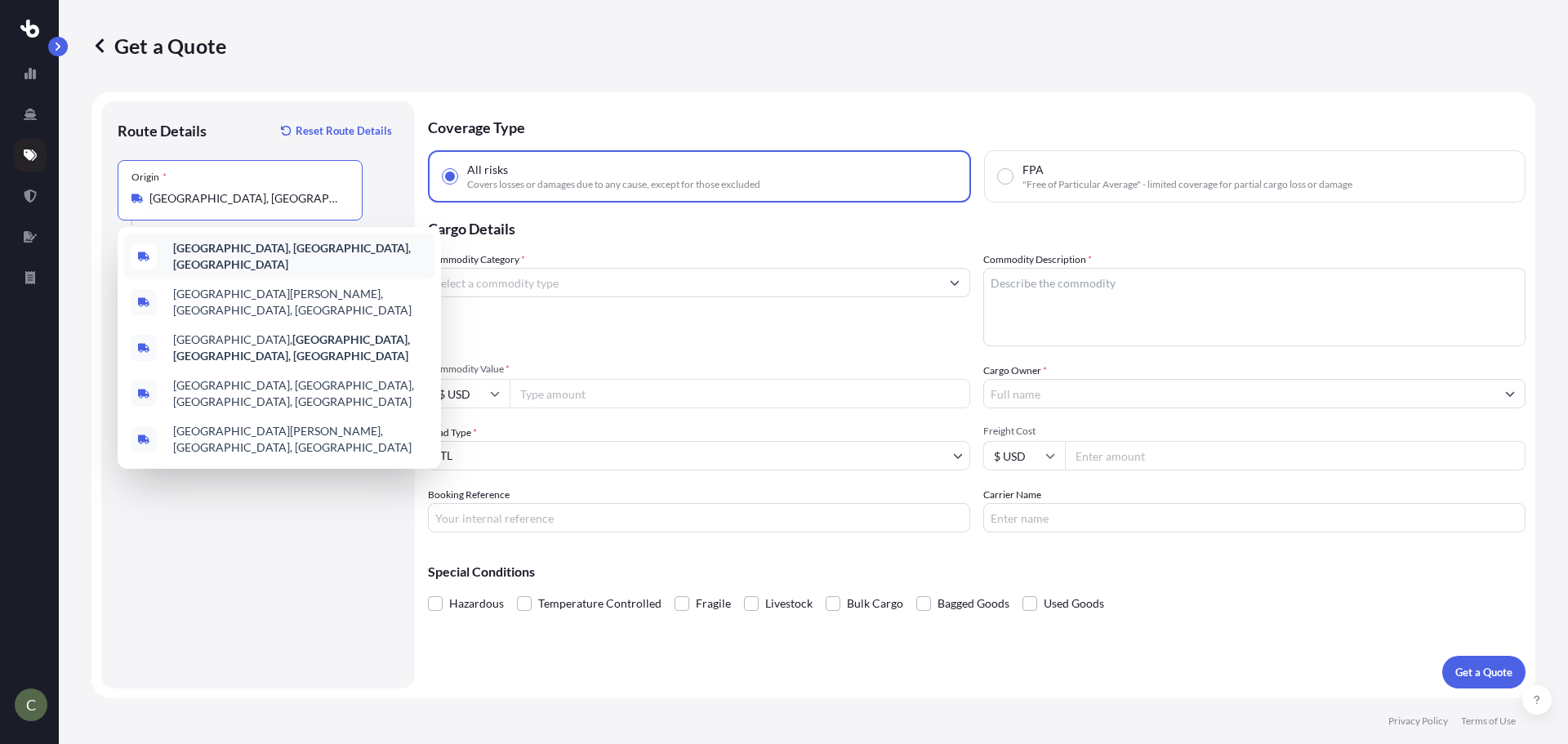
click at [240, 265] on div "[GEOGRAPHIC_DATA], [GEOGRAPHIC_DATA], [GEOGRAPHIC_DATA]" at bounding box center [280, 257] width 311 height 46
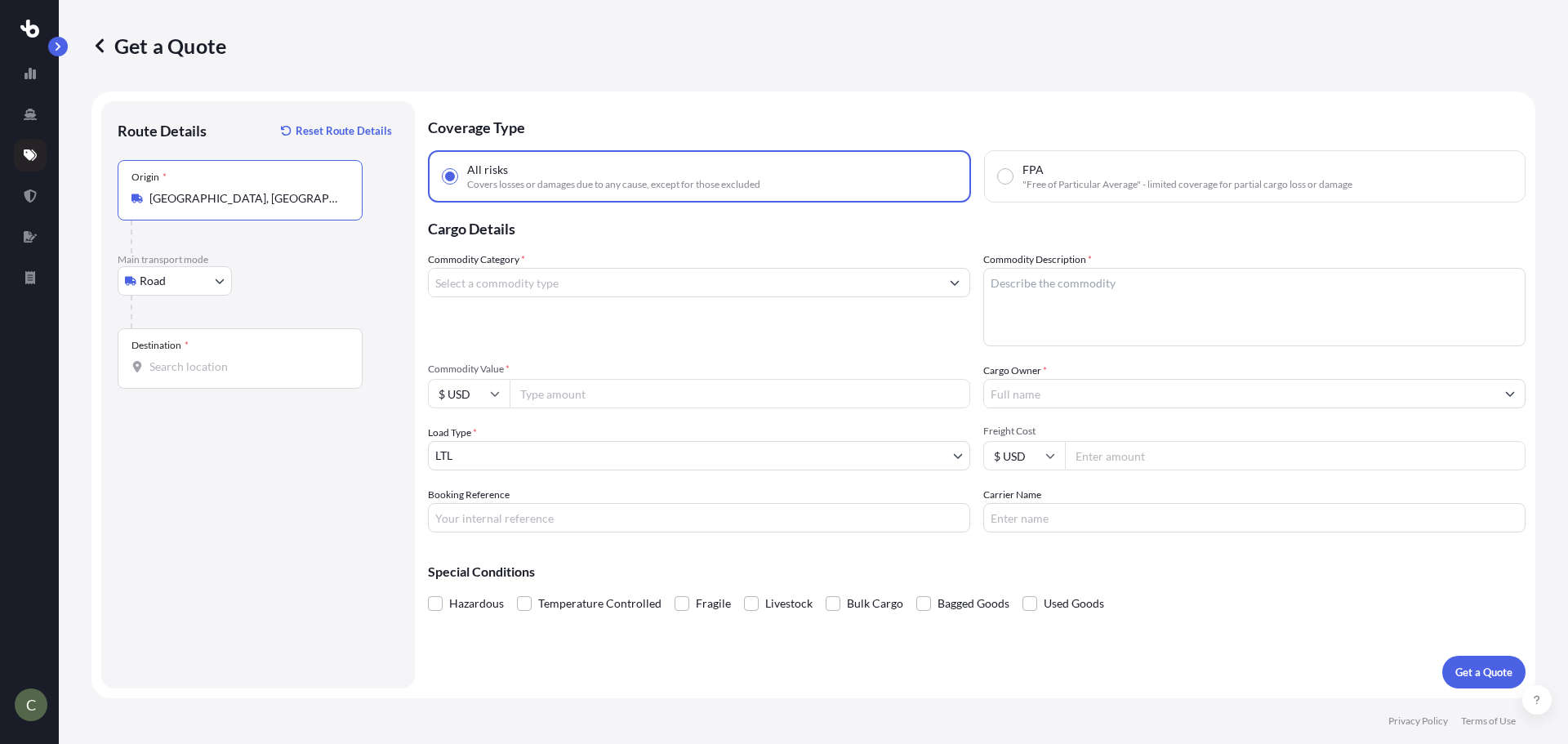
type input "[GEOGRAPHIC_DATA], [GEOGRAPHIC_DATA], [GEOGRAPHIC_DATA]"
click at [215, 356] on div "Destination *" at bounding box center [240, 359] width 245 height 61
click at [215, 358] on input "Destination *" at bounding box center [246, 366] width 193 height 16
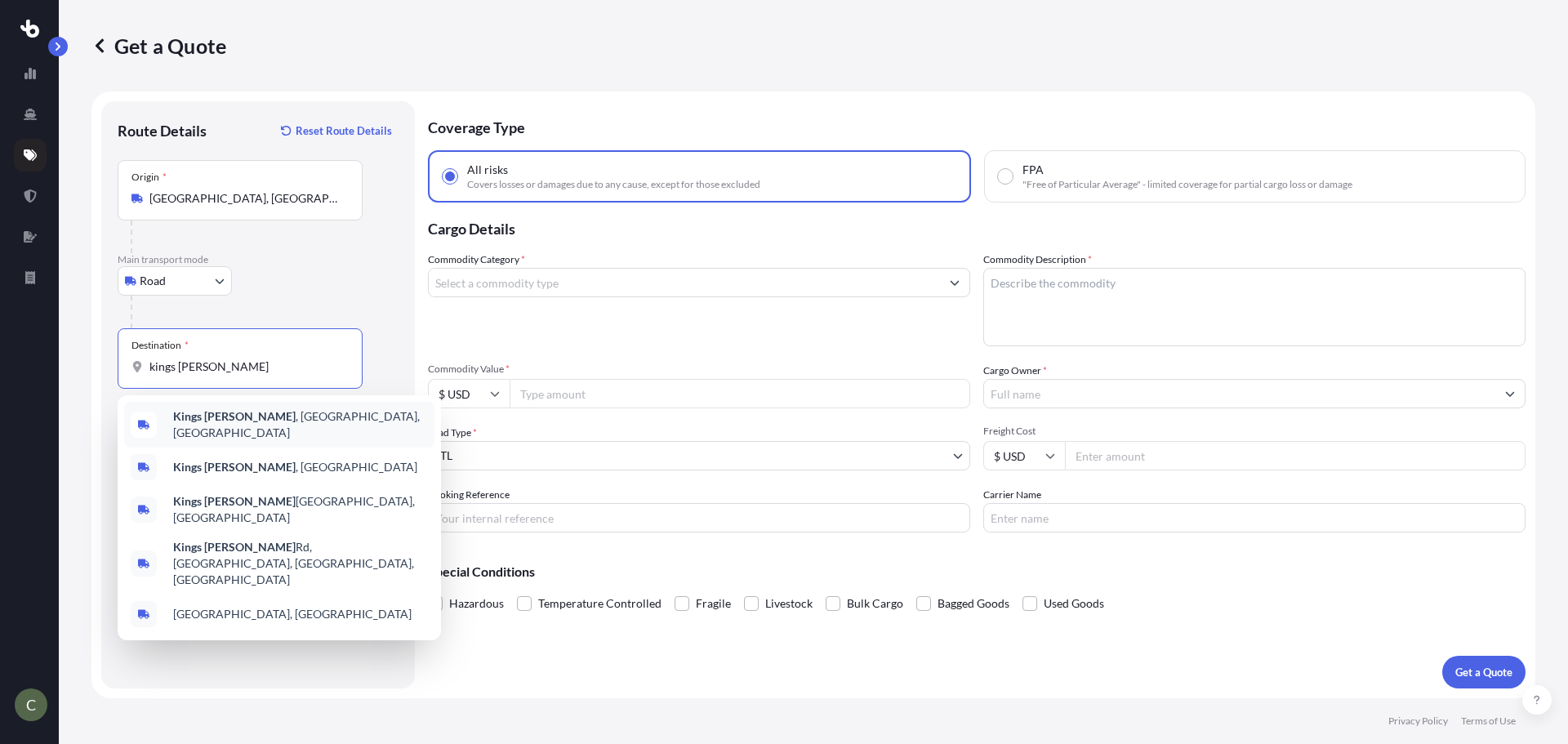
click at [228, 421] on b "Kings [PERSON_NAME]" at bounding box center [235, 415] width 123 height 14
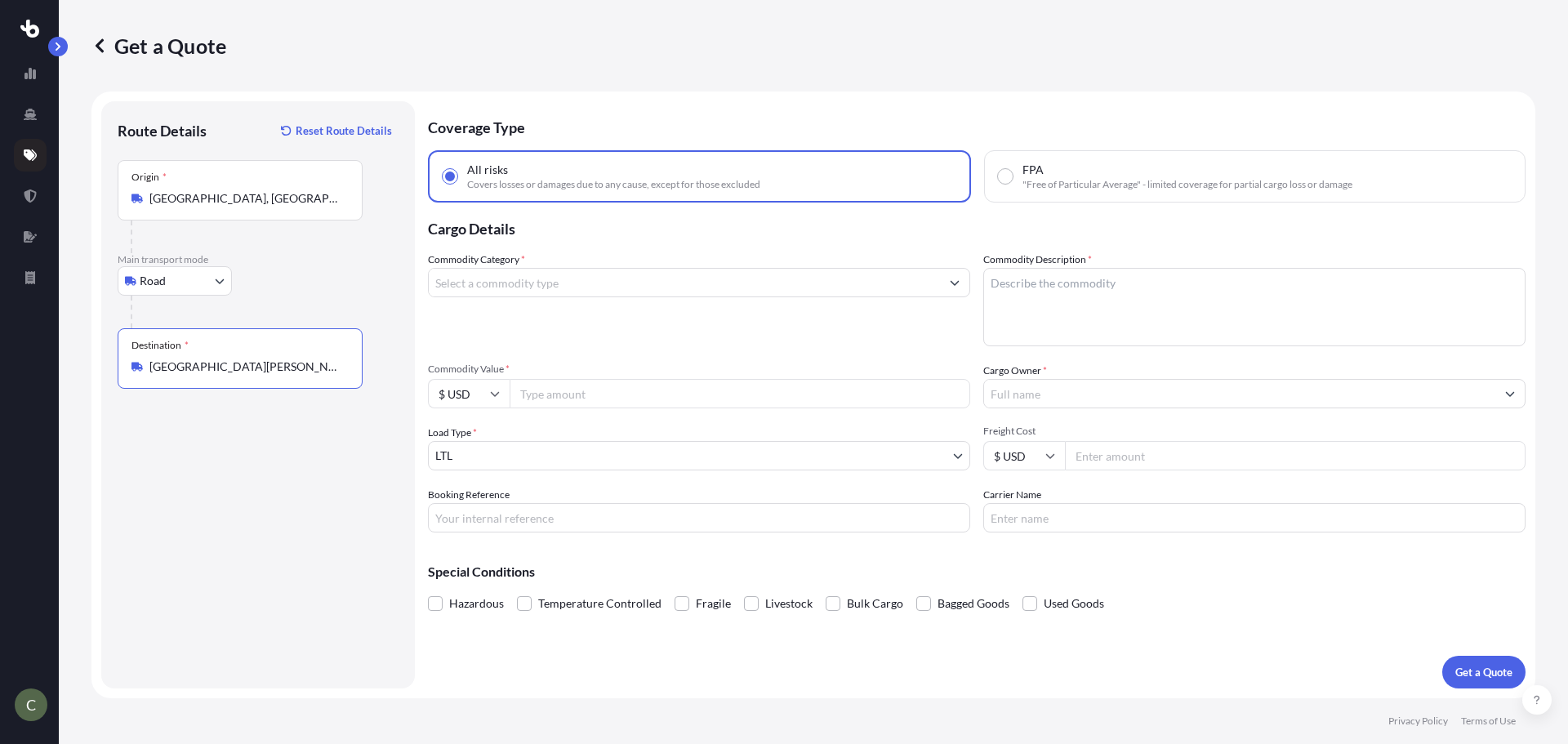
type input "[GEOGRAPHIC_DATA][PERSON_NAME], [GEOGRAPHIC_DATA], [GEOGRAPHIC_DATA]"
click at [540, 282] on input "Commodity Category *" at bounding box center [683, 283] width 511 height 29
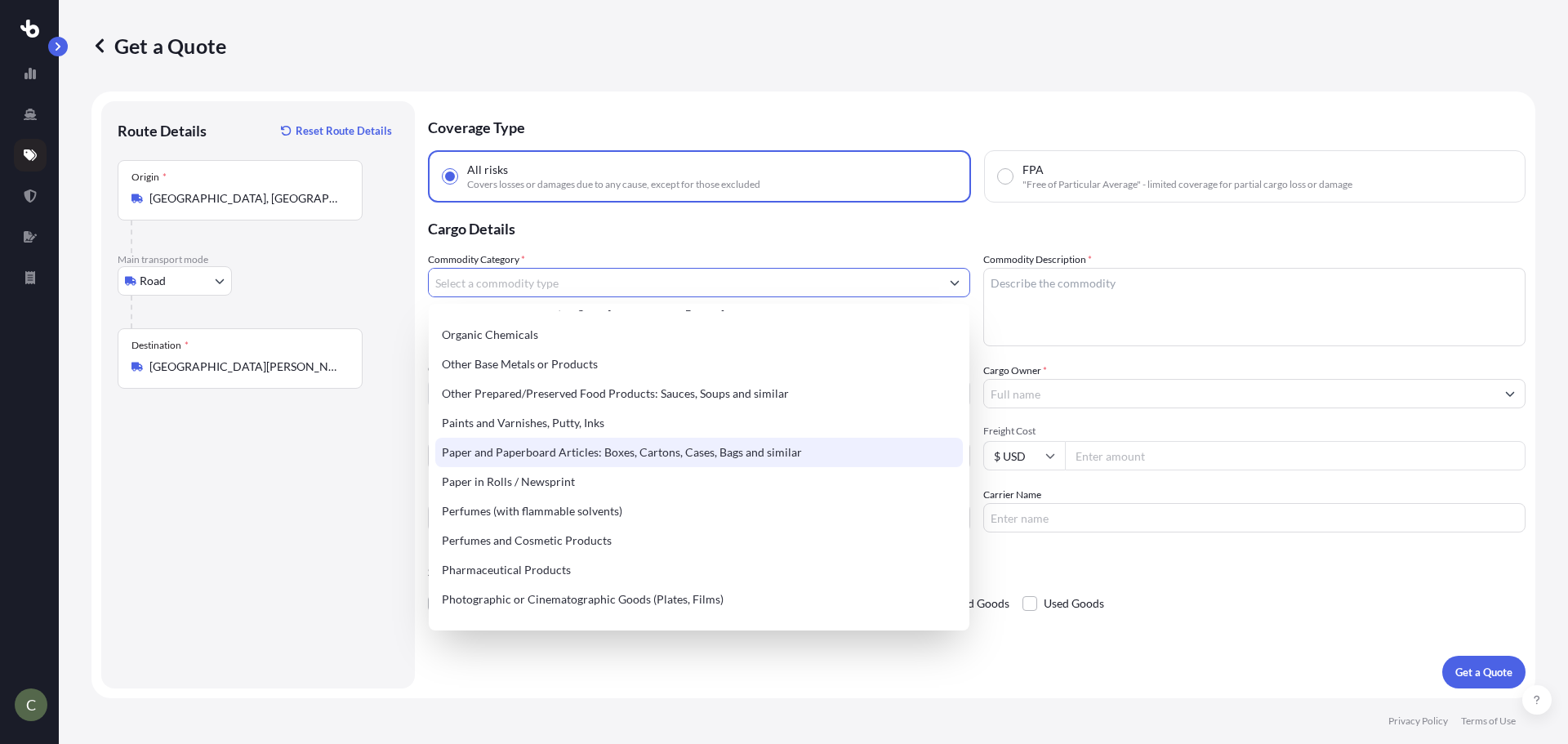
scroll to position [2479, 0]
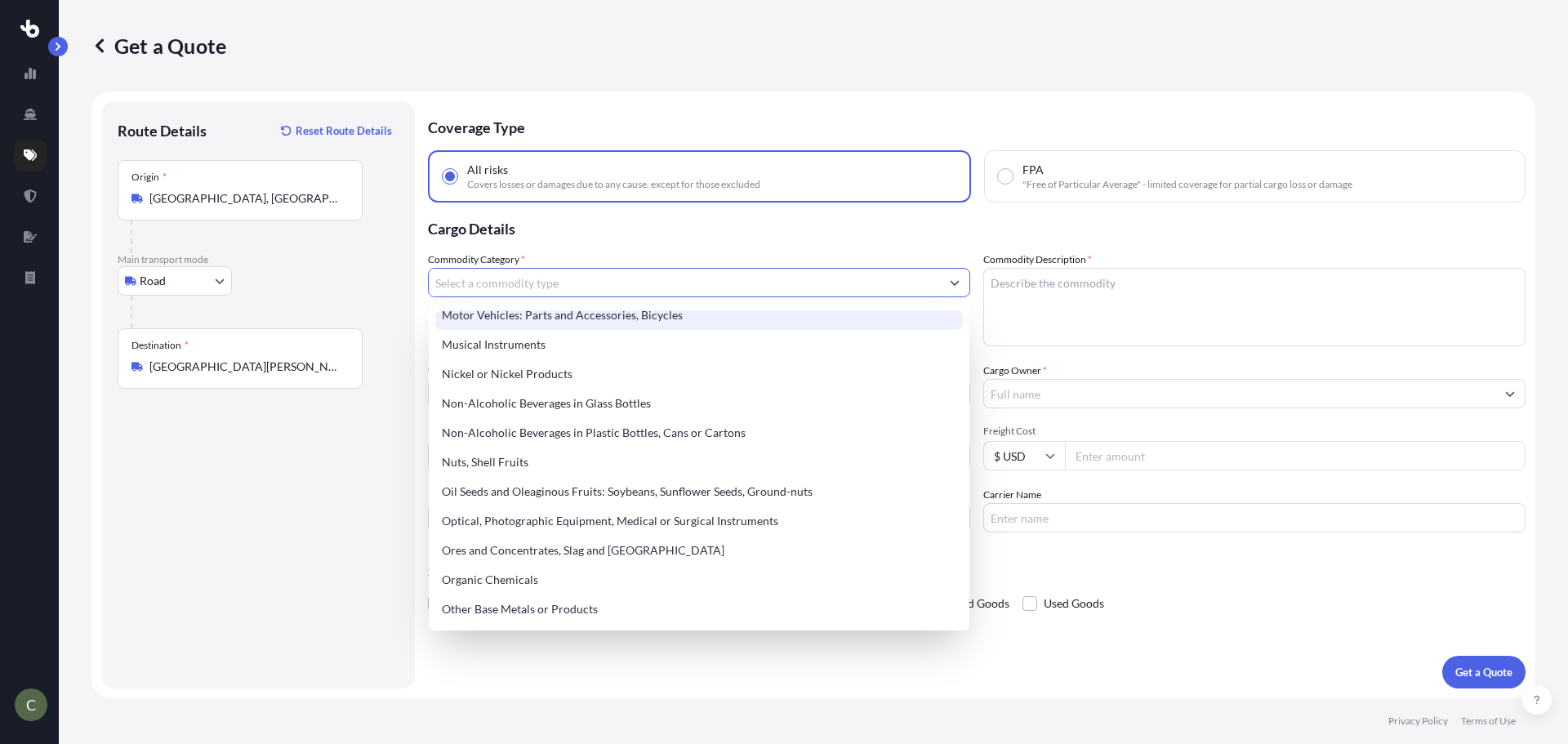
click at [567, 316] on div "Motor Vehicles: Parts and Accessories, Bicycles" at bounding box center [698, 316] width 527 height 29
type input "Motor Vehicles: Parts and Accessories, Bicycles"
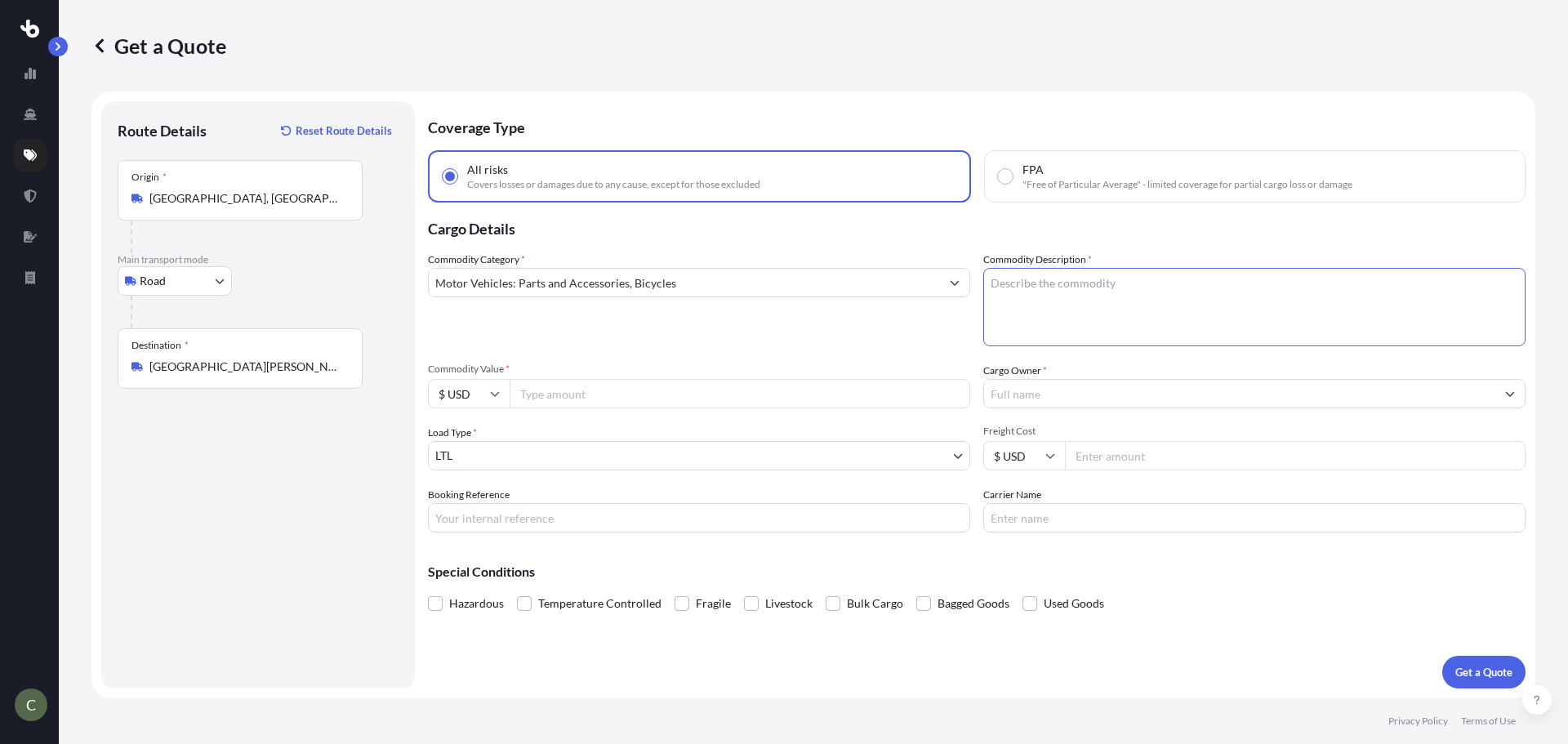
click at [1077, 290] on textarea "Commodity Description *" at bounding box center [1254, 307] width 542 height 78
type textarea "Transmission"
click at [626, 385] on input "Commodity Value *" at bounding box center [739, 393] width 460 height 29
type input "4295"
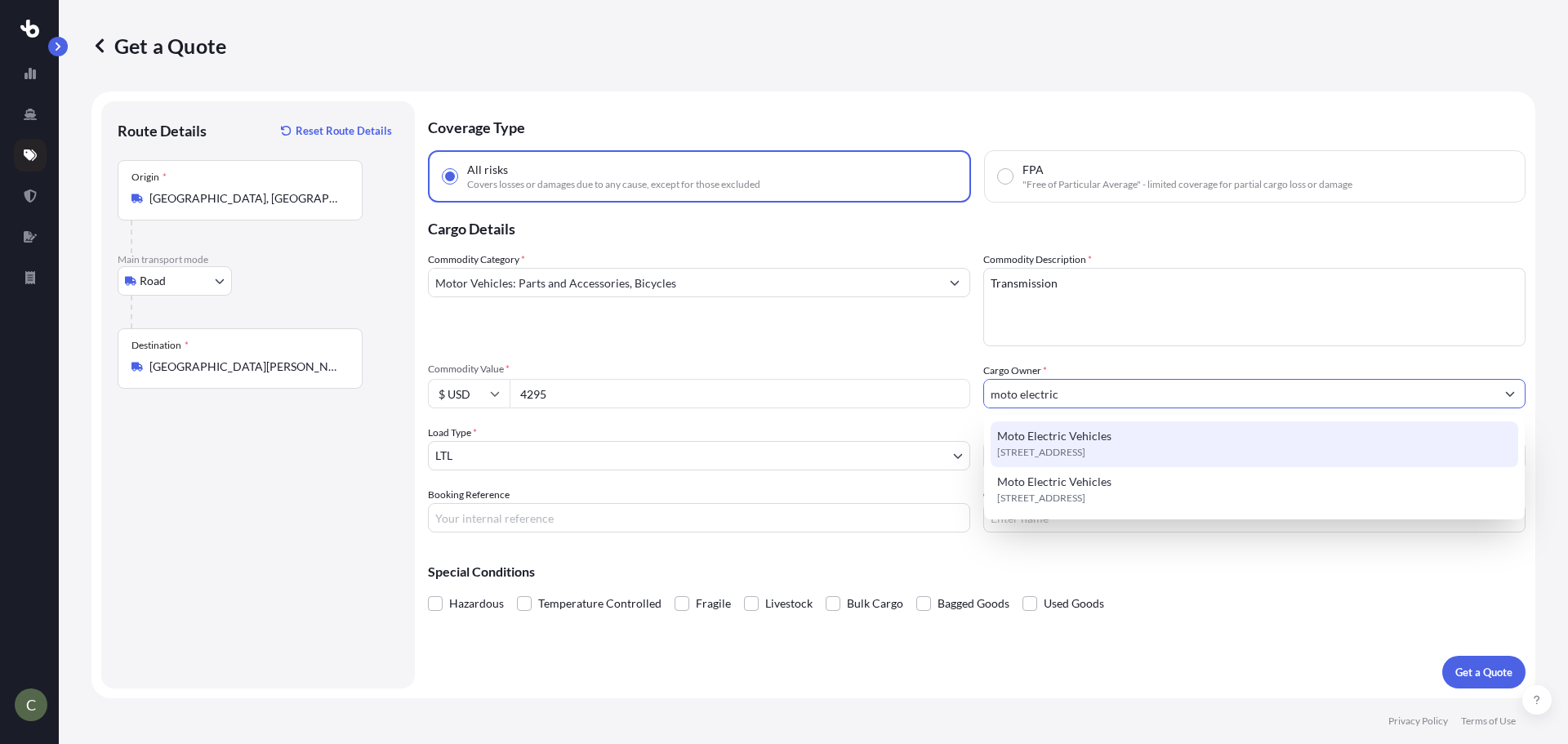
click at [1028, 435] on span "Moto Electric Vehicles" at bounding box center [1055, 436] width 114 height 16
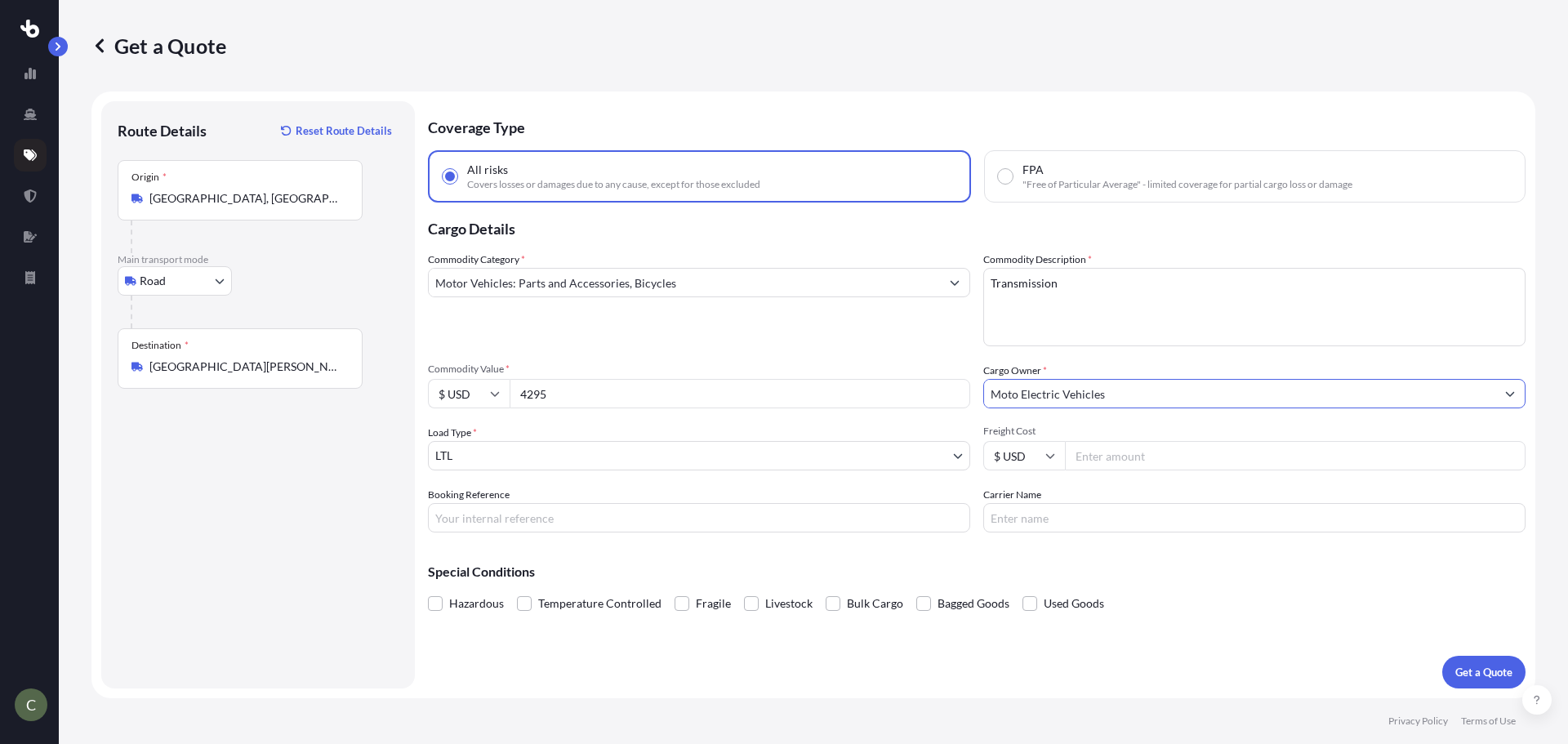
type input "Moto Electric Vehicles"
click at [1138, 456] on input "Freight Cost" at bounding box center [1294, 455] width 460 height 29
type input "145.03"
click at [1442, 656] on button "Get a Quote" at bounding box center [1484, 672] width 83 height 33
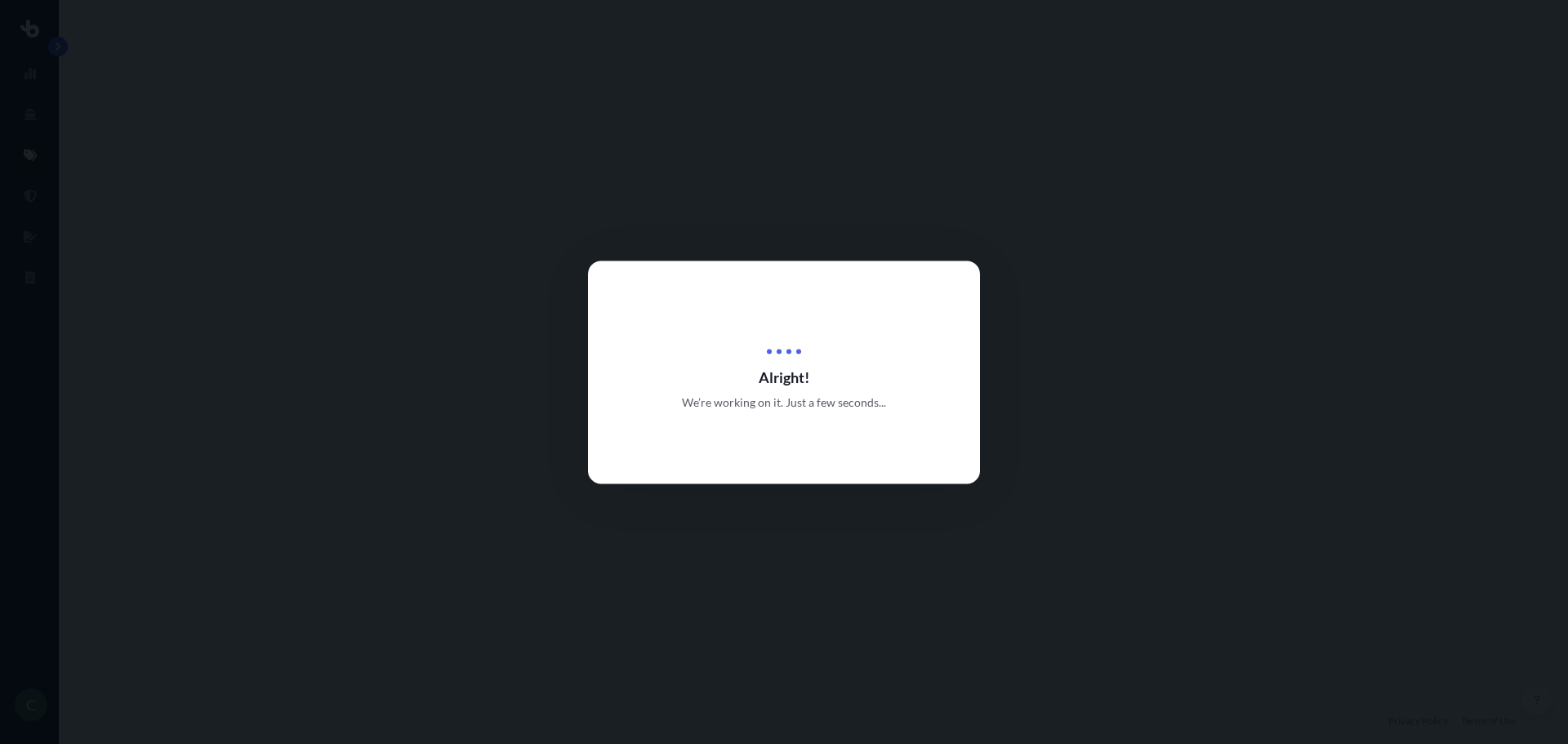
select select "Road"
select select "1"
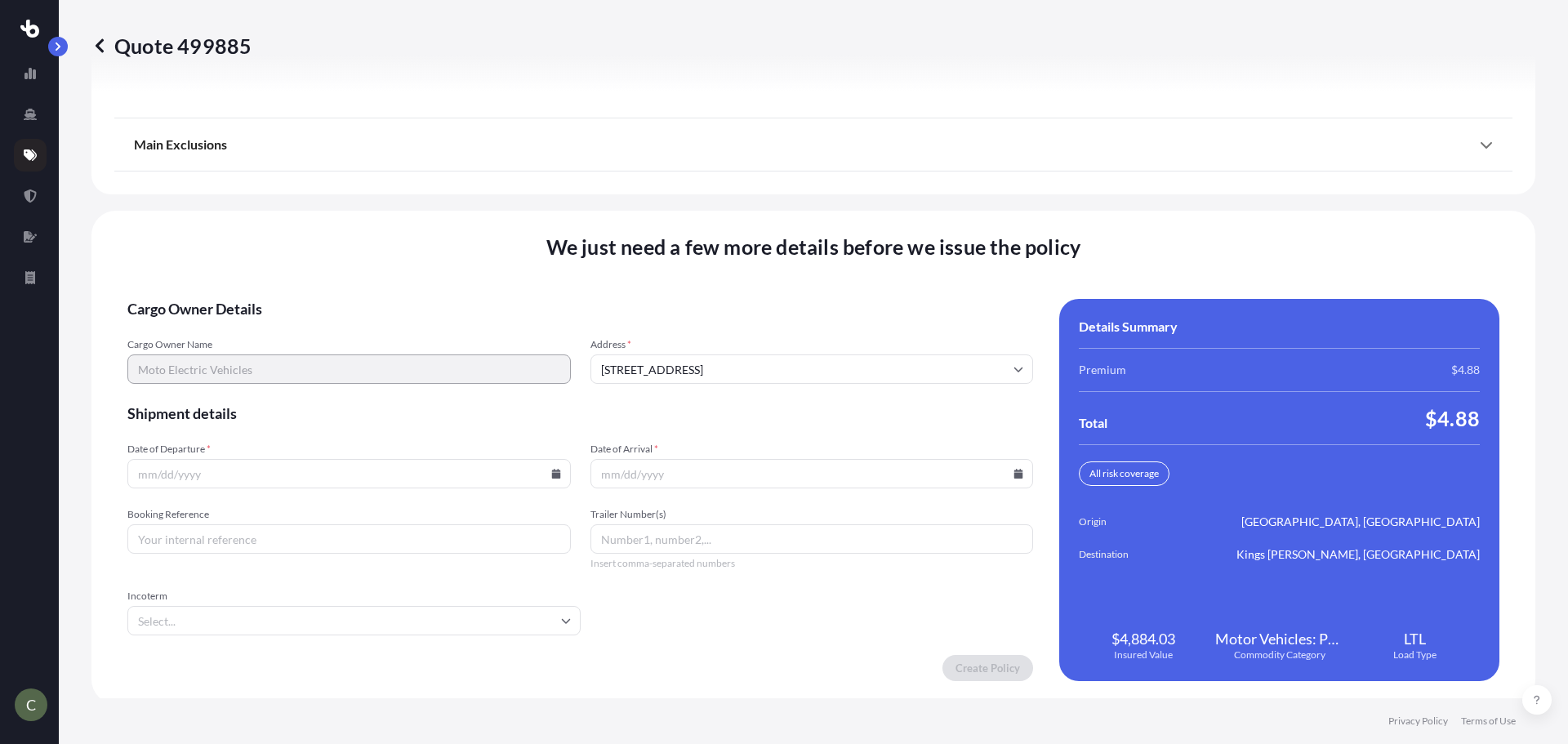
scroll to position [2108, 0]
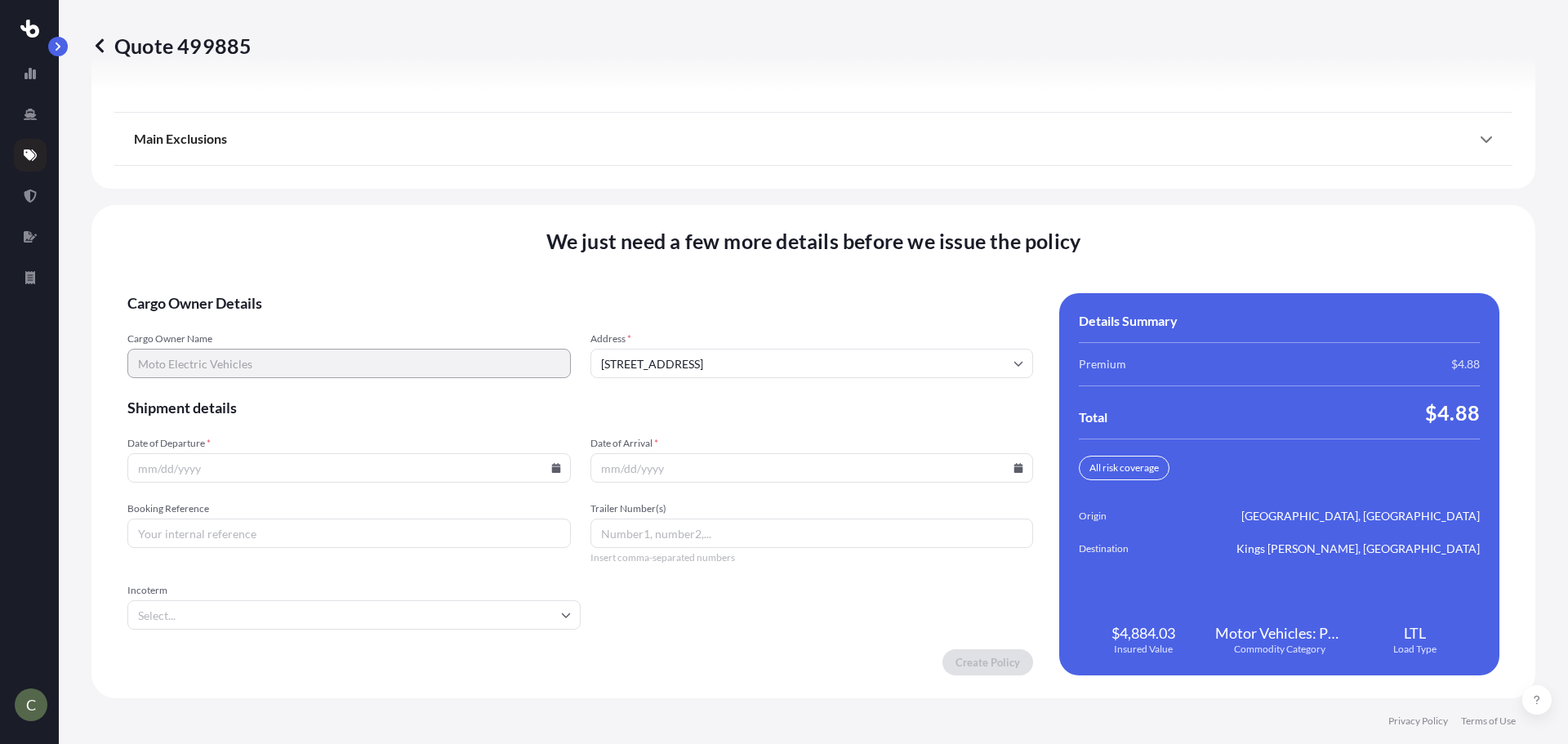
click at [551, 468] on icon at bounding box center [555, 468] width 9 height 10
click at [344, 355] on button "25" at bounding box center [347, 353] width 26 height 26
type input "[DATE]"
click at [1014, 465] on icon at bounding box center [1018, 468] width 9 height 10
click at [795, 382] on button "2" at bounding box center [806, 384] width 26 height 26
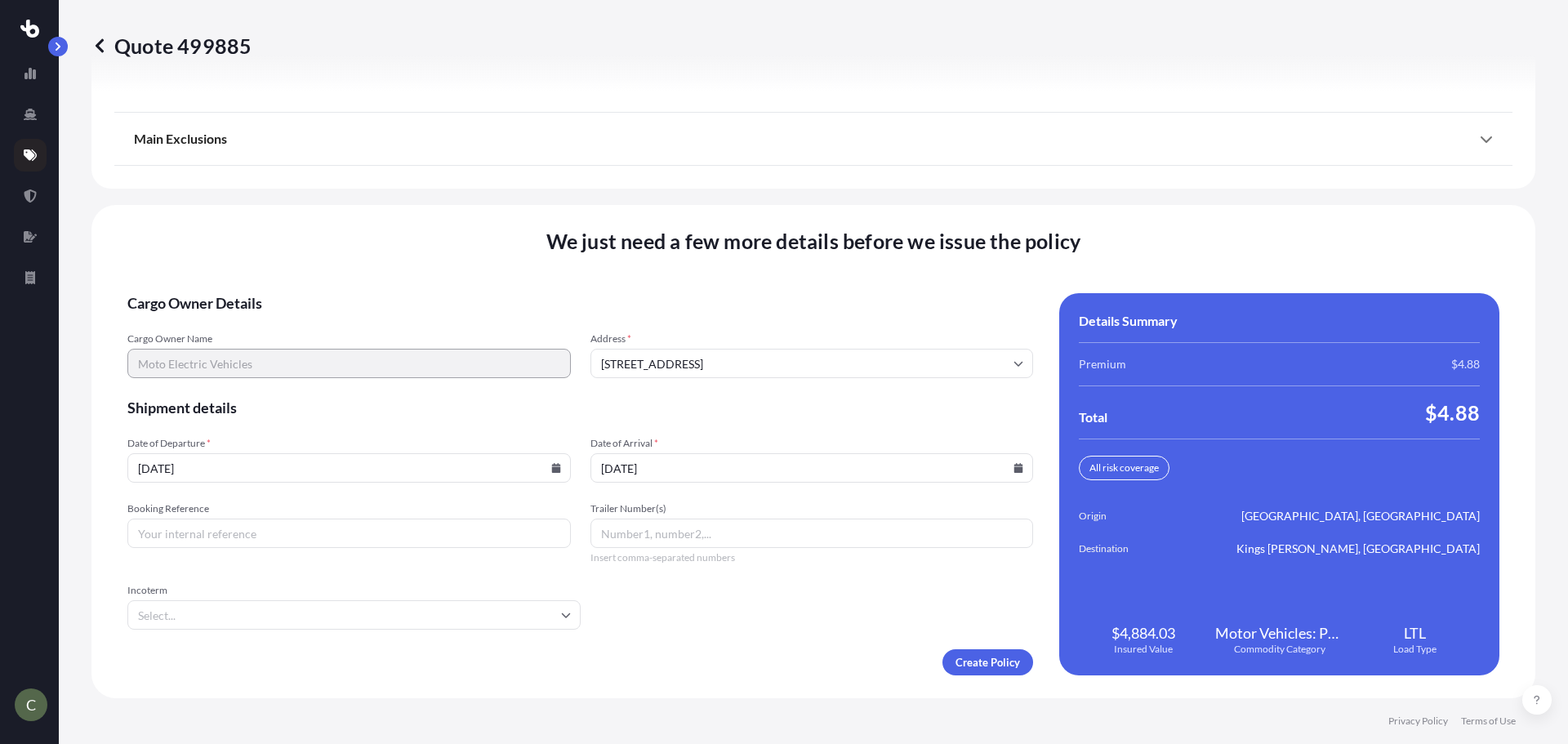
type input "[DATE]"
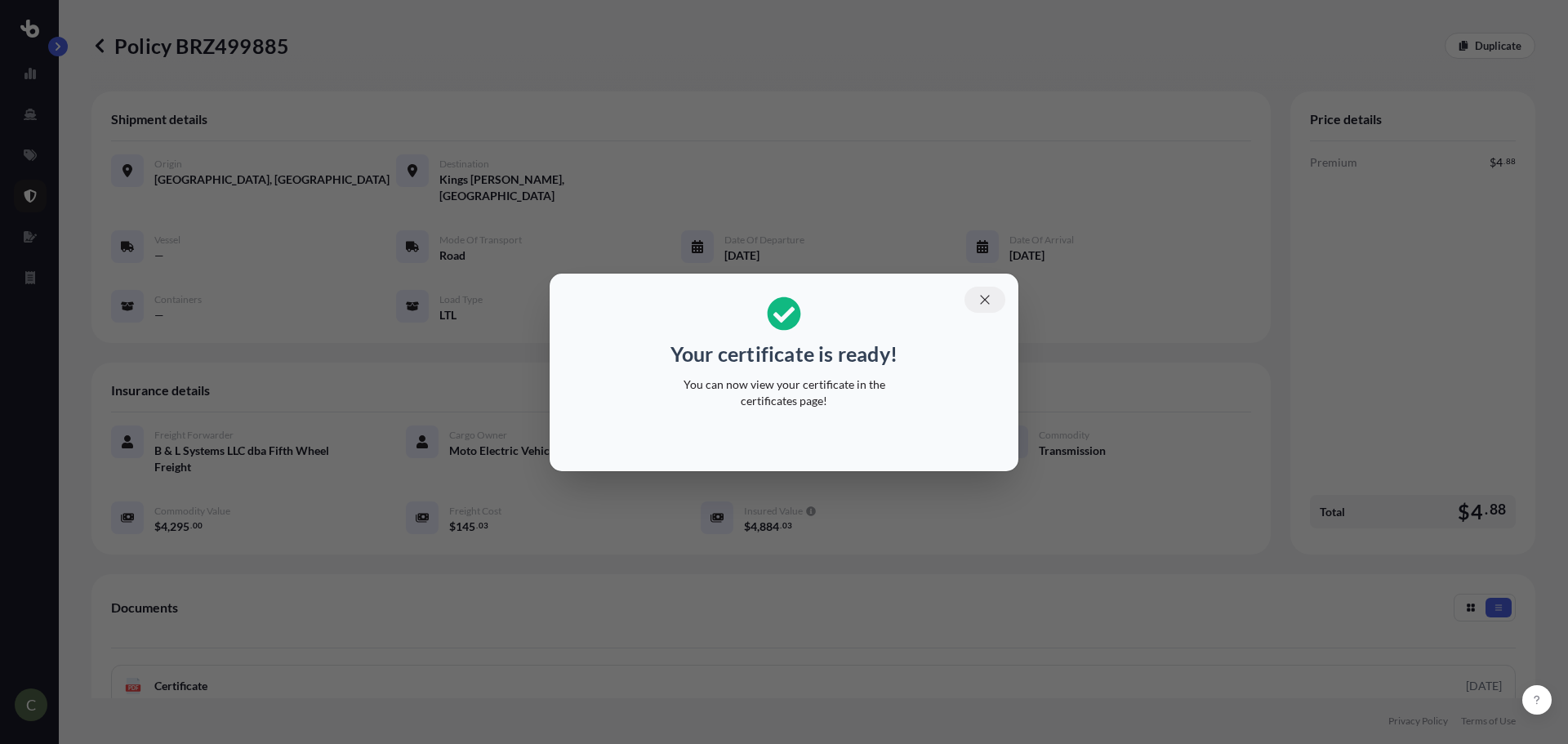
click at [983, 294] on icon "button" at bounding box center [985, 300] width 15 height 15
